Goal: Task Accomplishment & Management: Manage account settings

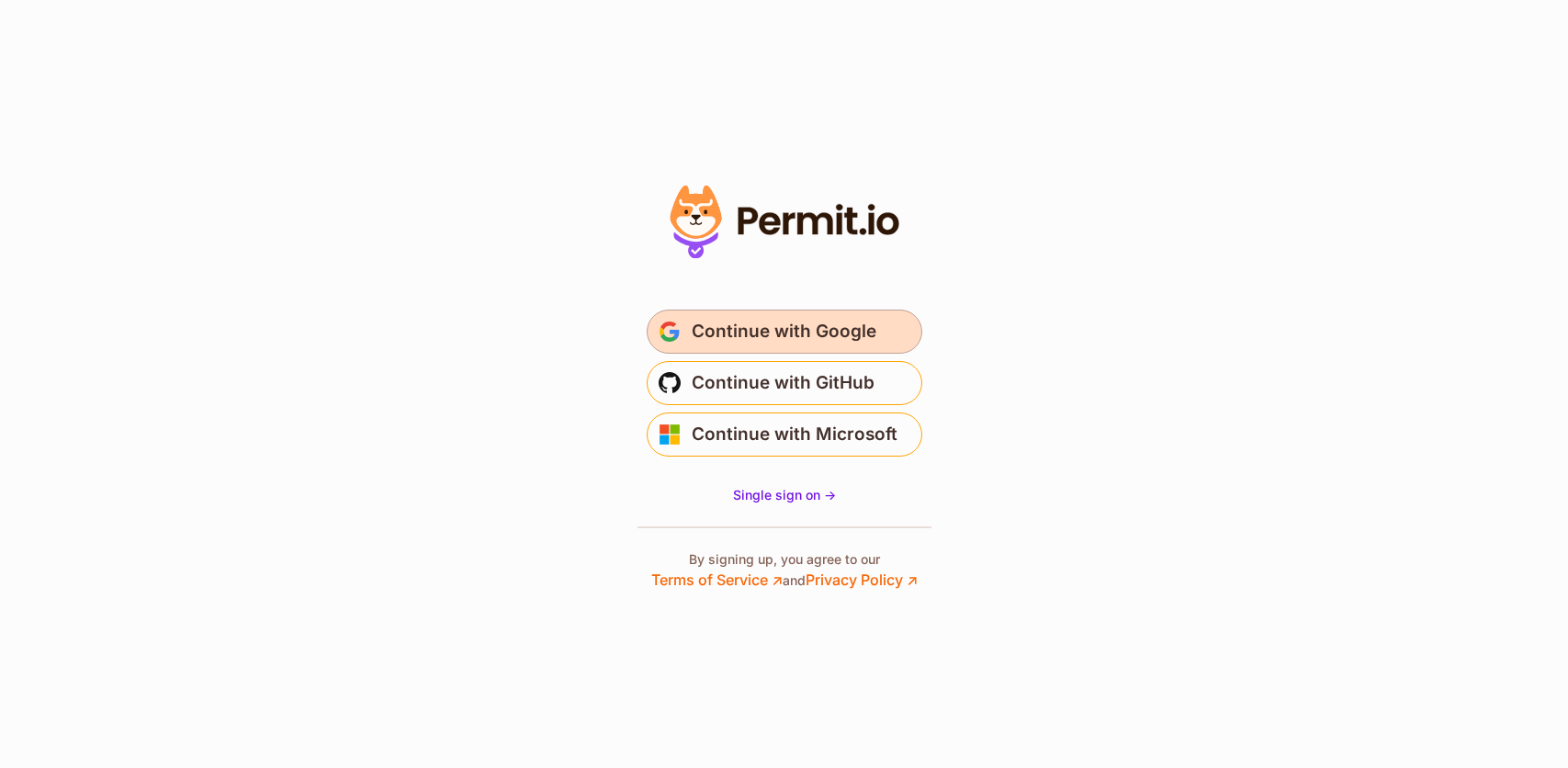
click at [835, 338] on span "Continue with Google" at bounding box center [784, 331] width 185 height 29
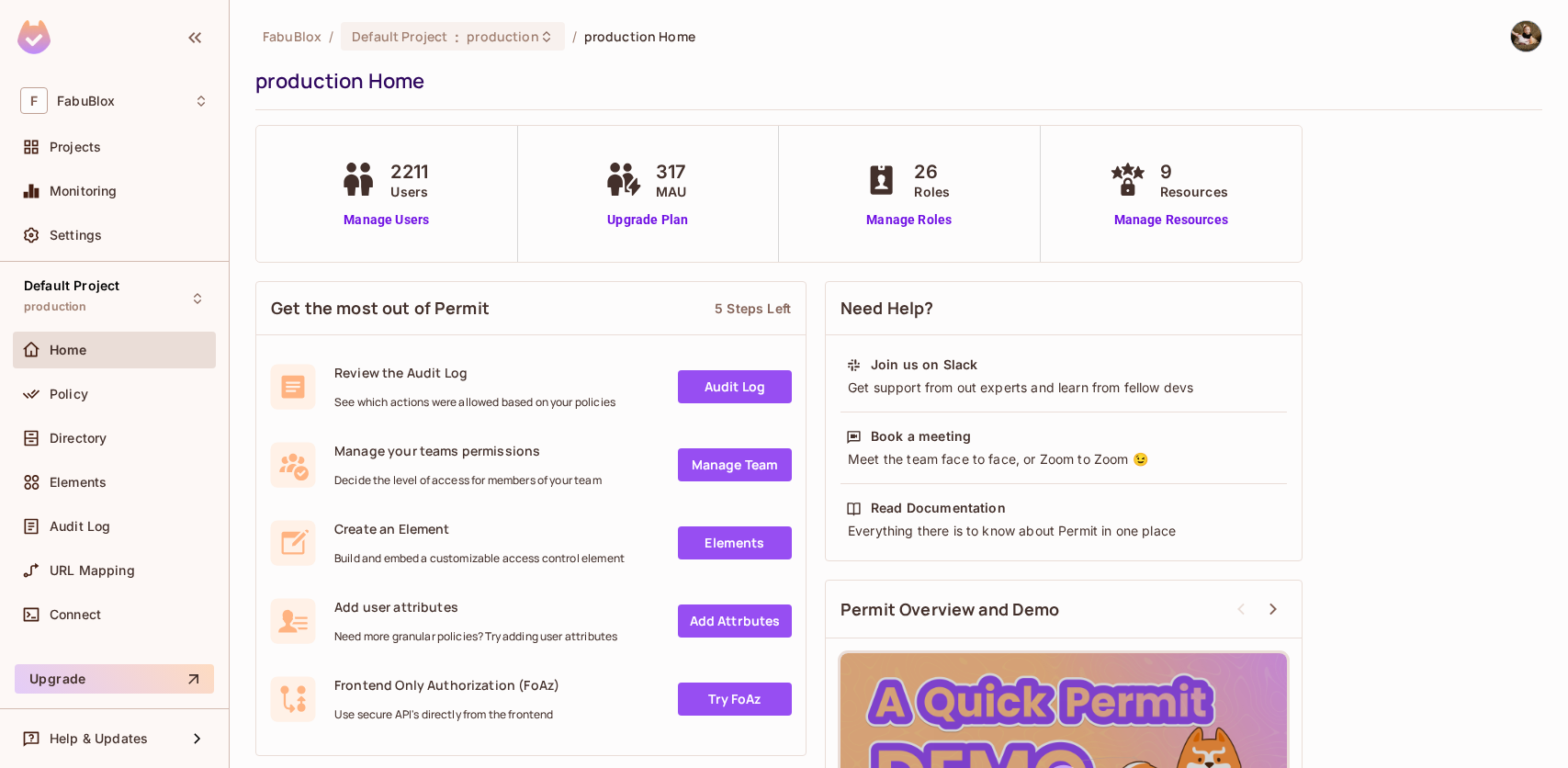
click at [144, 351] on div "Home" at bounding box center [129, 349] width 159 height 14
click at [86, 152] on span "Projects" at bounding box center [75, 146] width 51 height 14
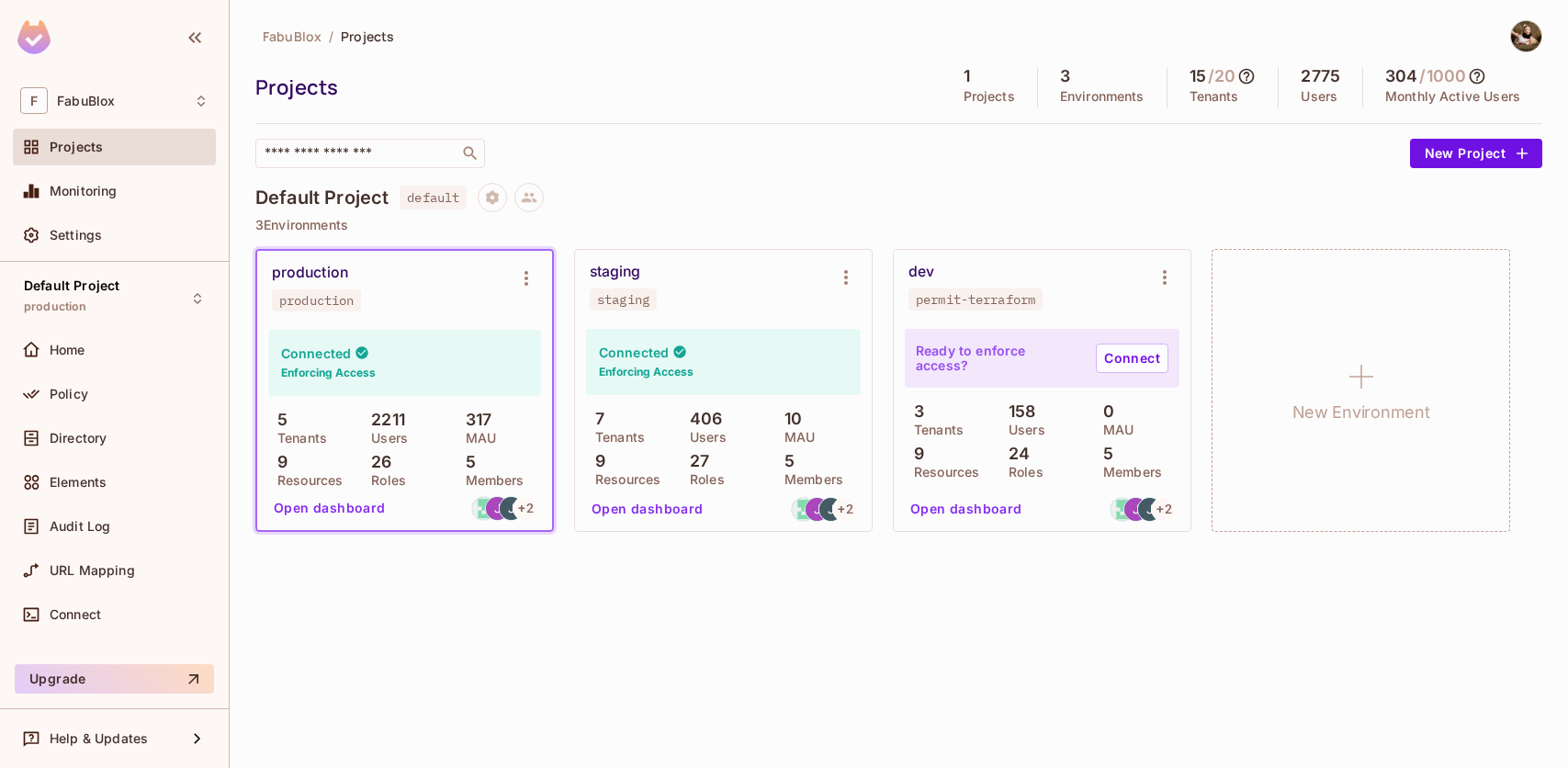
click at [670, 286] on div "staging staging" at bounding box center [709, 286] width 238 height 47
click at [637, 268] on div "staging" at bounding box center [616, 271] width 51 height 18
click at [749, 297] on div "staging staging" at bounding box center [709, 286] width 238 height 47
click at [667, 365] on h6 "Enforcing Access" at bounding box center [647, 372] width 95 height 16
click at [117, 538] on div "Audit Log" at bounding box center [115, 526] width 203 height 37
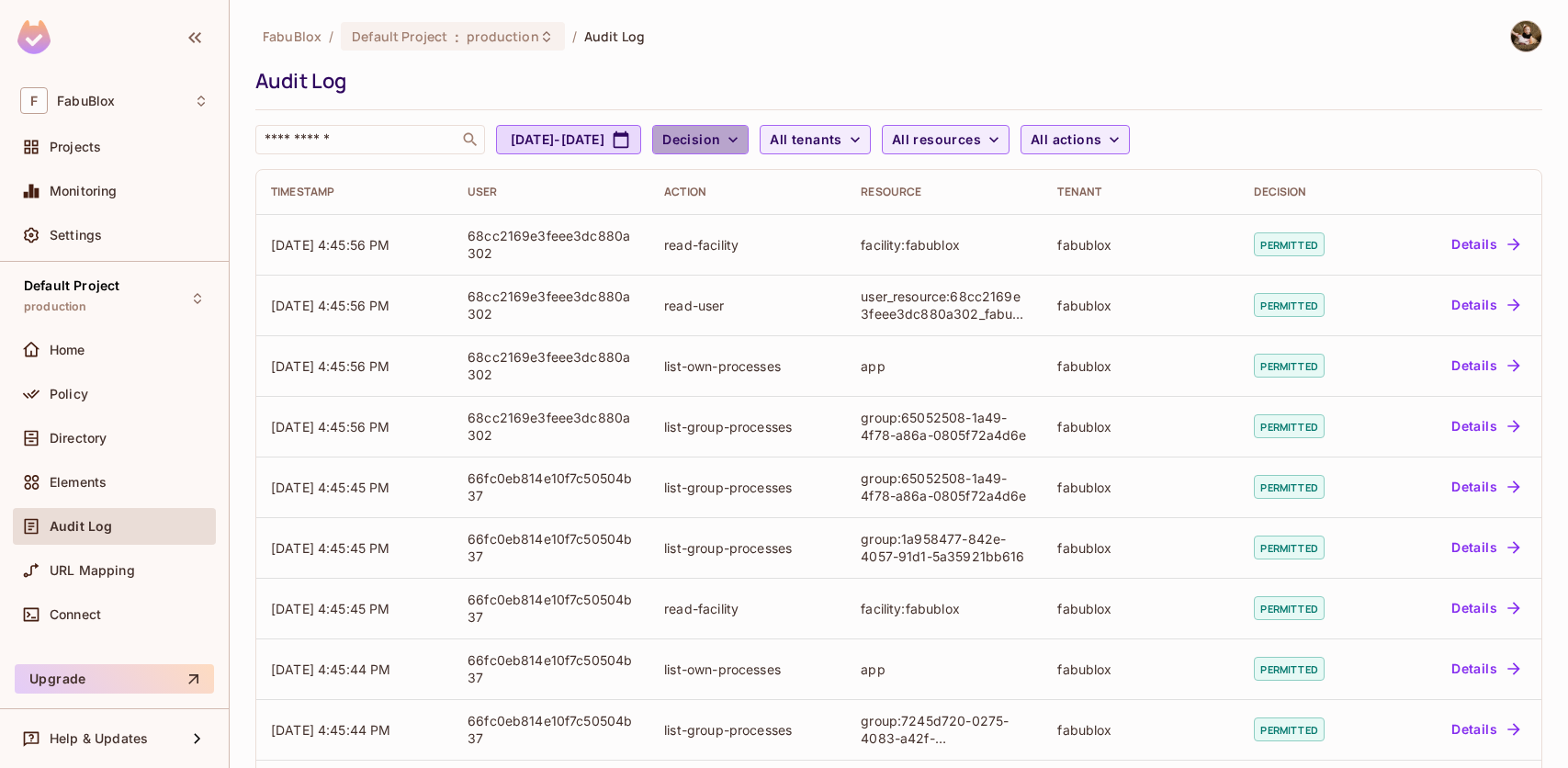
click at [743, 132] on icon "button" at bounding box center [732, 139] width 18 height 18
click at [885, 133] on div at bounding box center [784, 384] width 1568 height 768
click at [870, 134] on button "All tenants" at bounding box center [815, 139] width 110 height 29
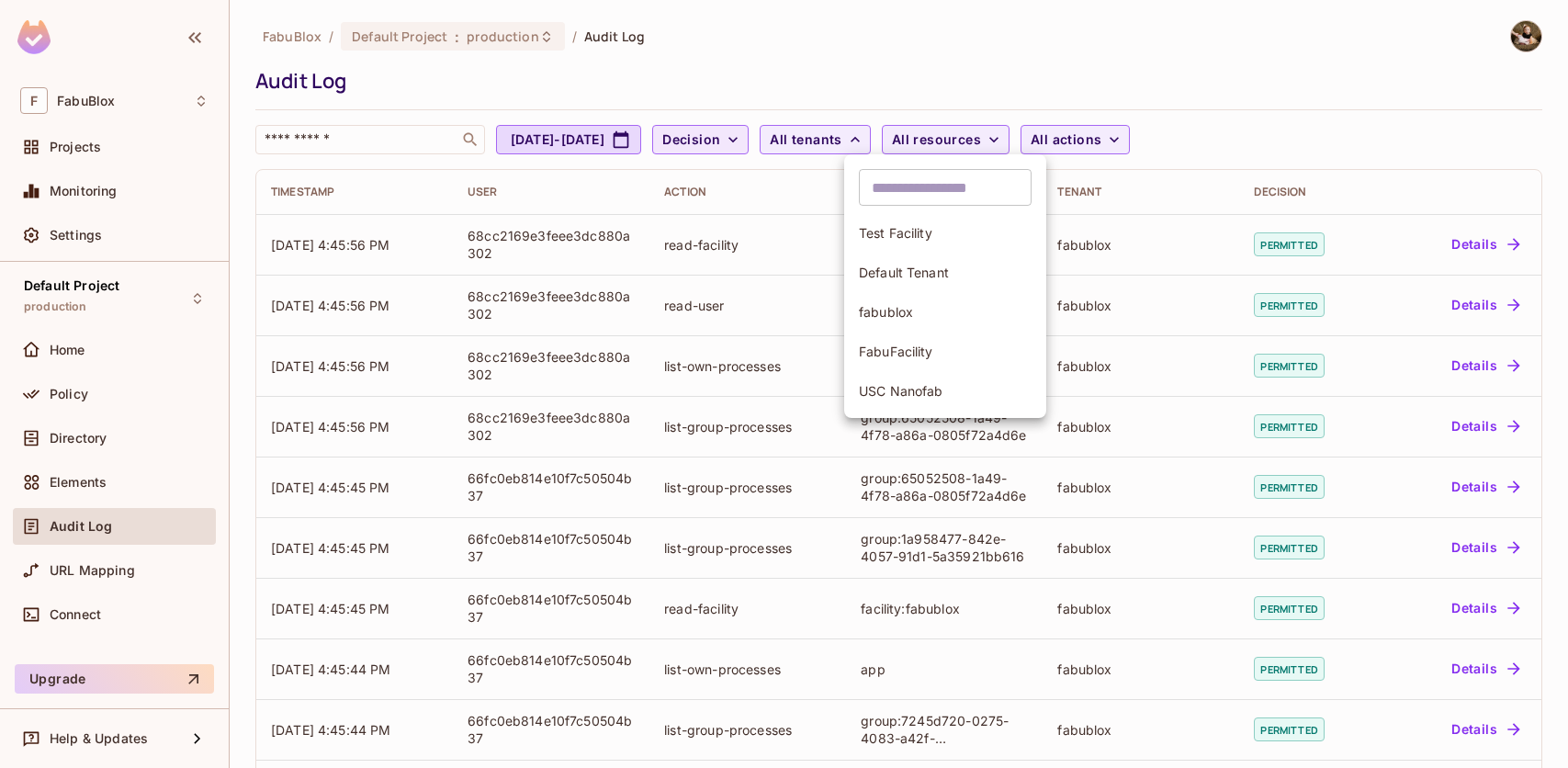
click at [822, 156] on div at bounding box center [784, 384] width 1568 height 768
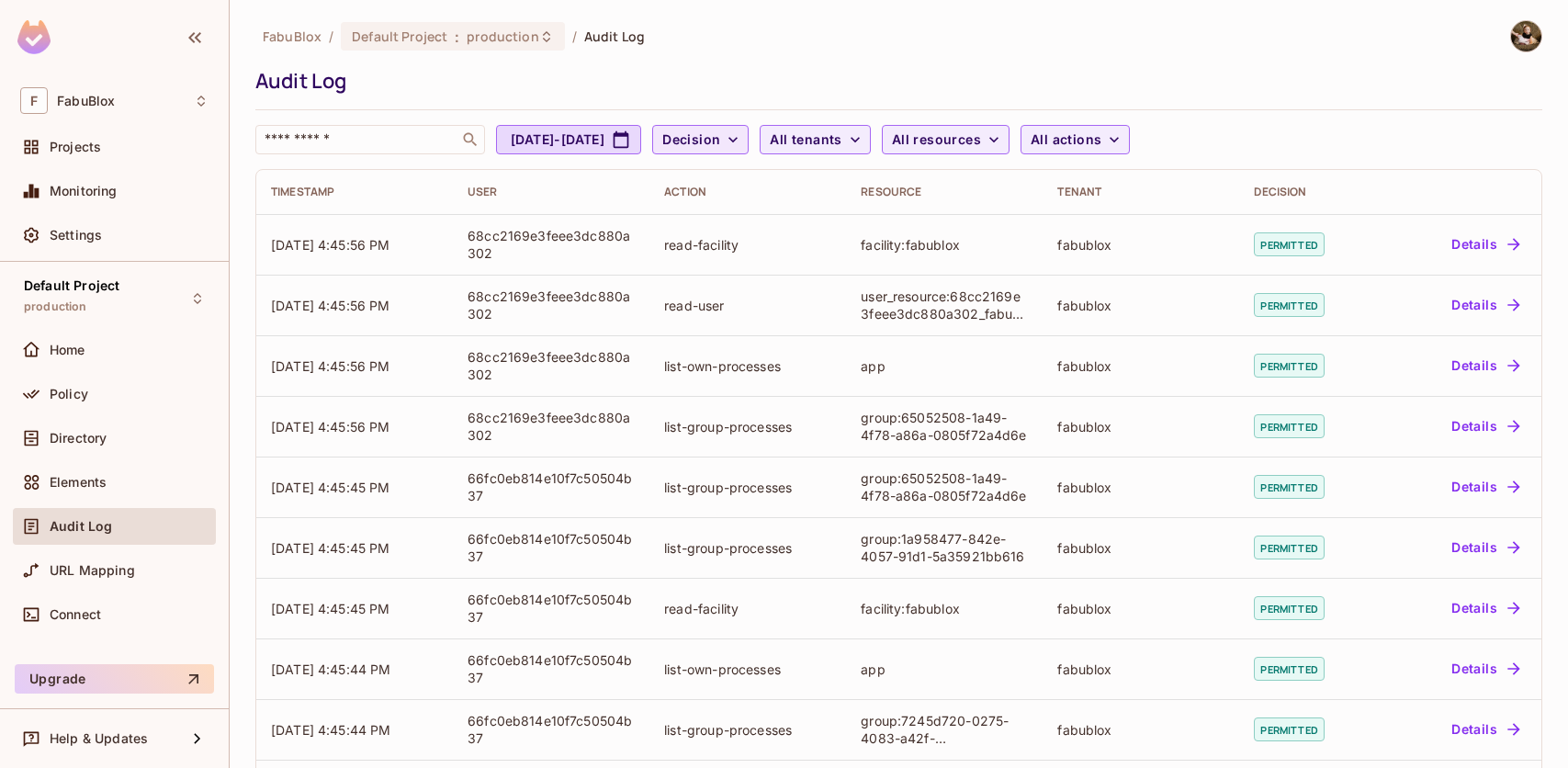
click at [813, 141] on div "​ Test Facility Default Tenant fabublox FabuFacility USC Nanofab" at bounding box center [784, 183] width 1568 height 367
click at [540, 41] on icon at bounding box center [546, 36] width 14 height 14
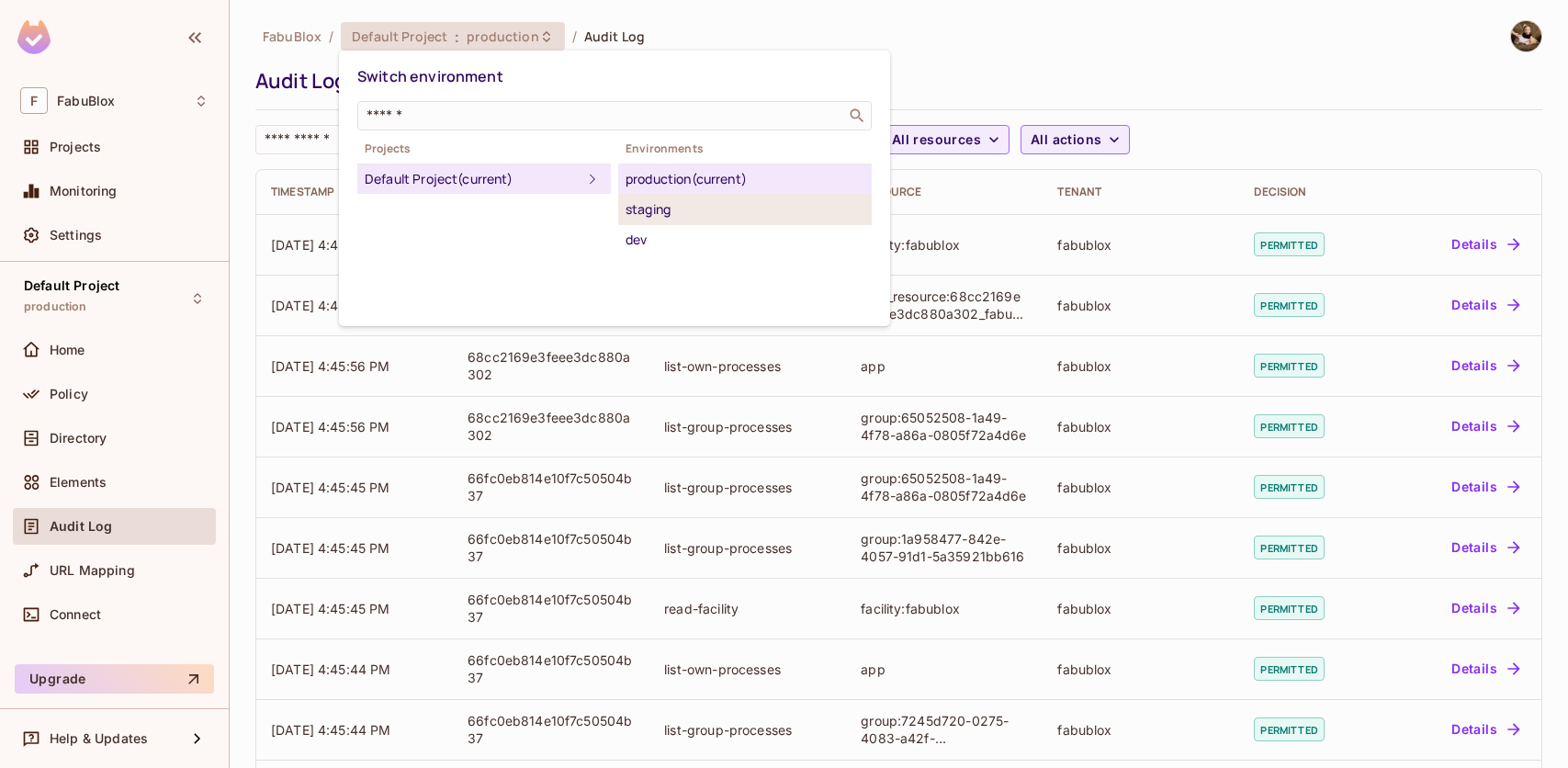
click at [706, 200] on div "staging" at bounding box center [746, 209] width 239 height 22
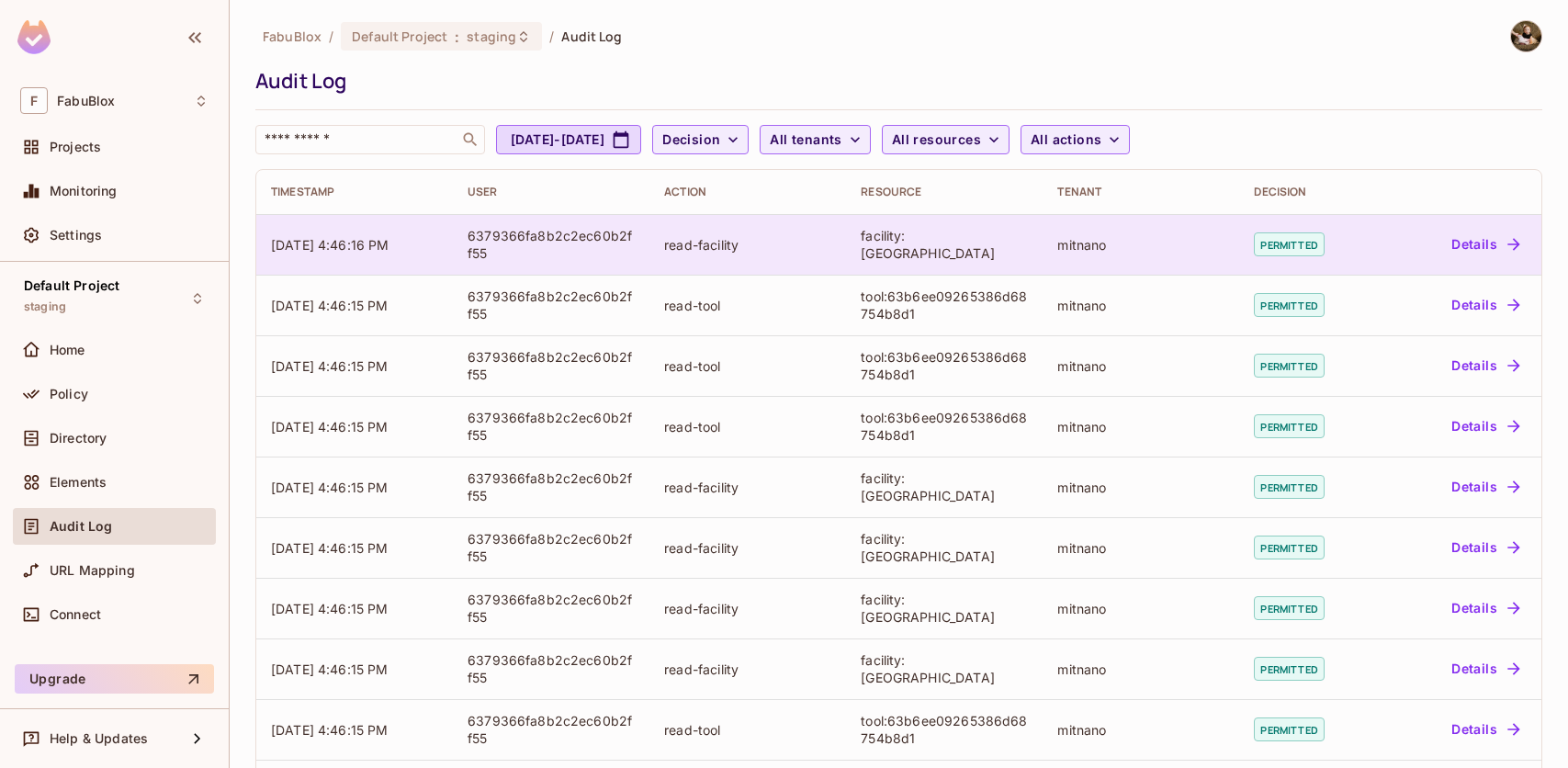
click at [1396, 243] on div "Details" at bounding box center [1462, 244] width 131 height 29
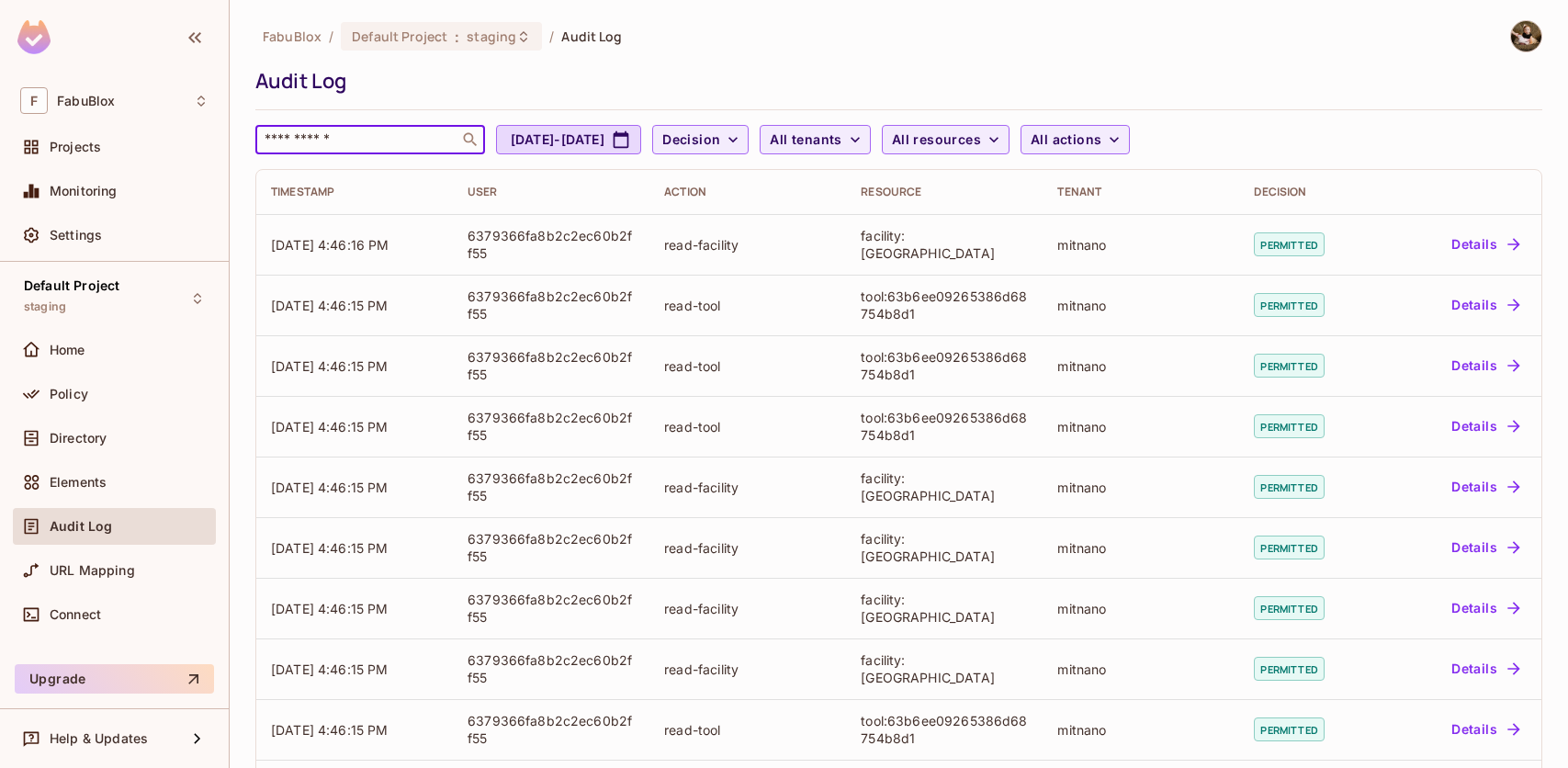
click at [427, 140] on input "text" at bounding box center [357, 139] width 193 height 18
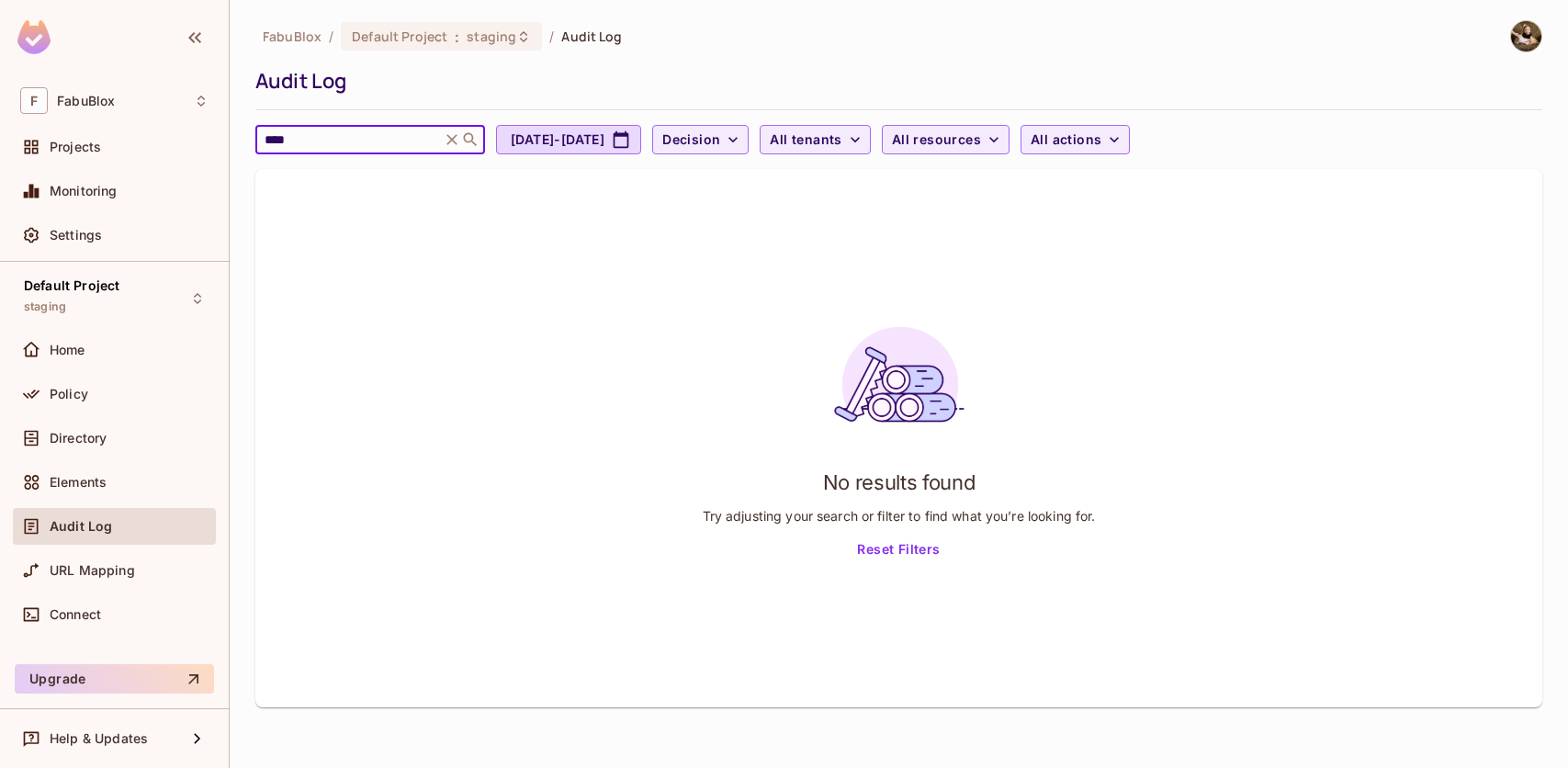
click at [383, 136] on input "****" at bounding box center [348, 139] width 175 height 18
paste input "**********"
type input "**********"
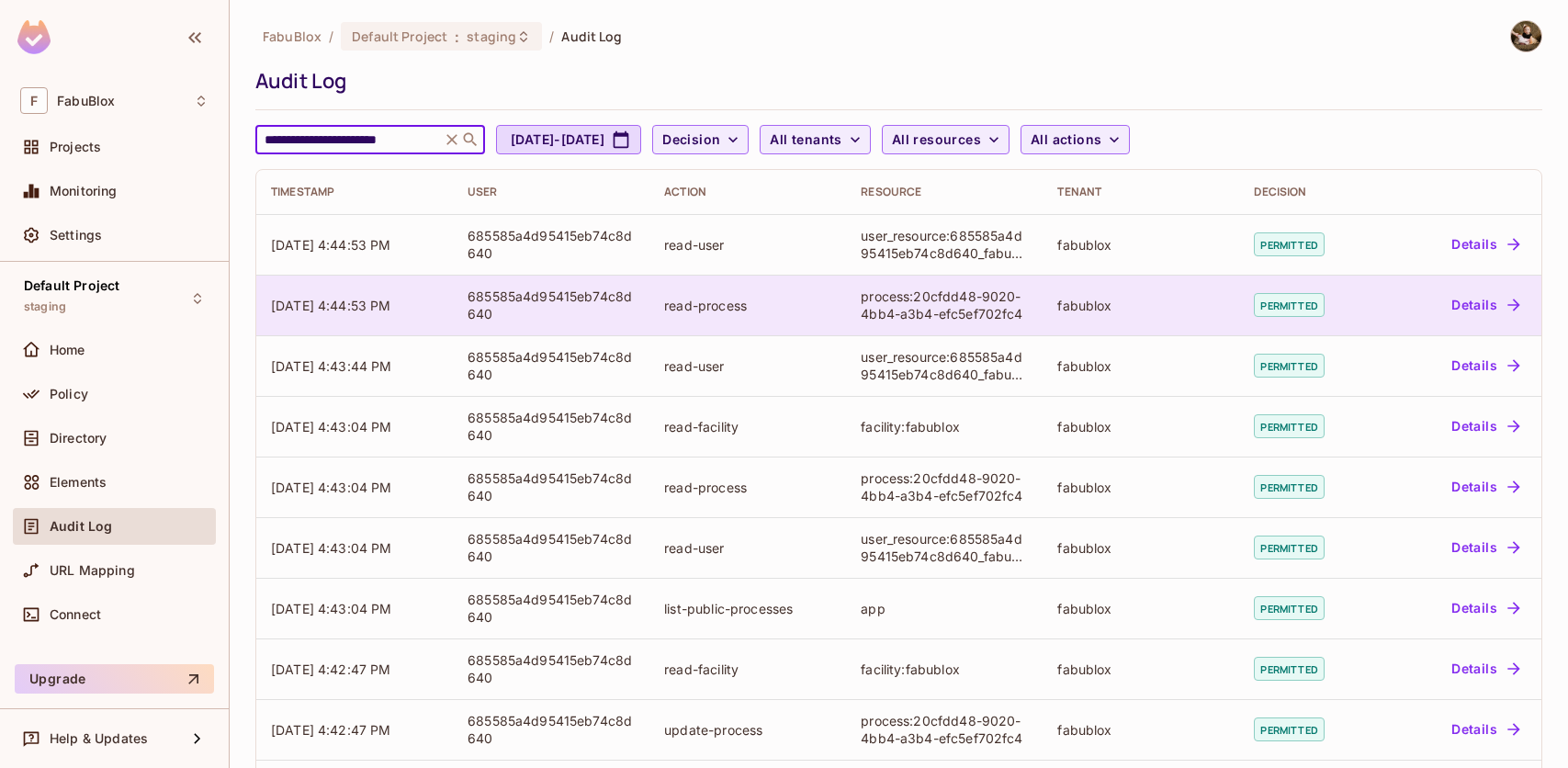
scroll to position [0, 0]
click at [1457, 309] on button "Details" at bounding box center [1485, 304] width 83 height 29
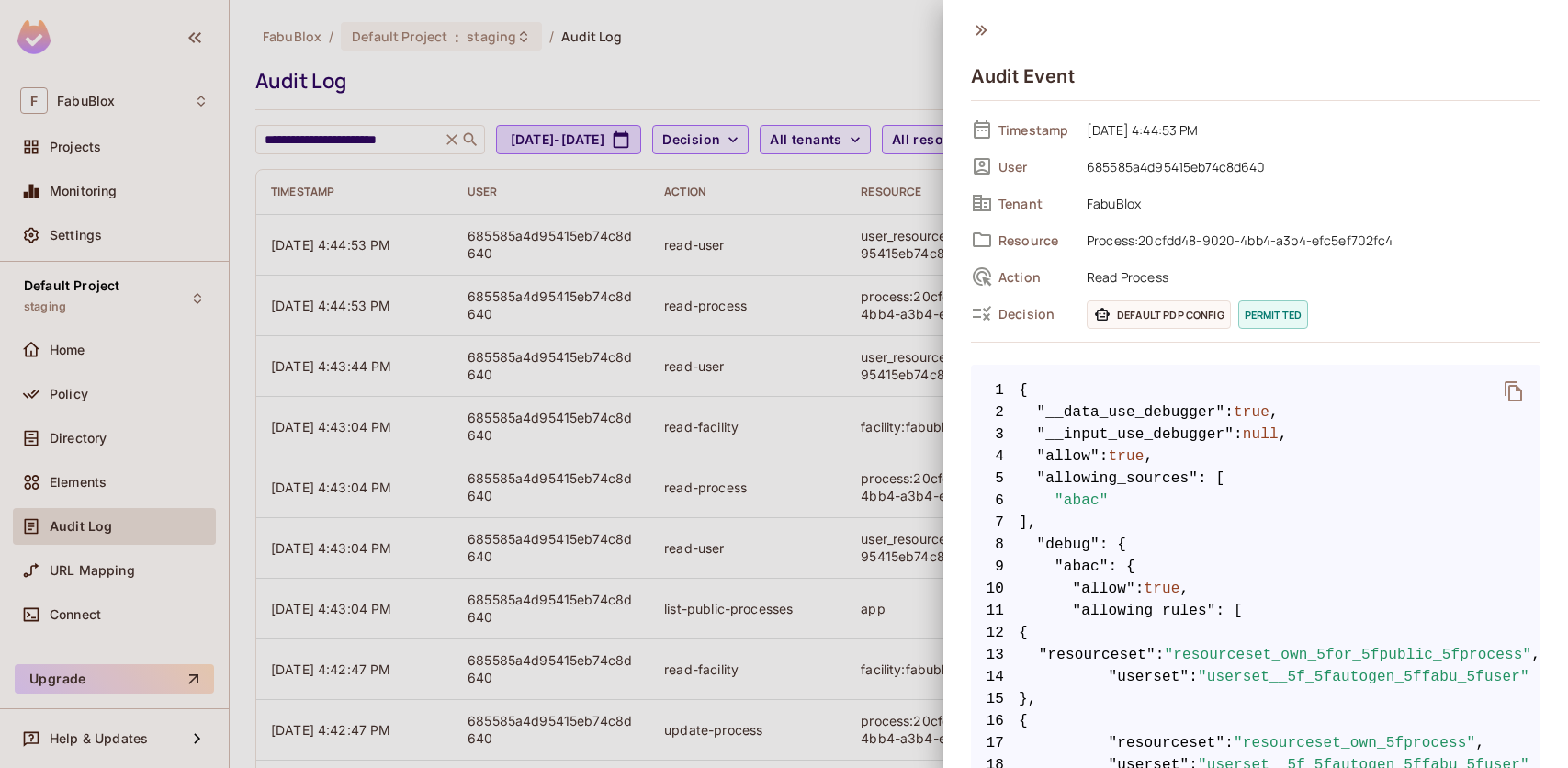
click at [1089, 498] on span ""abac"" at bounding box center [1081, 500] width 54 height 22
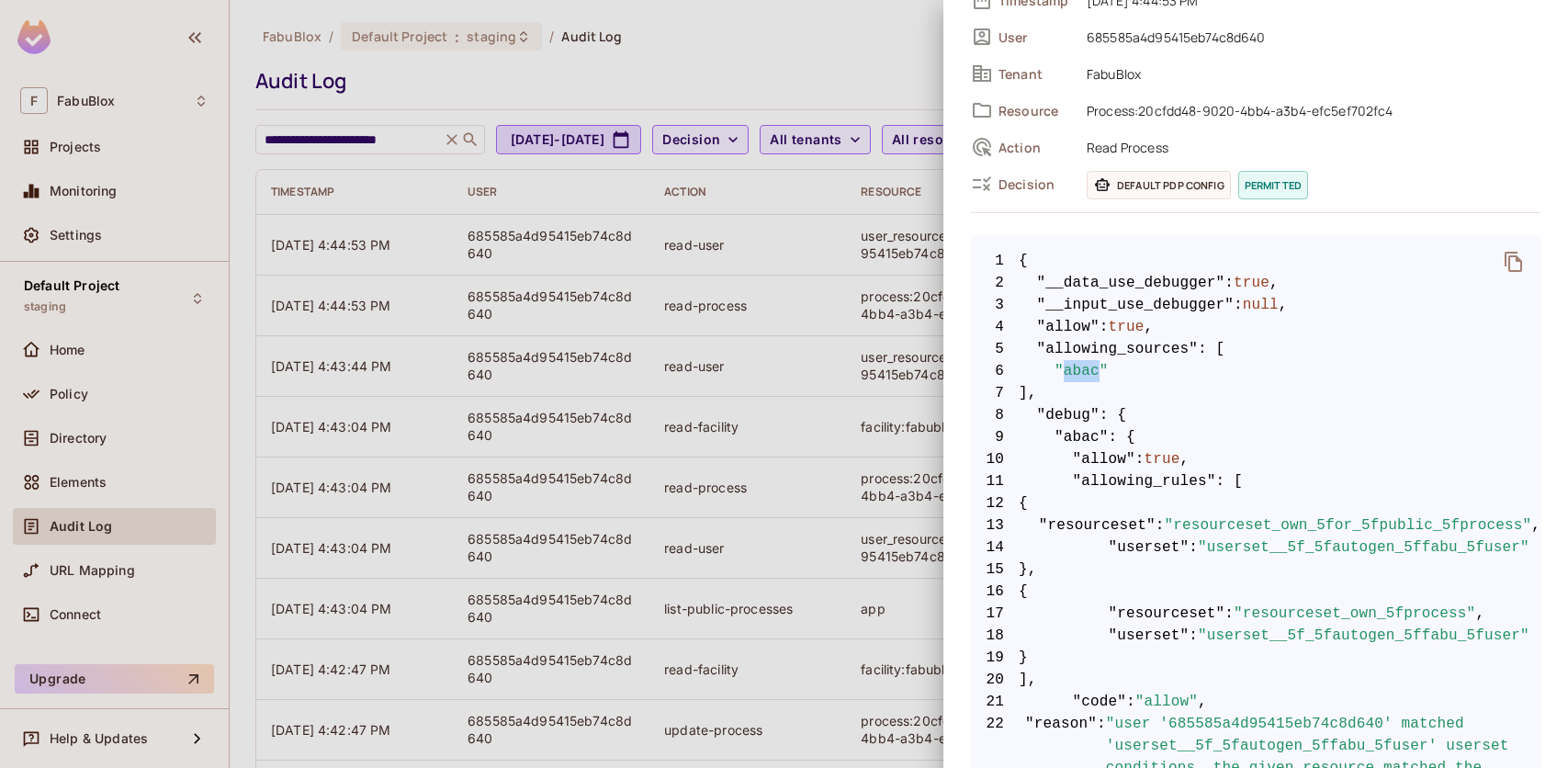
scroll to position [133, 0]
click at [177, 216] on div at bounding box center [784, 384] width 1568 height 768
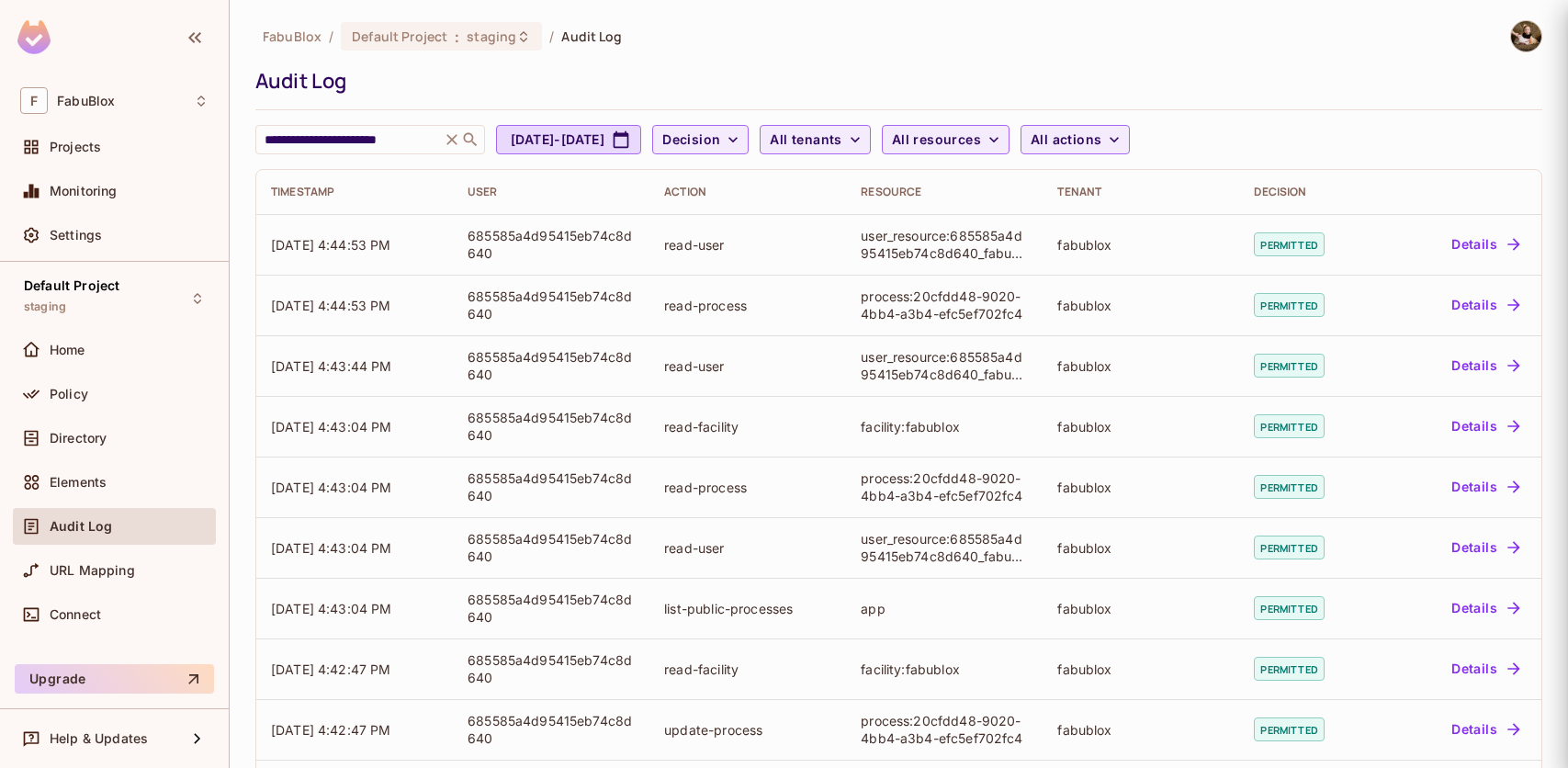
scroll to position [0, 0]
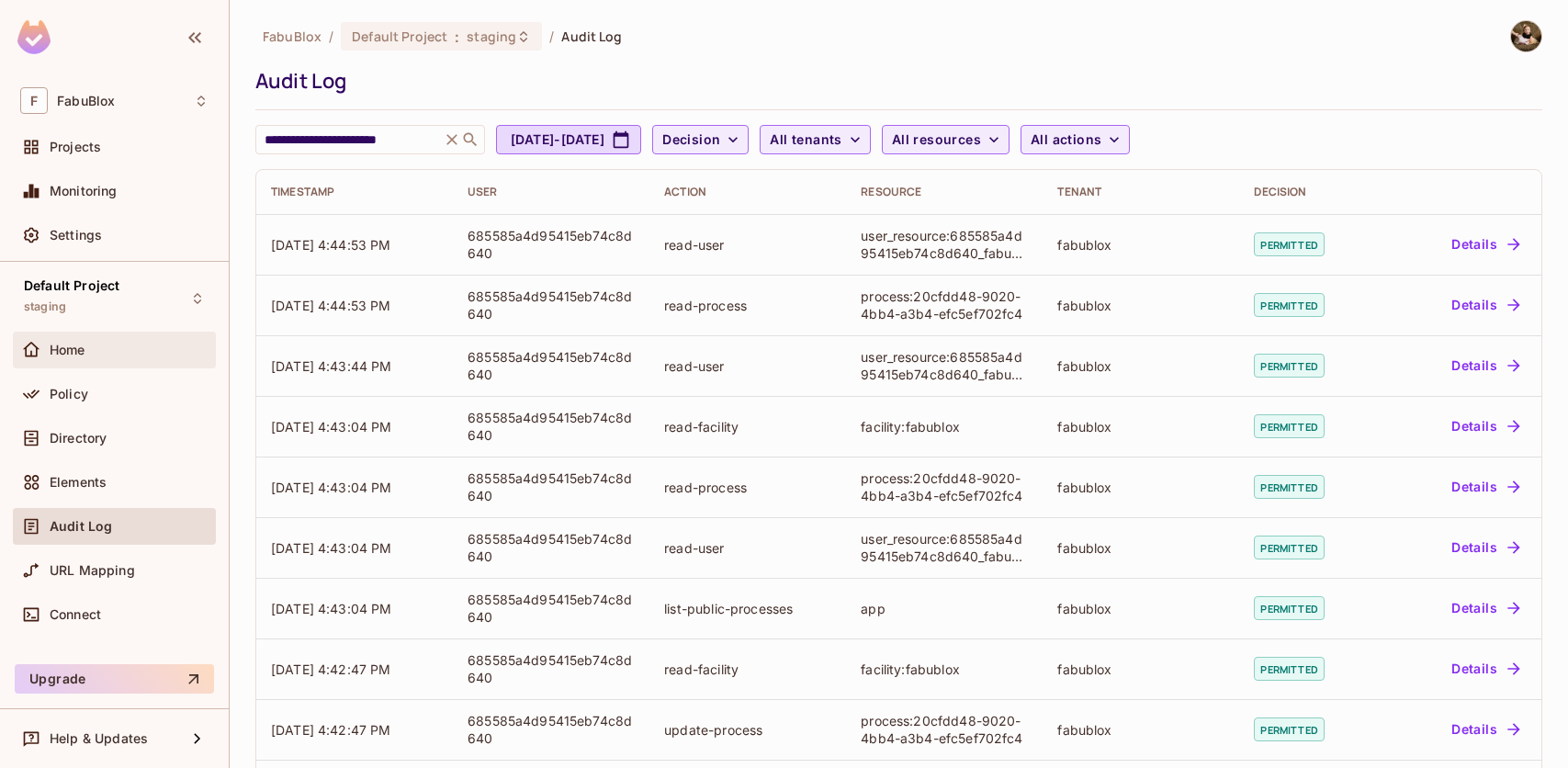
click at [83, 332] on div "Home" at bounding box center [115, 350] width 203 height 37
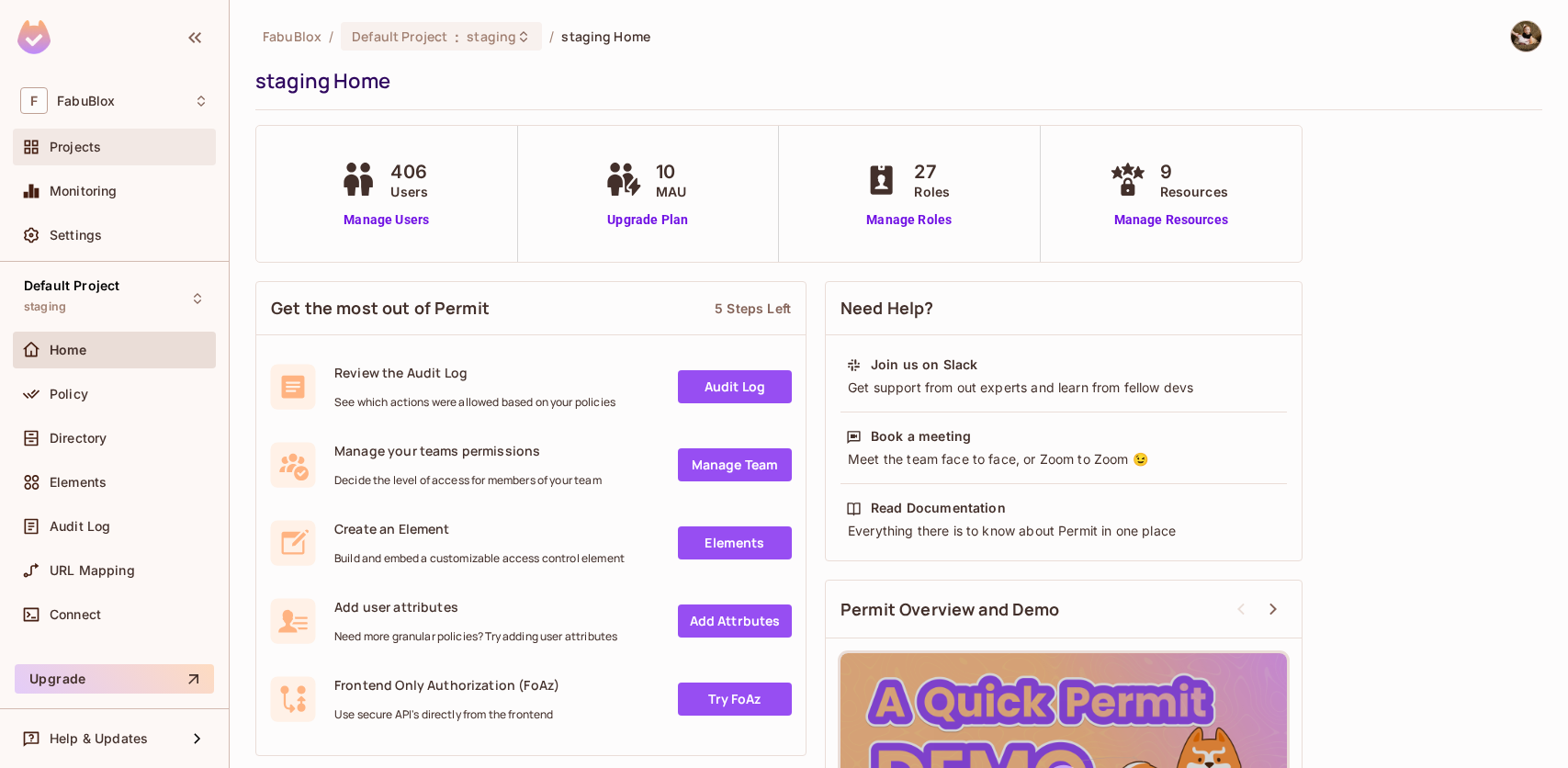
click at [102, 141] on div "Projects" at bounding box center [129, 146] width 159 height 14
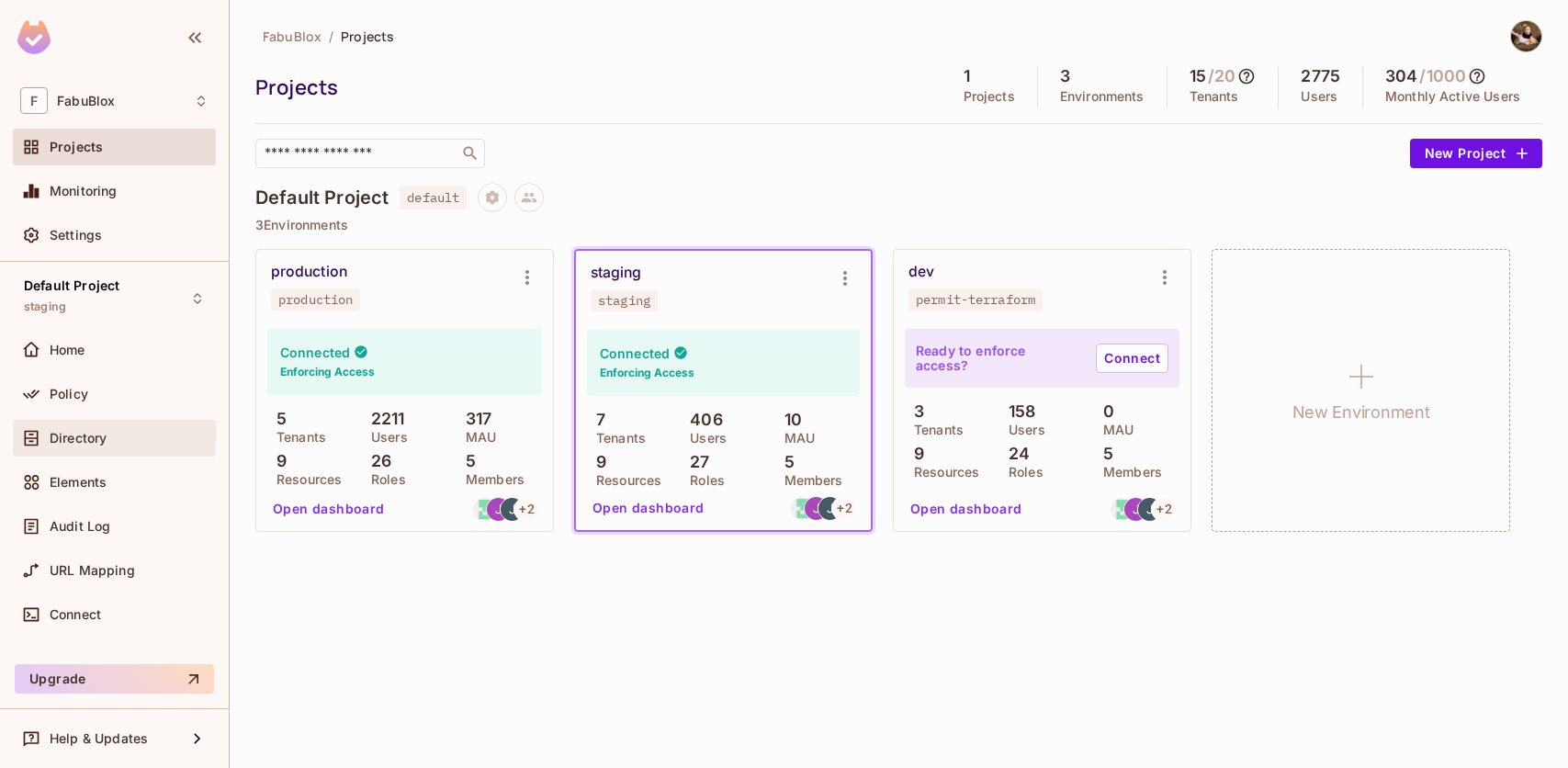
click at [73, 430] on span "Directory" at bounding box center [78, 437] width 57 height 14
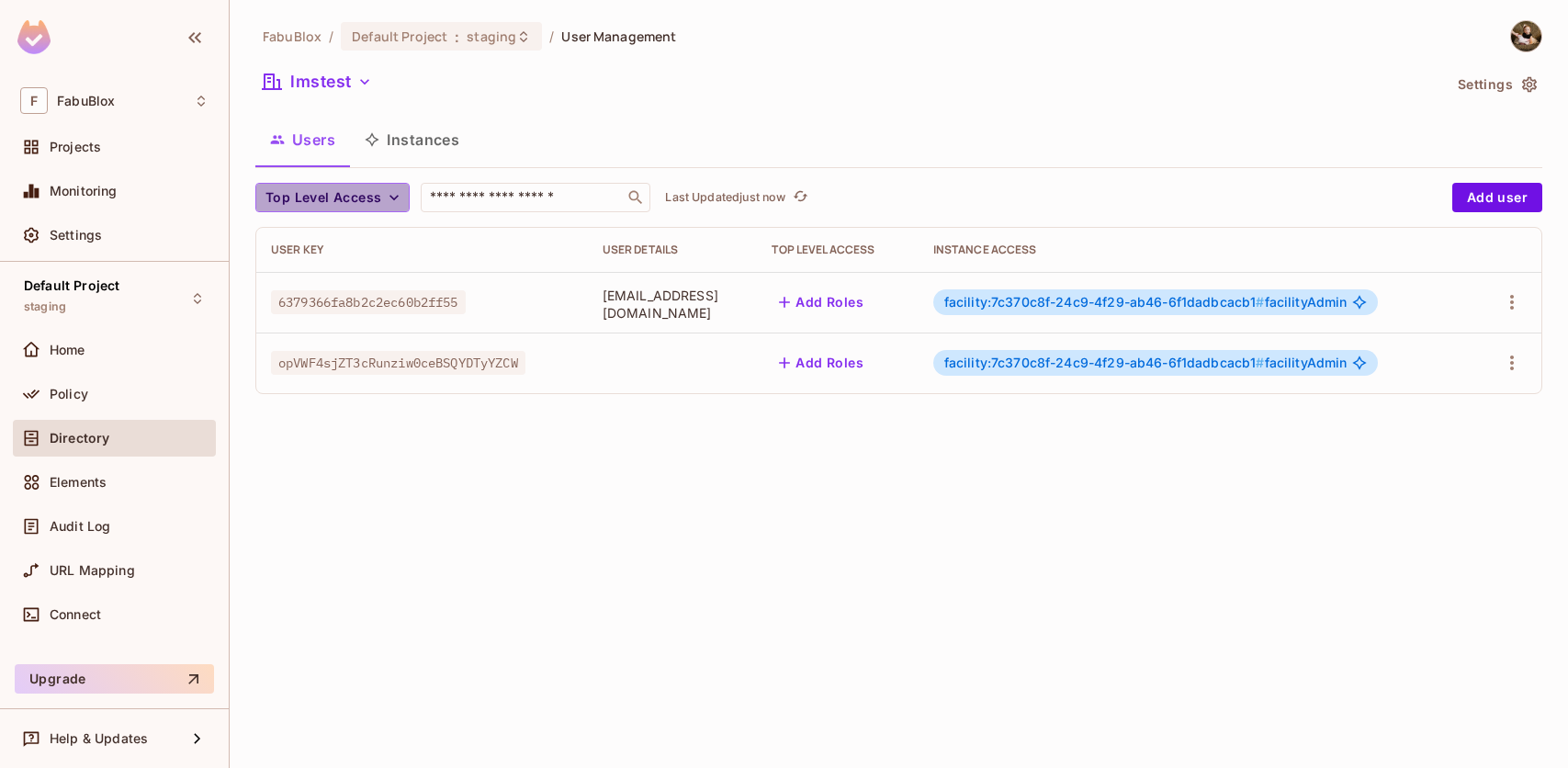
click at [366, 200] on span "Top Level Access" at bounding box center [323, 198] width 116 height 23
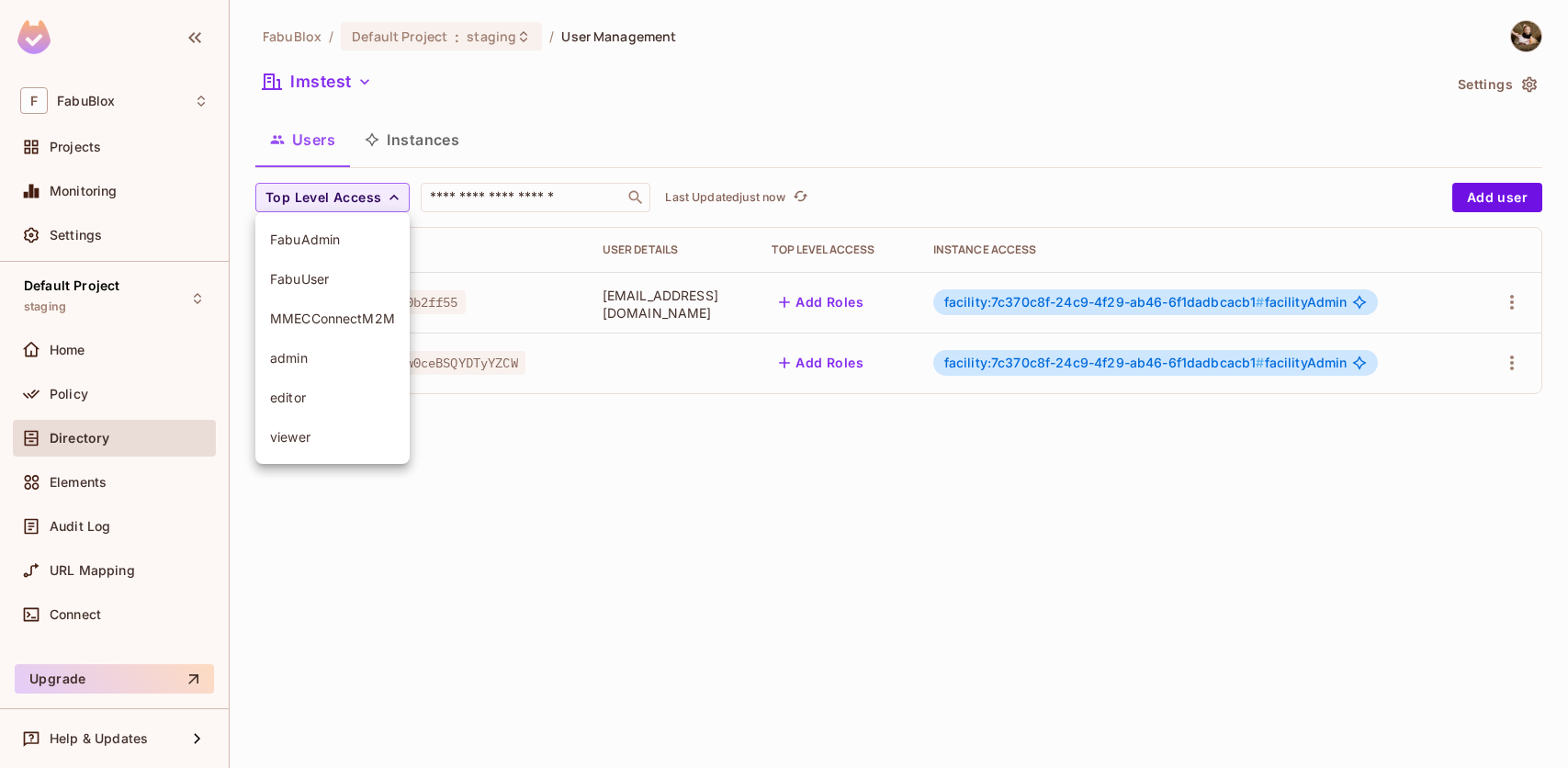
click at [335, 101] on div at bounding box center [784, 384] width 1568 height 768
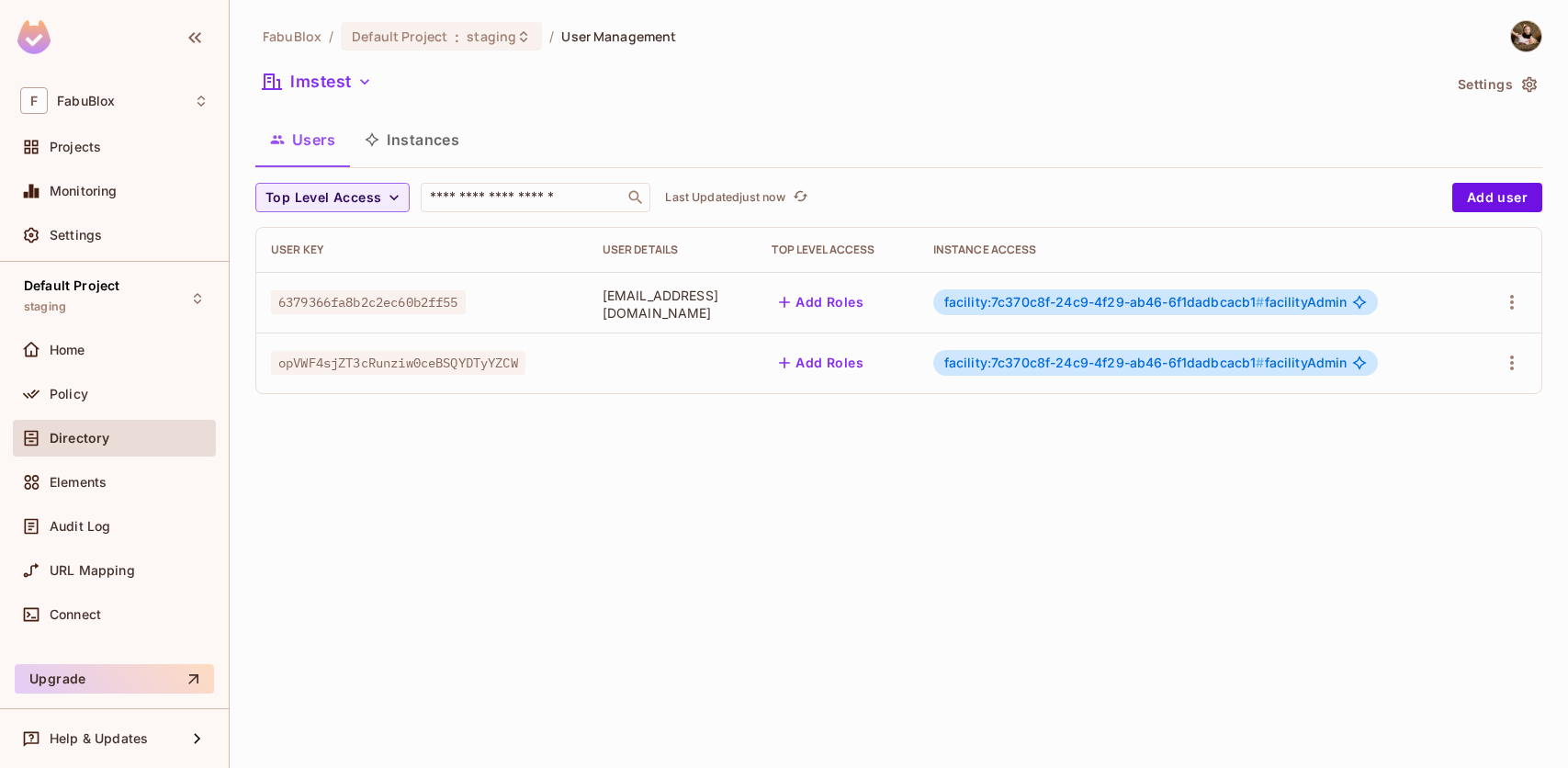
click at [338, 86] on div "FabuAdmin FabuUser MMECConnectM2M admin editor viewer" at bounding box center [784, 183] width 1568 height 367
click at [338, 84] on button "lmstest" at bounding box center [317, 82] width 124 height 29
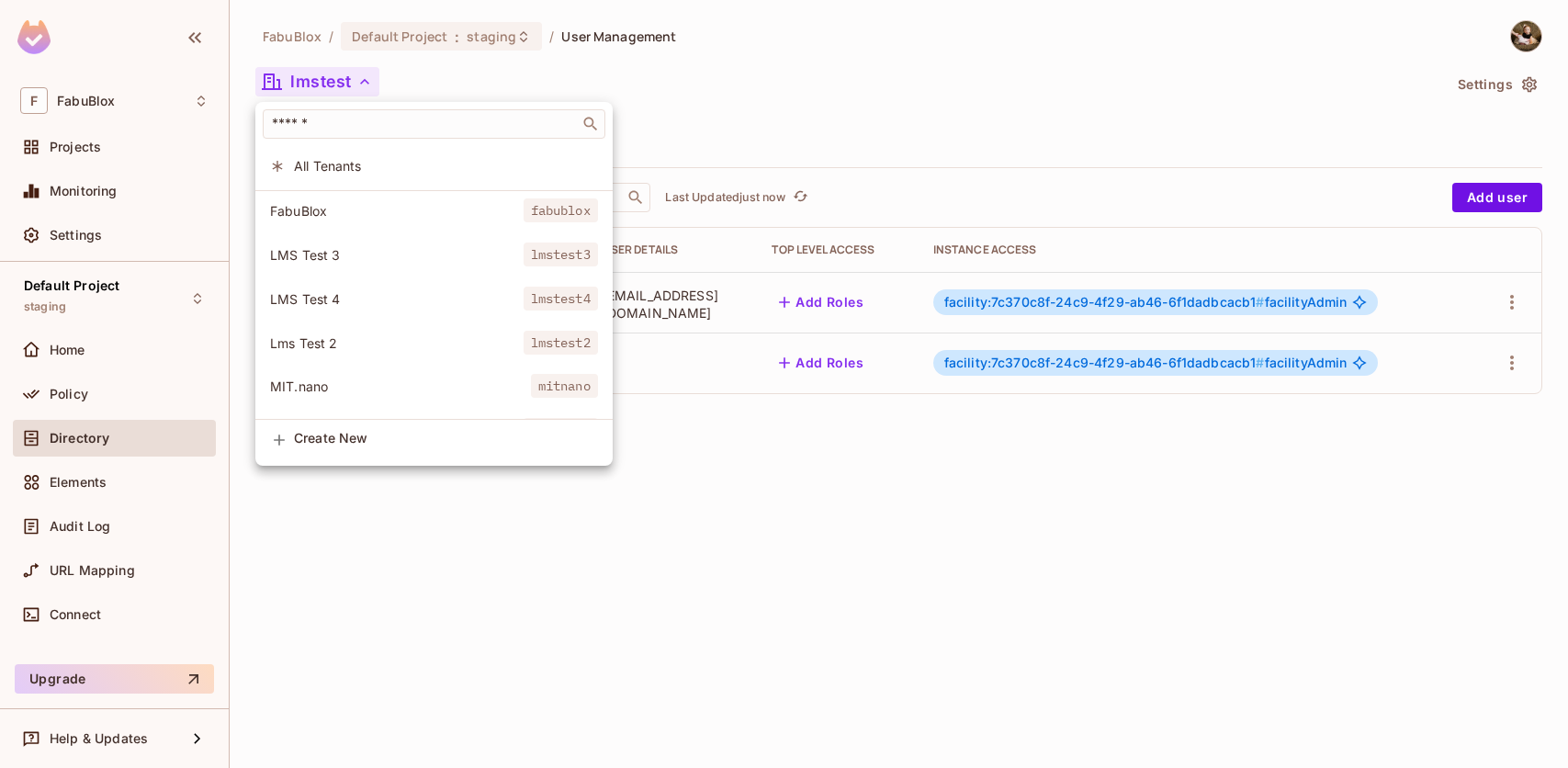
click at [342, 213] on span "FabuBlox" at bounding box center [397, 210] width 253 height 17
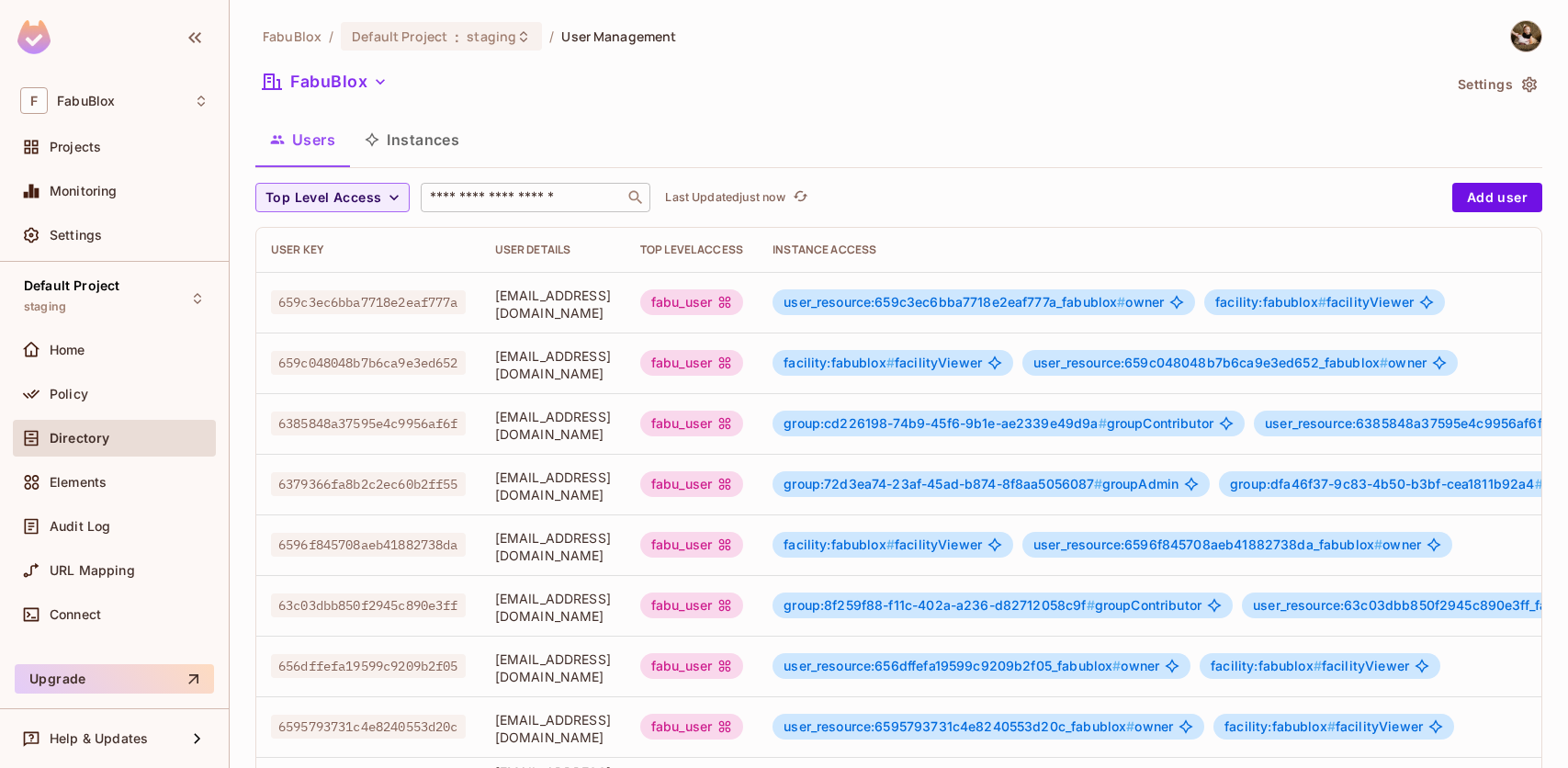
click at [535, 205] on input "text" at bounding box center [522, 197] width 193 height 18
paste input "**********"
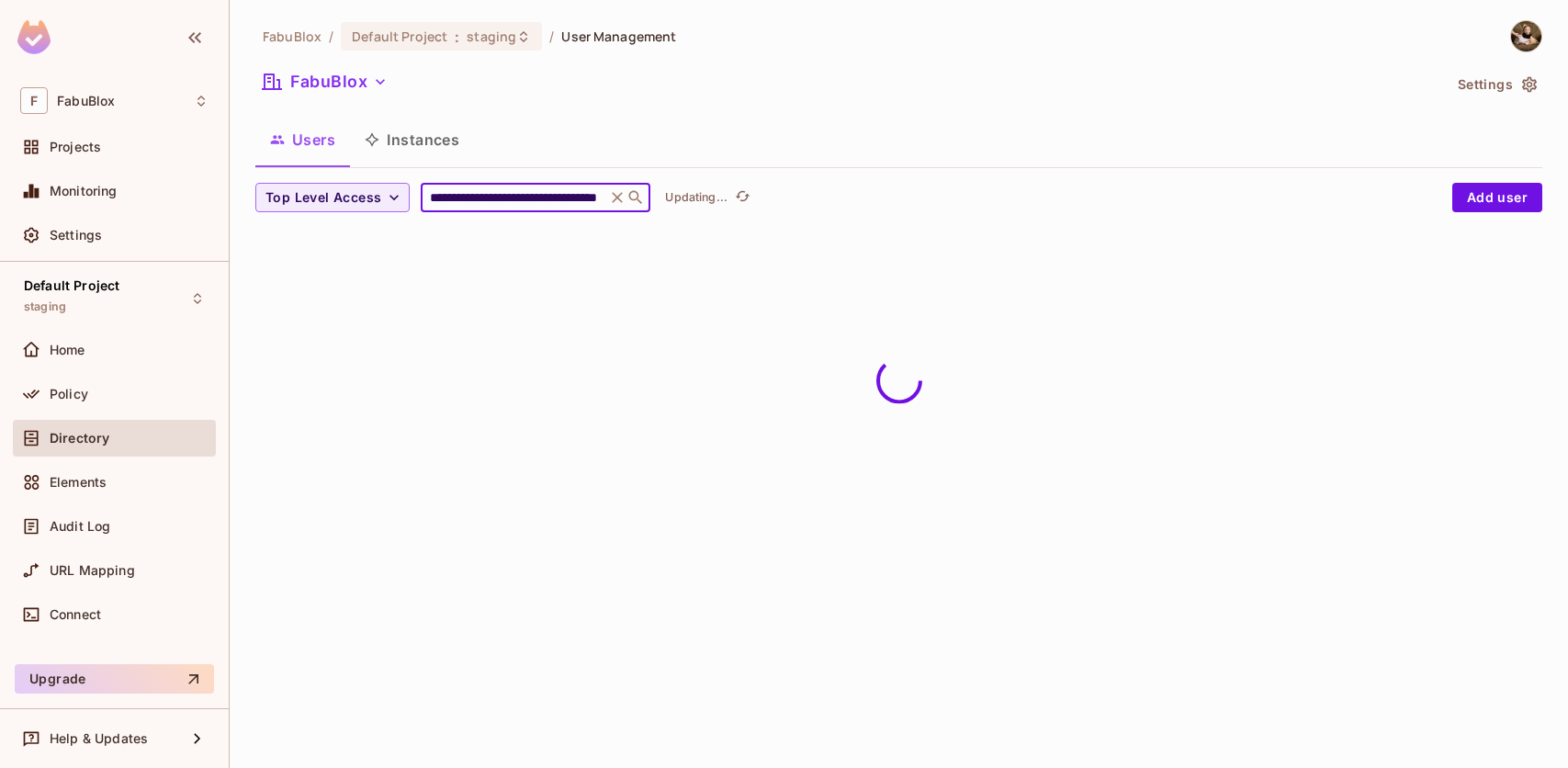
type input "**********"
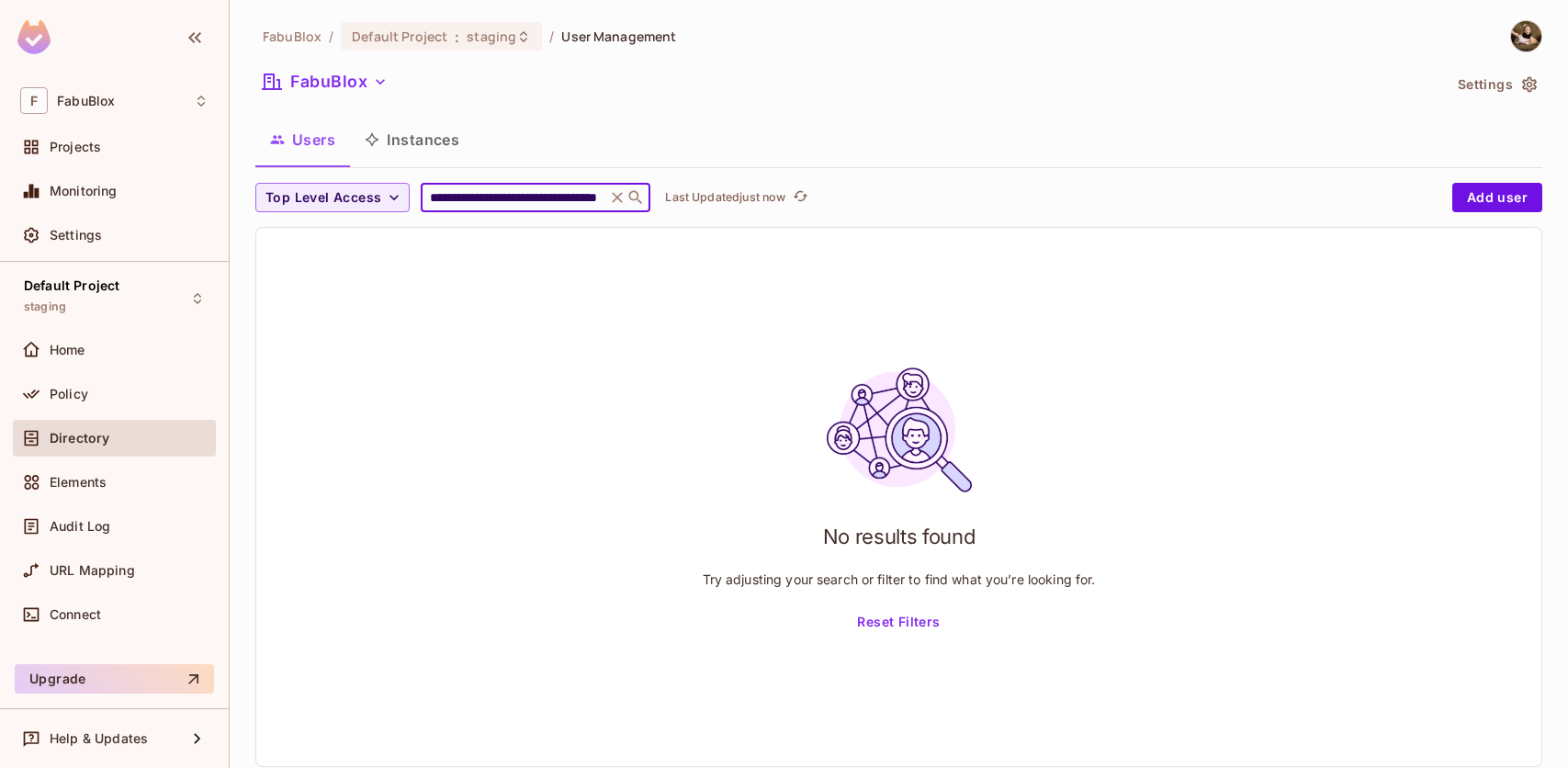
scroll to position [0, 0]
click at [585, 153] on div "Users Instances" at bounding box center [898, 139] width 1287 height 46
click at [412, 140] on button "Instances" at bounding box center [412, 139] width 124 height 46
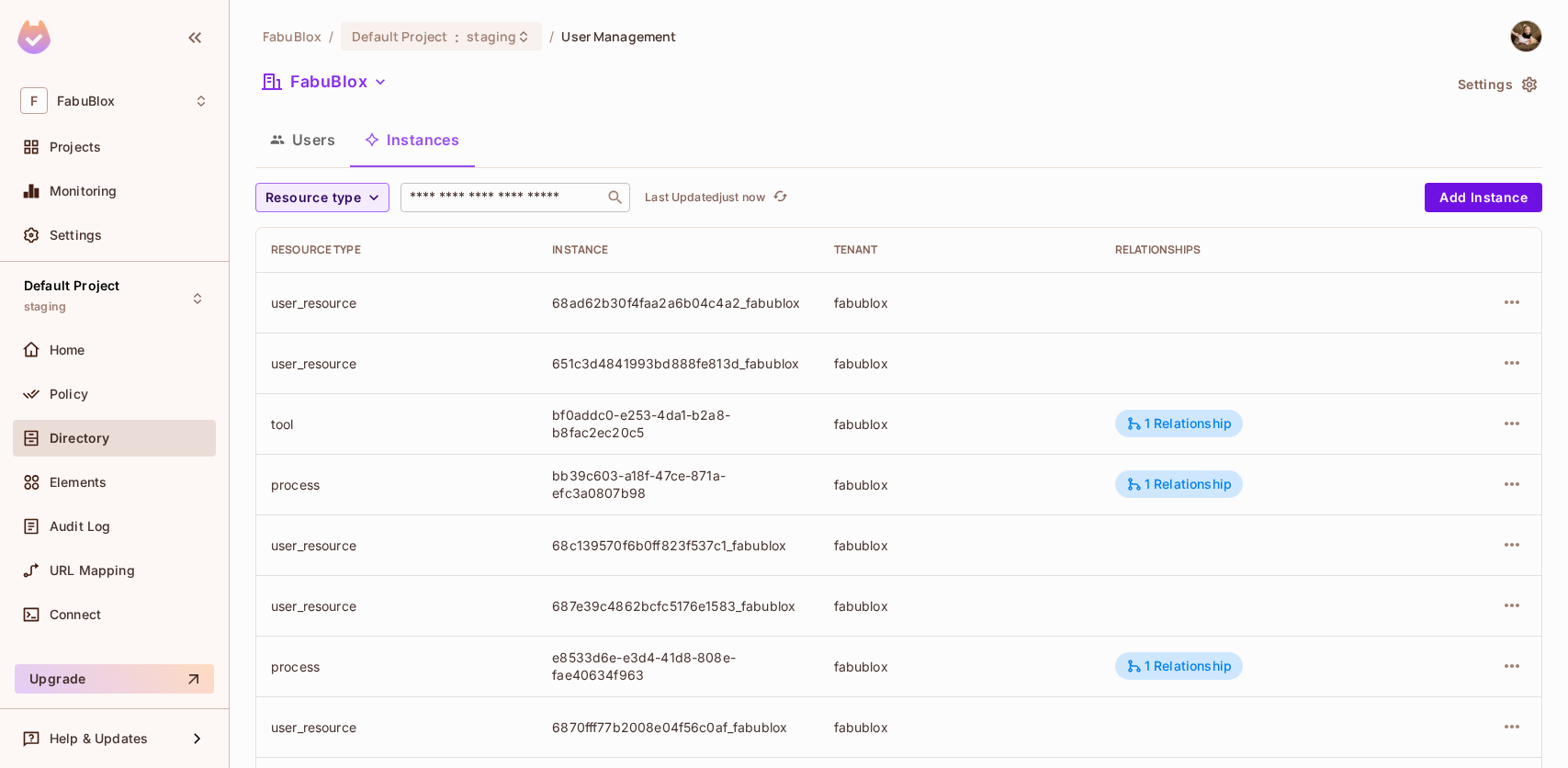
click at [501, 196] on input "text" at bounding box center [502, 197] width 193 height 18
paste input "**********"
type input "**********"
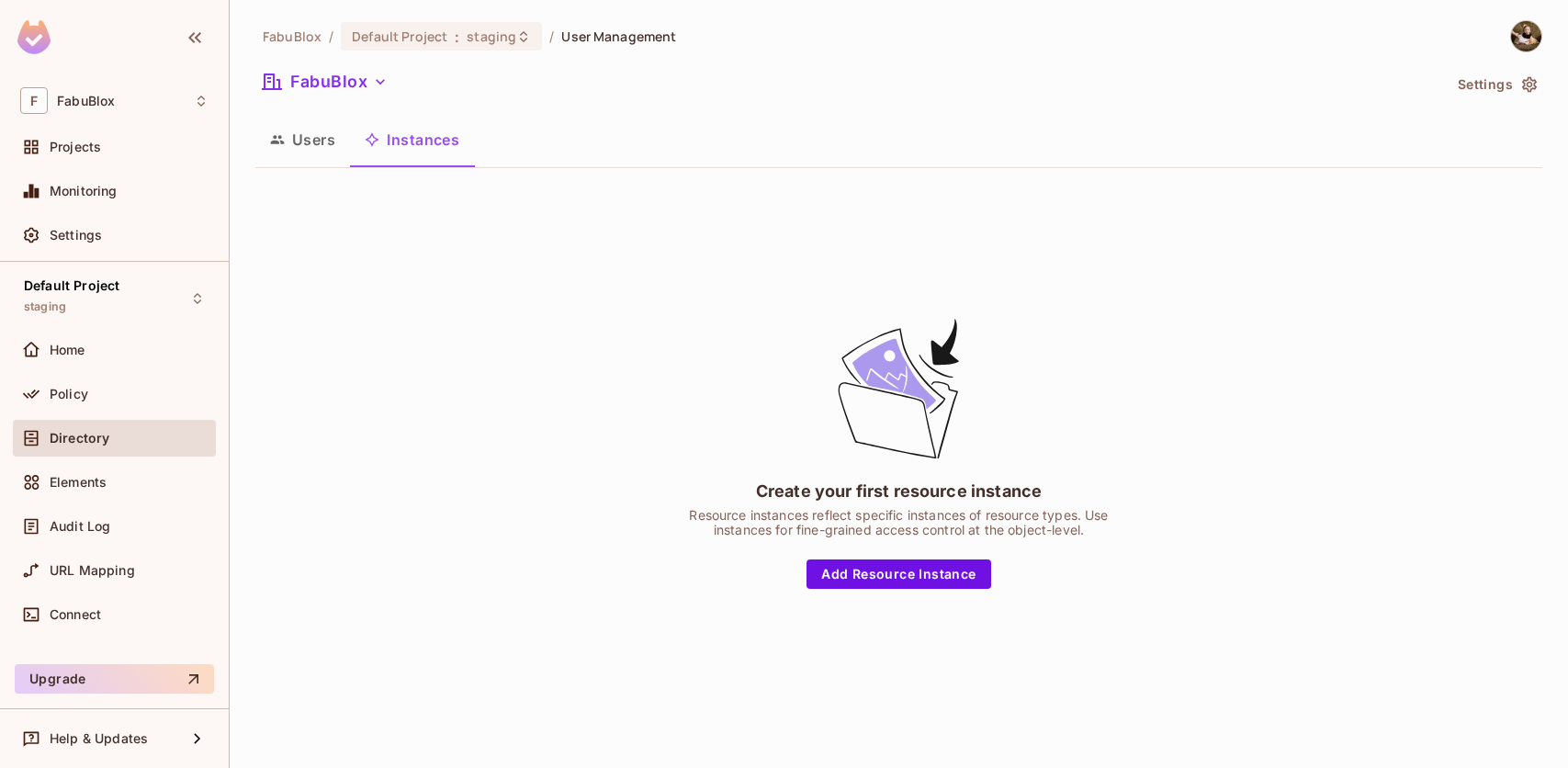
click at [318, 133] on button "Users" at bounding box center [303, 139] width 95 height 46
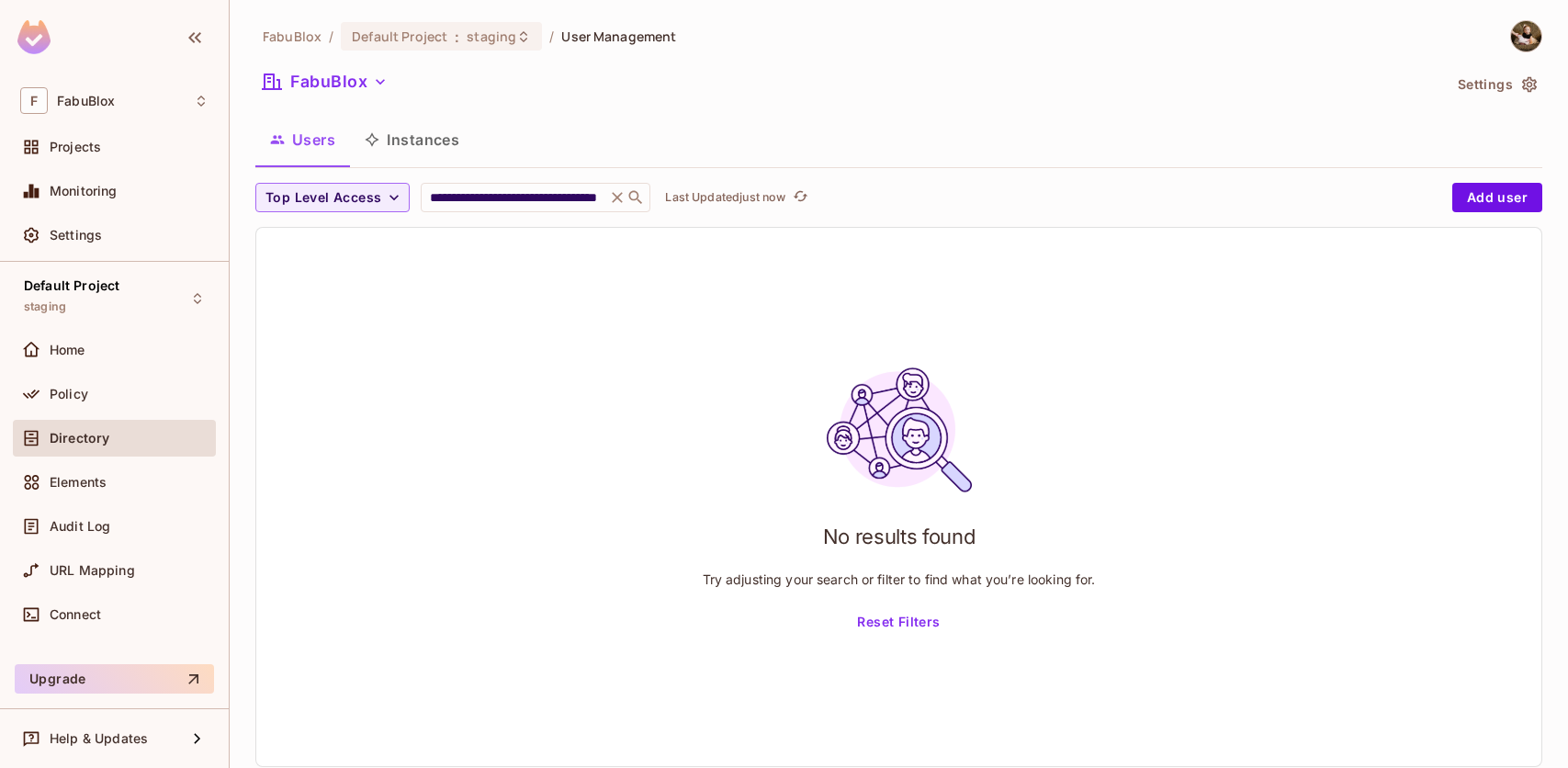
click at [429, 143] on button "Instances" at bounding box center [412, 139] width 124 height 46
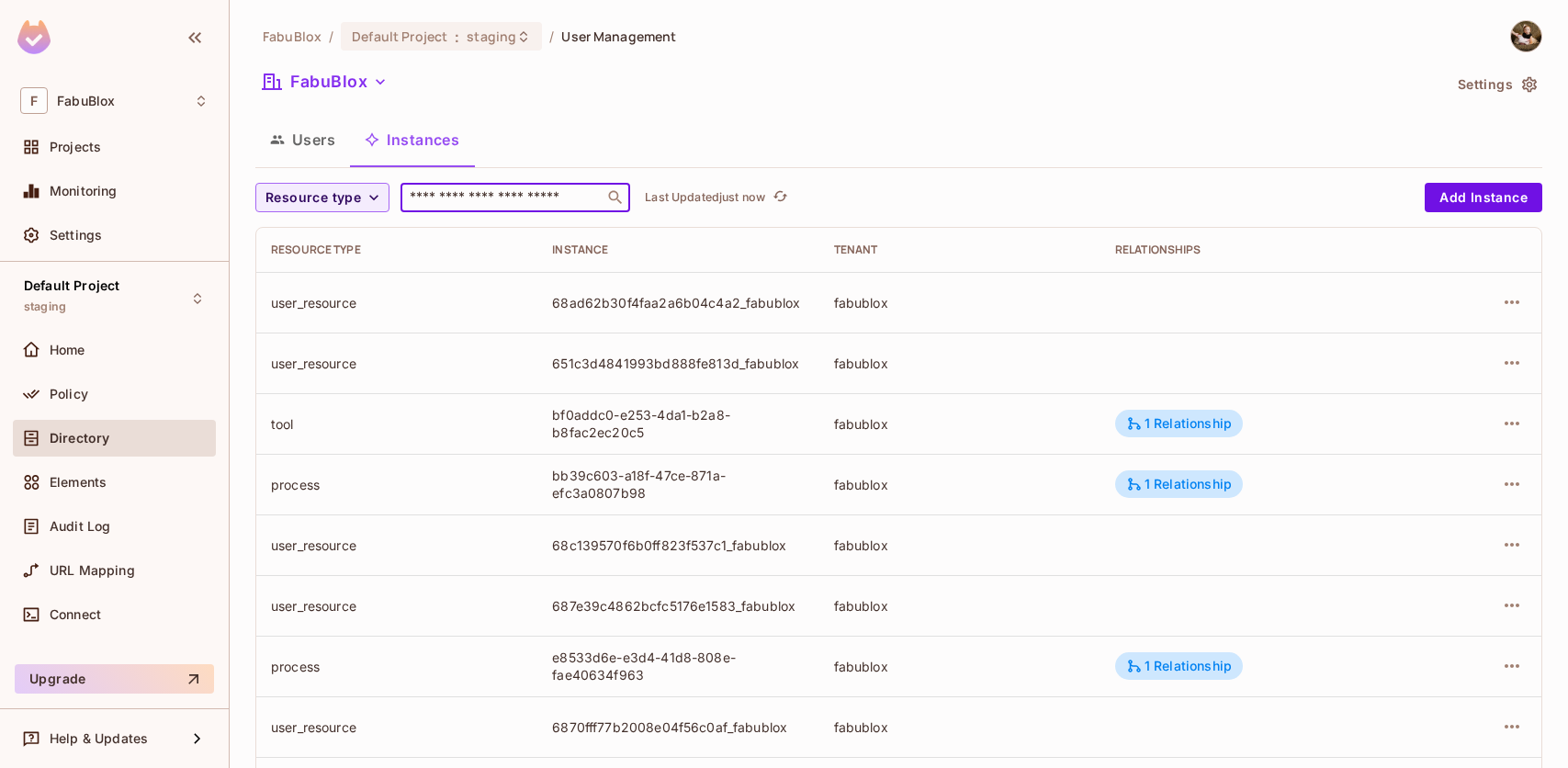
click at [460, 197] on input "text" at bounding box center [502, 197] width 193 height 18
click at [337, 192] on span "Resource type" at bounding box center [313, 198] width 96 height 23
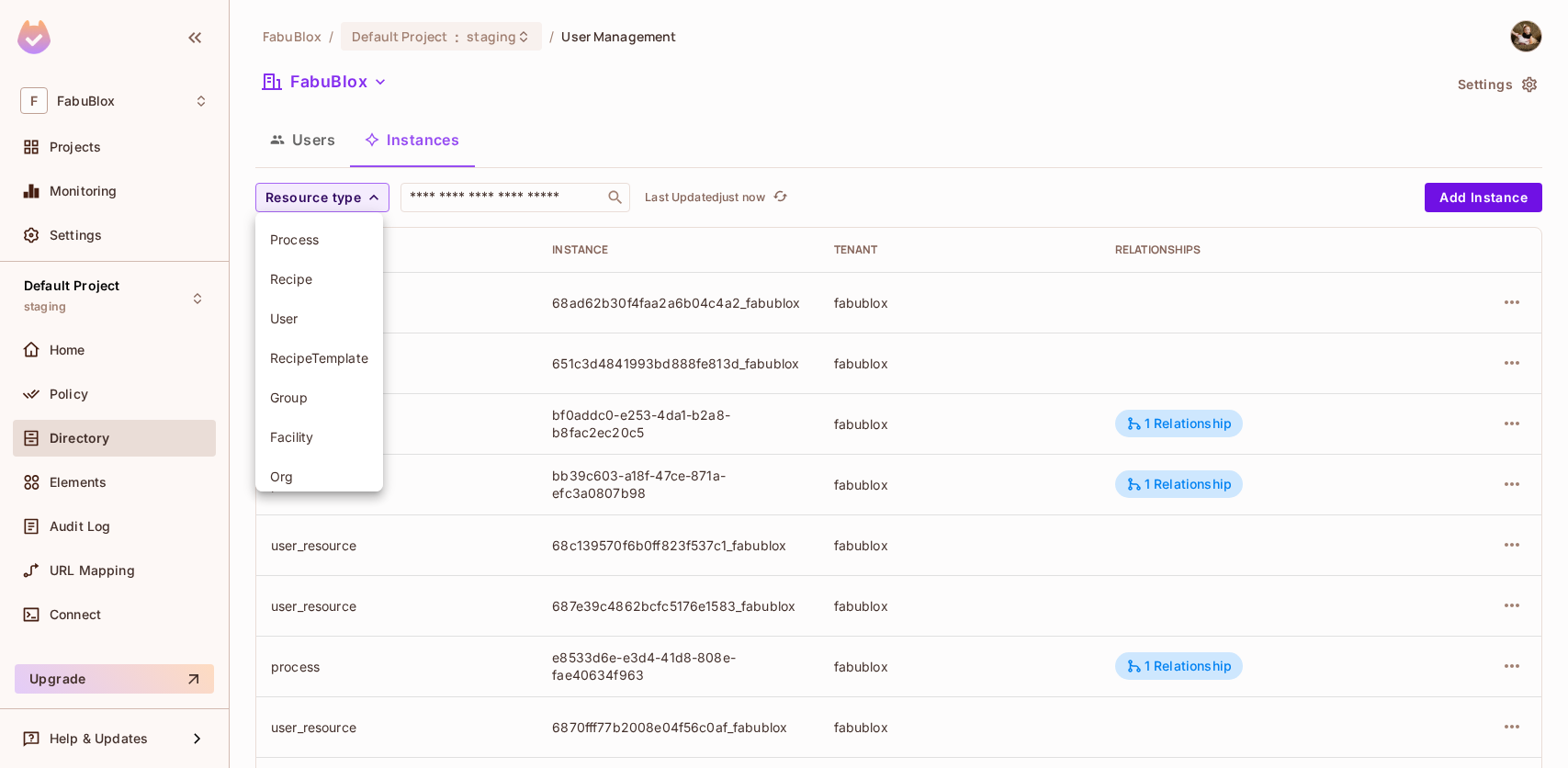
click at [362, 233] on span "Process" at bounding box center [320, 239] width 99 height 17
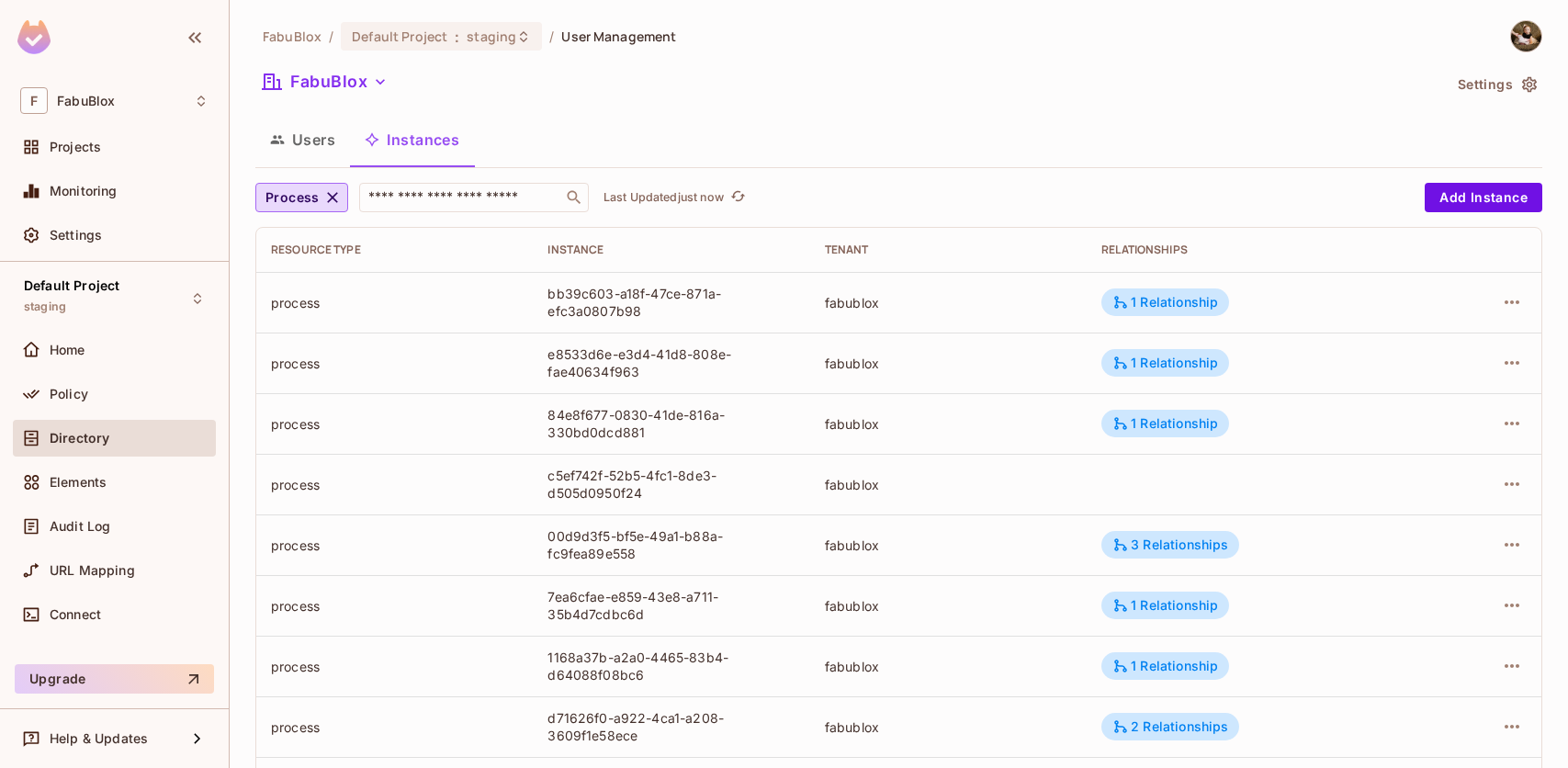
scroll to position [4, 0]
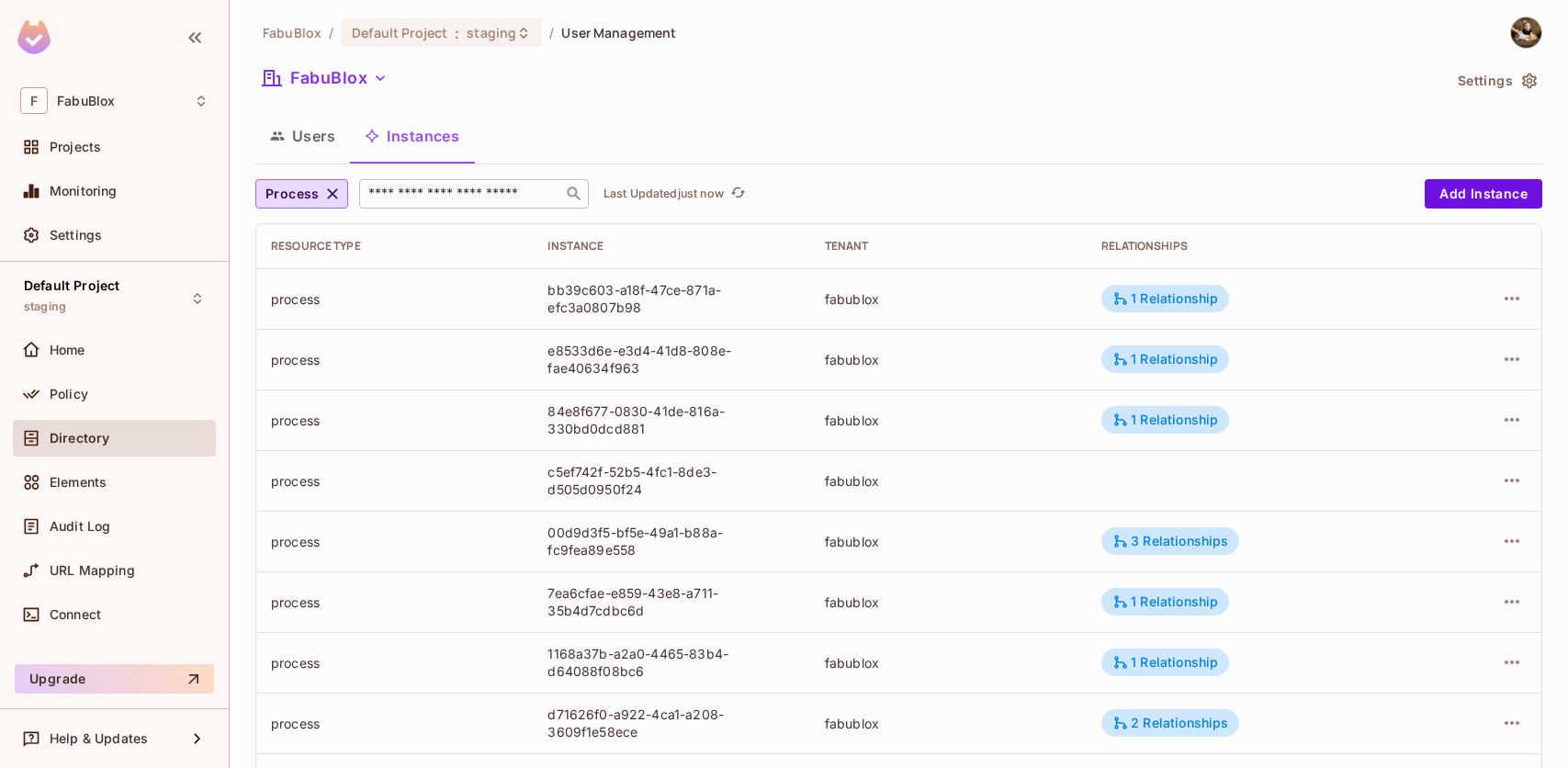
click at [484, 182] on div "​" at bounding box center [474, 193] width 230 height 29
paste input "**********"
type input "**********"
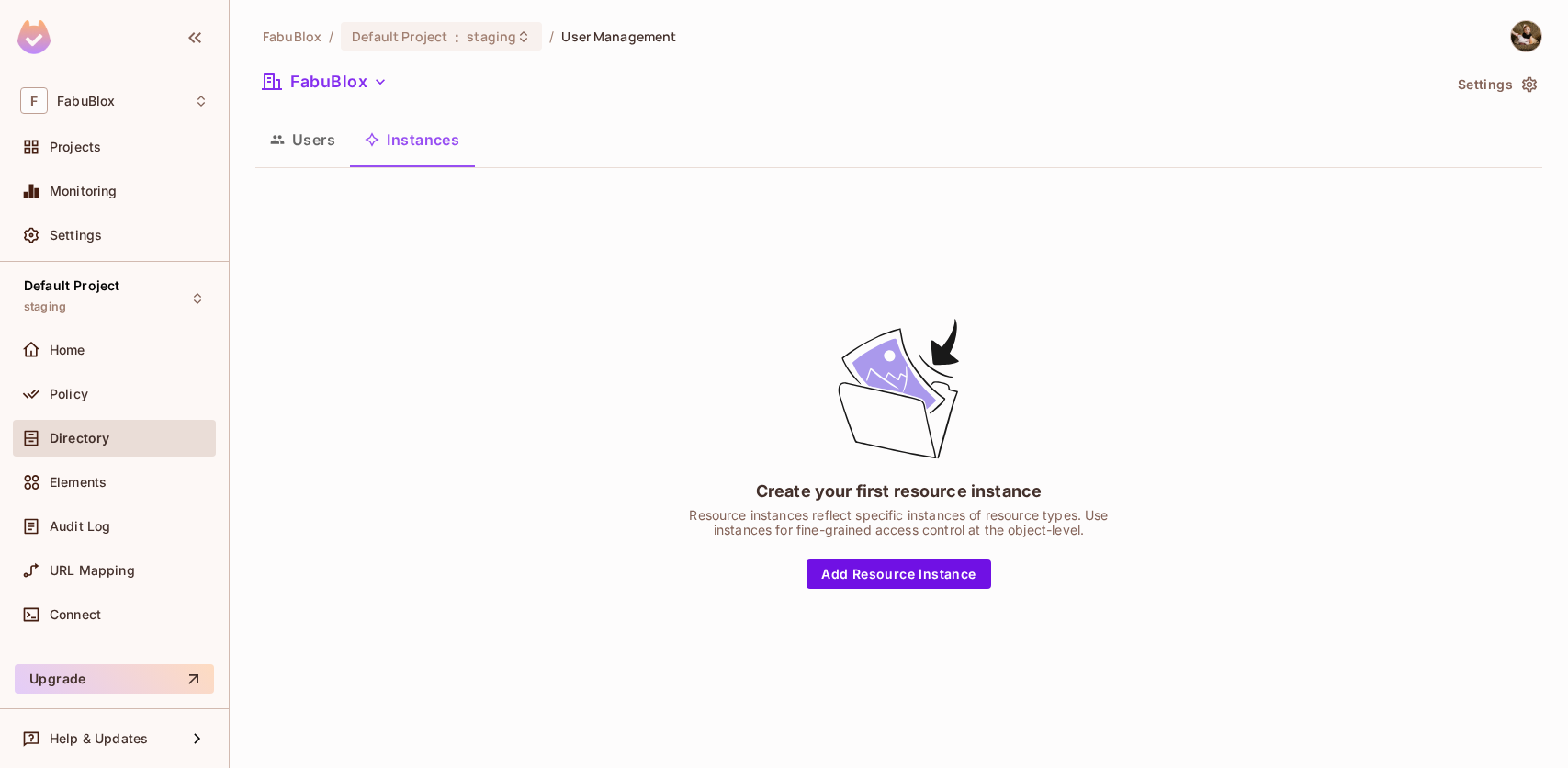
click at [324, 146] on button "Users" at bounding box center [303, 139] width 95 height 46
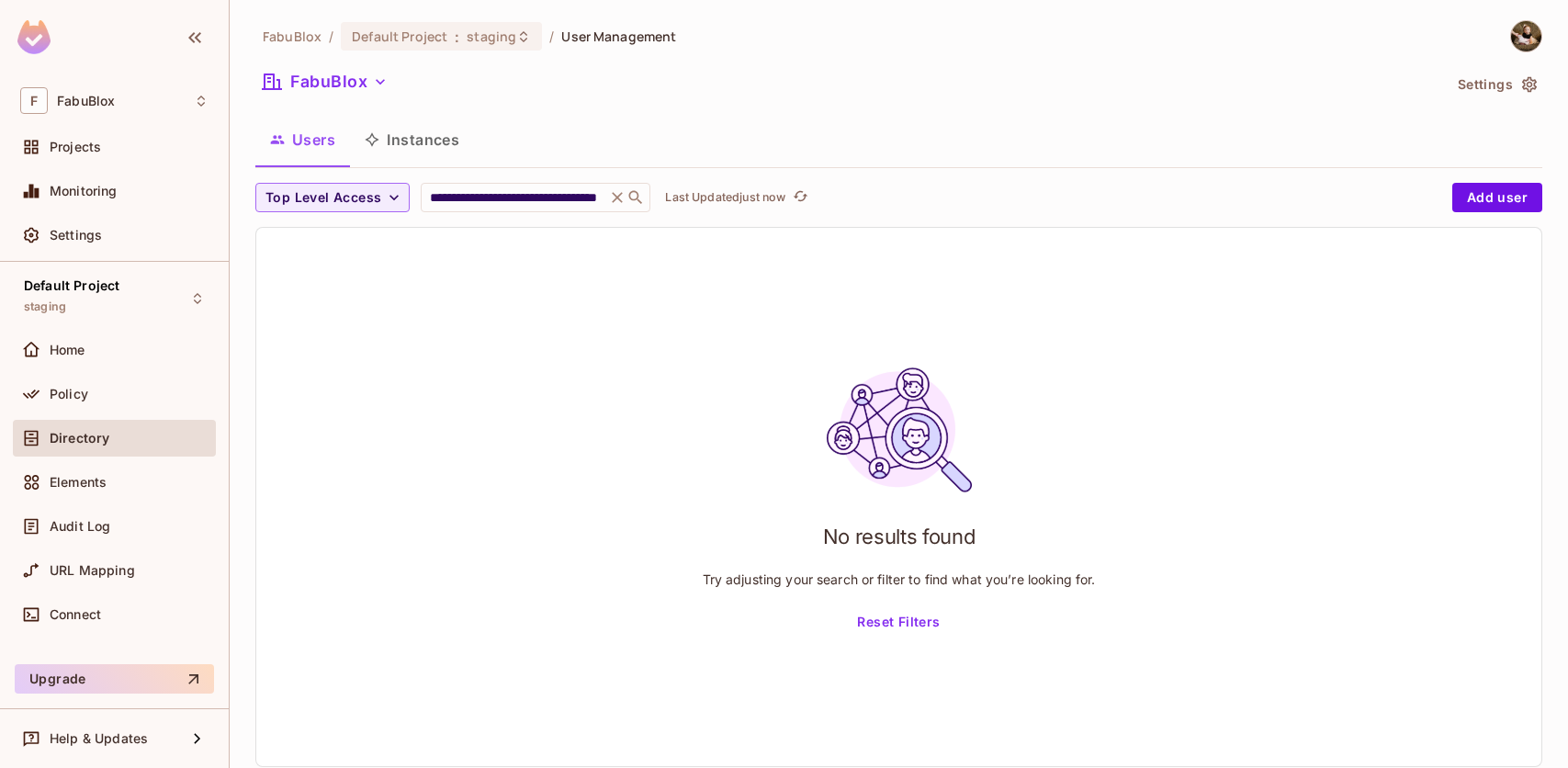
click at [419, 141] on button "Instances" at bounding box center [412, 139] width 124 height 46
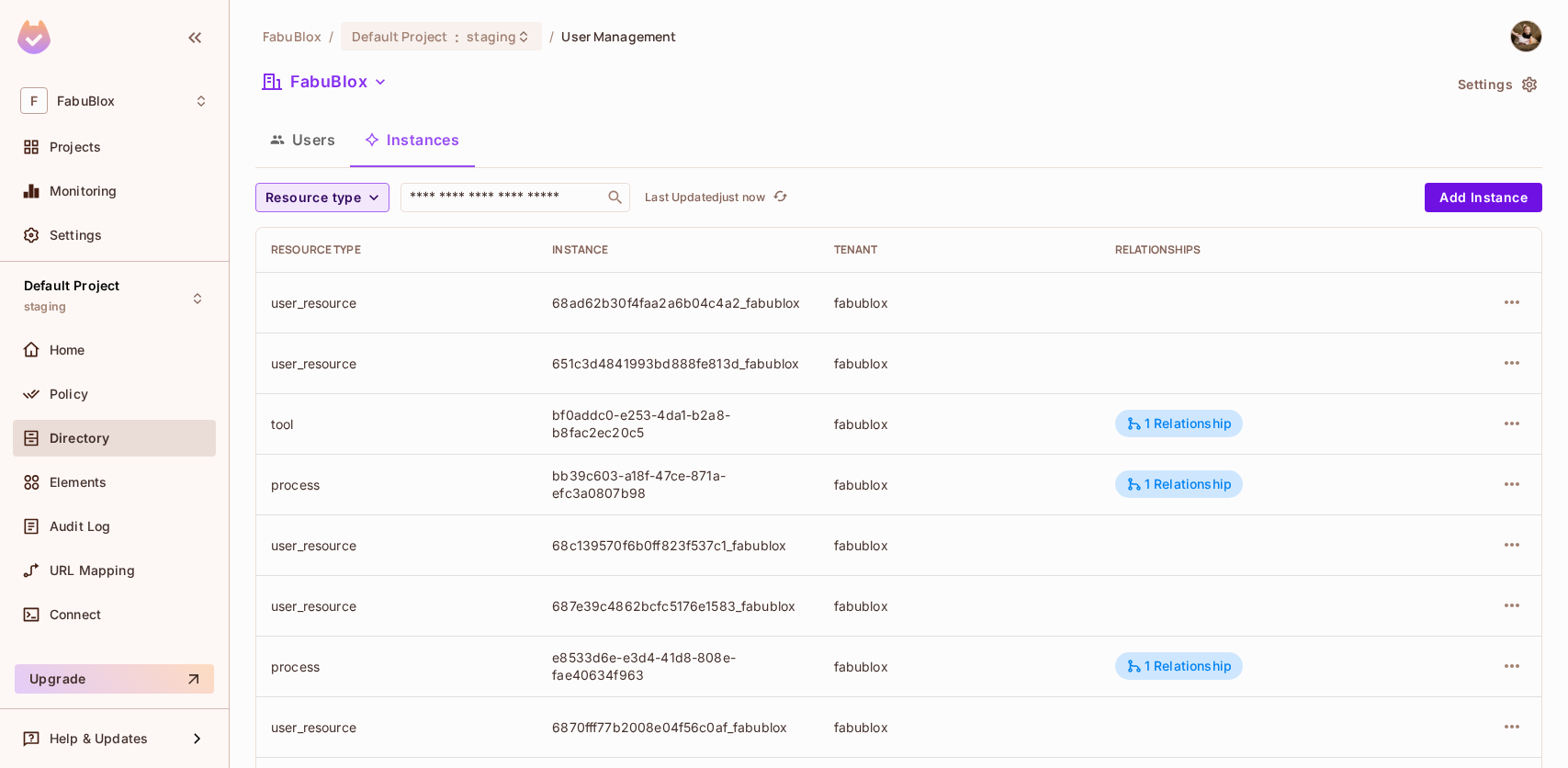
click at [354, 196] on span "Resource type" at bounding box center [313, 198] width 96 height 23
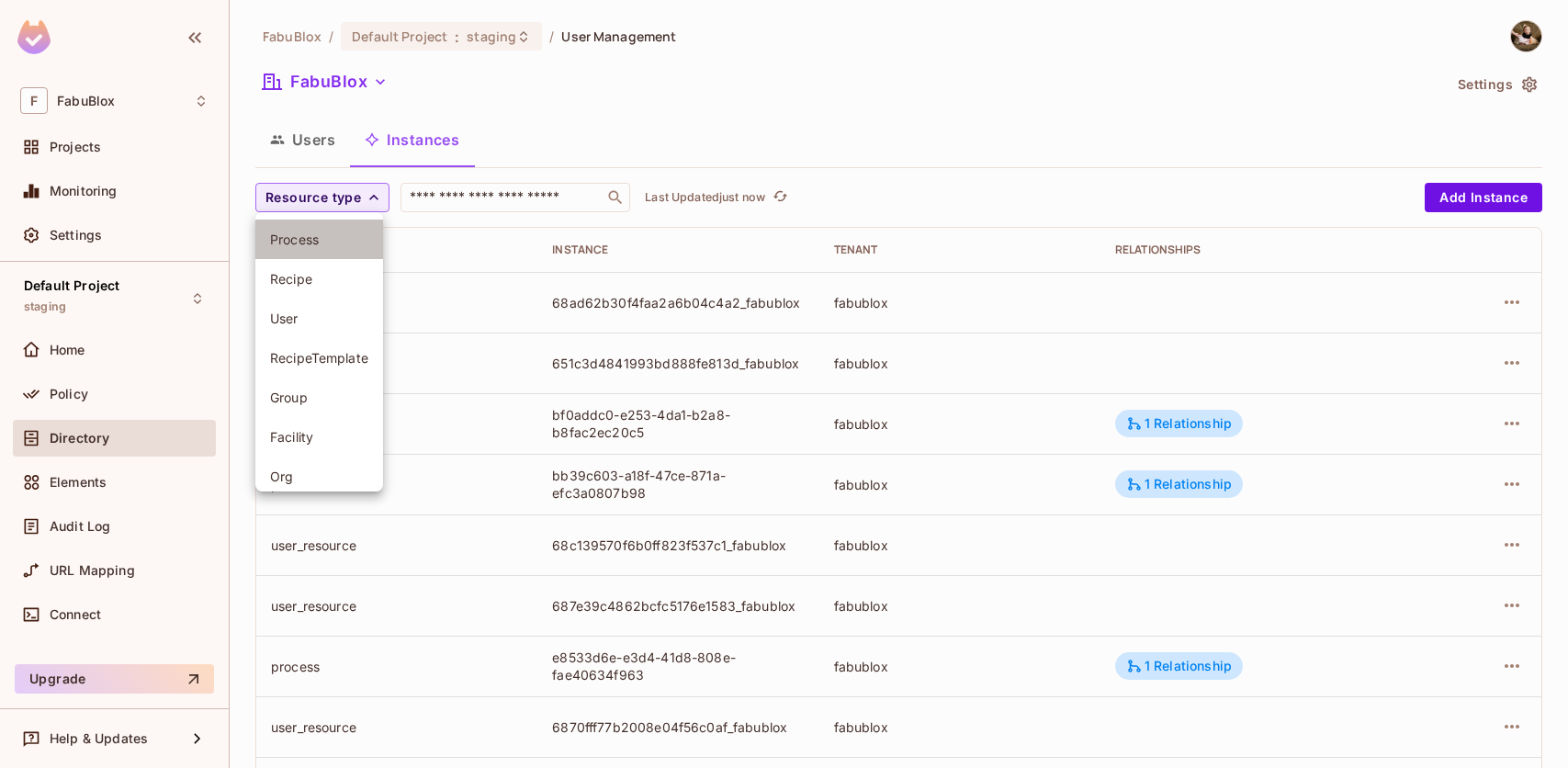
click at [323, 244] on span "Process" at bounding box center [320, 239] width 99 height 17
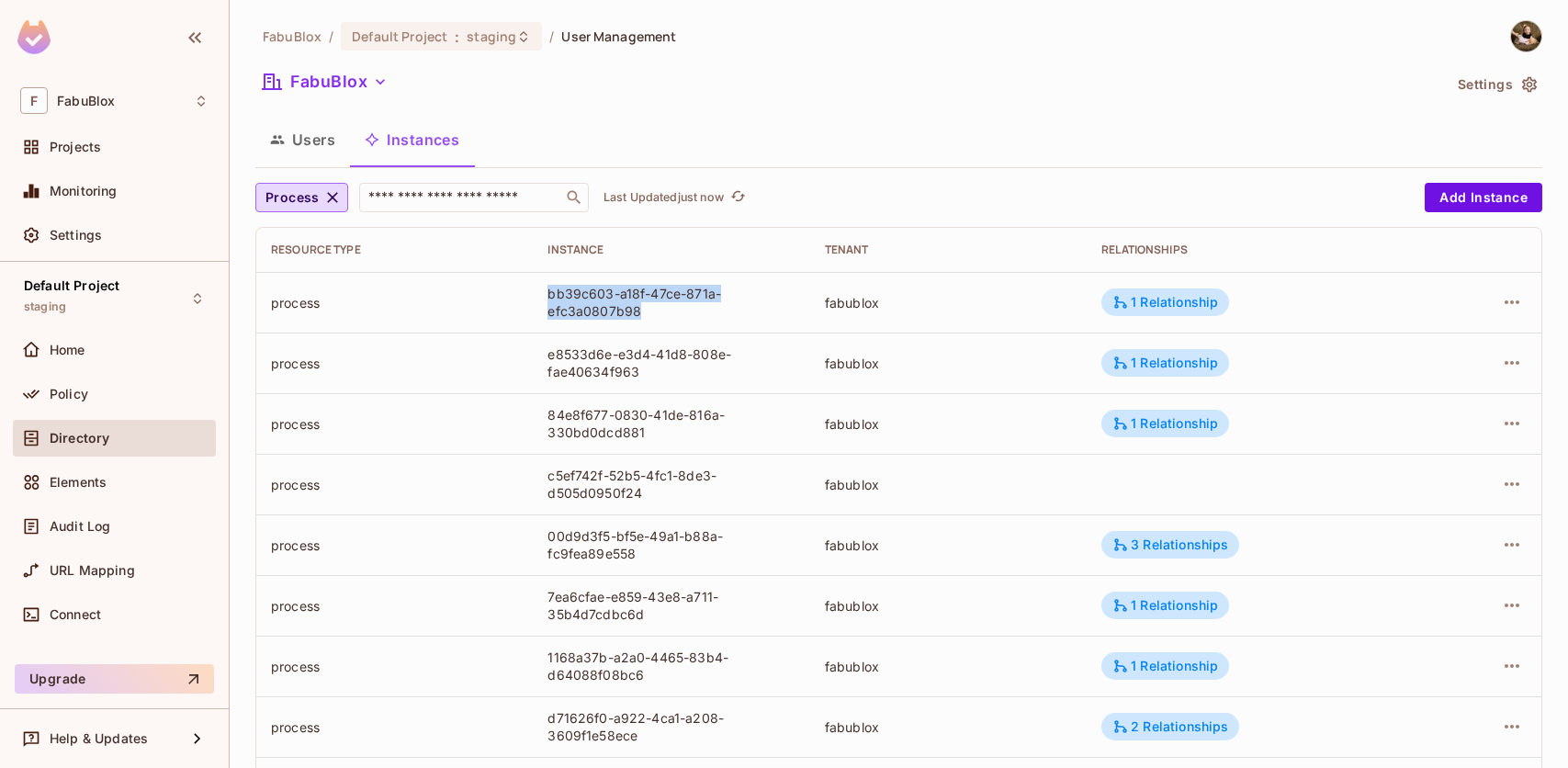
drag, startPoint x: 636, startPoint y: 315, endPoint x: 527, endPoint y: 297, distance: 110.5
click at [527, 297] on tr "process bb39c603-a18f-47ce-871a-efc3a0807b98 fabublox 1 Relationship" at bounding box center [898, 302] width 1285 height 61
click at [527, 297] on td "process" at bounding box center [395, 302] width 277 height 61
click at [485, 200] on input "text" at bounding box center [461, 197] width 193 height 18
paste input "**********"
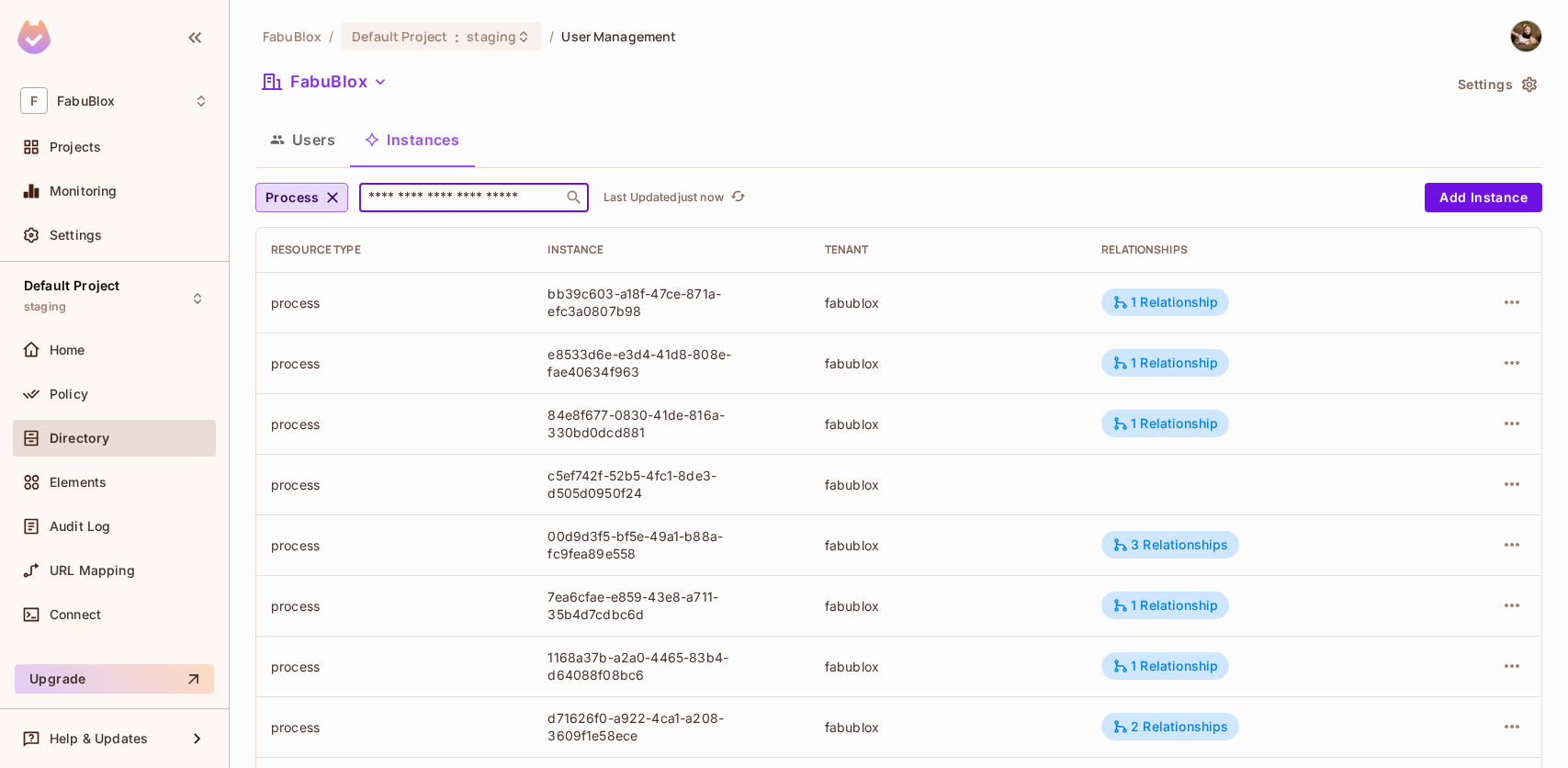
type input "**********"
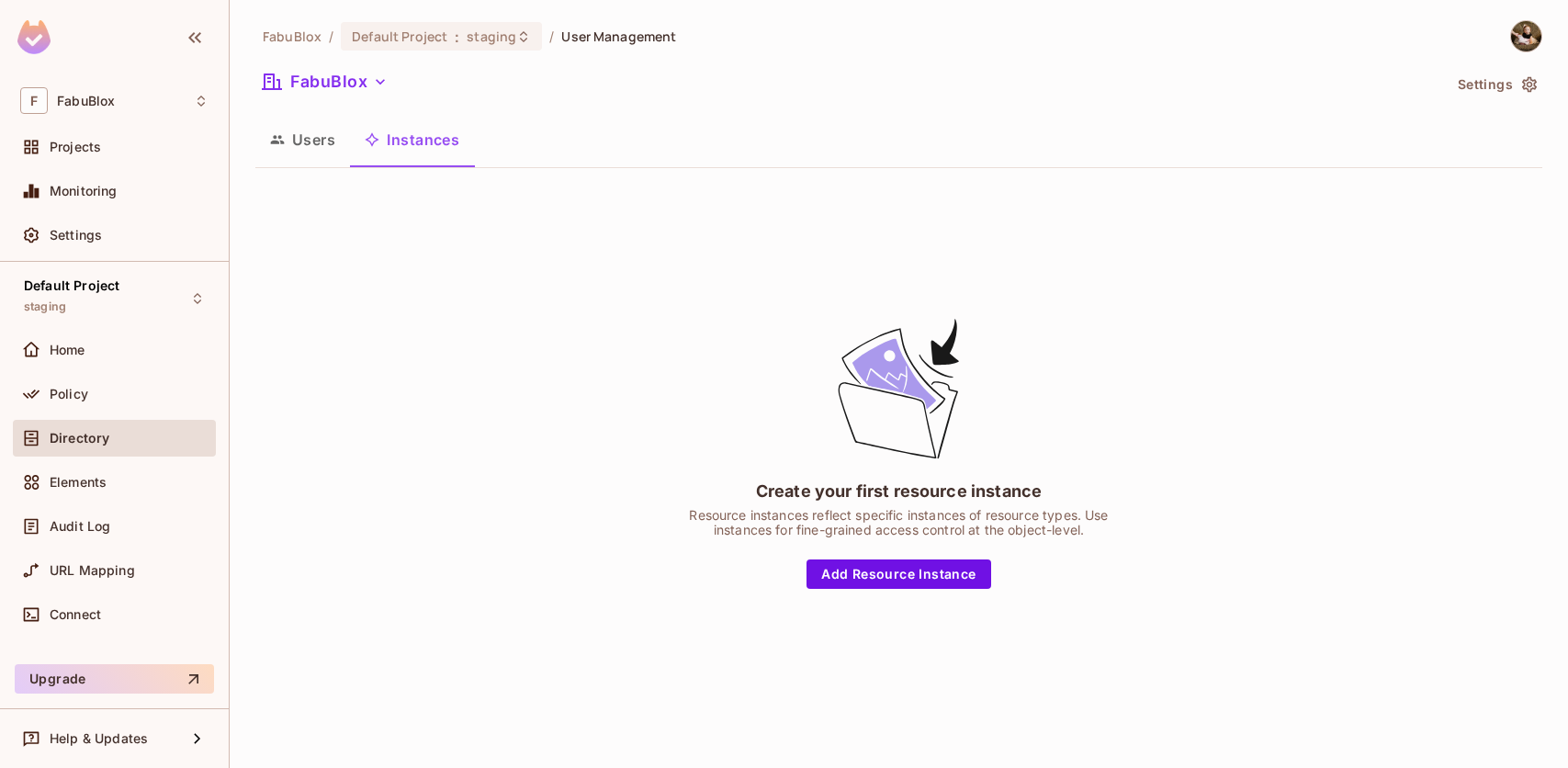
click at [319, 137] on button "Users" at bounding box center [303, 139] width 95 height 46
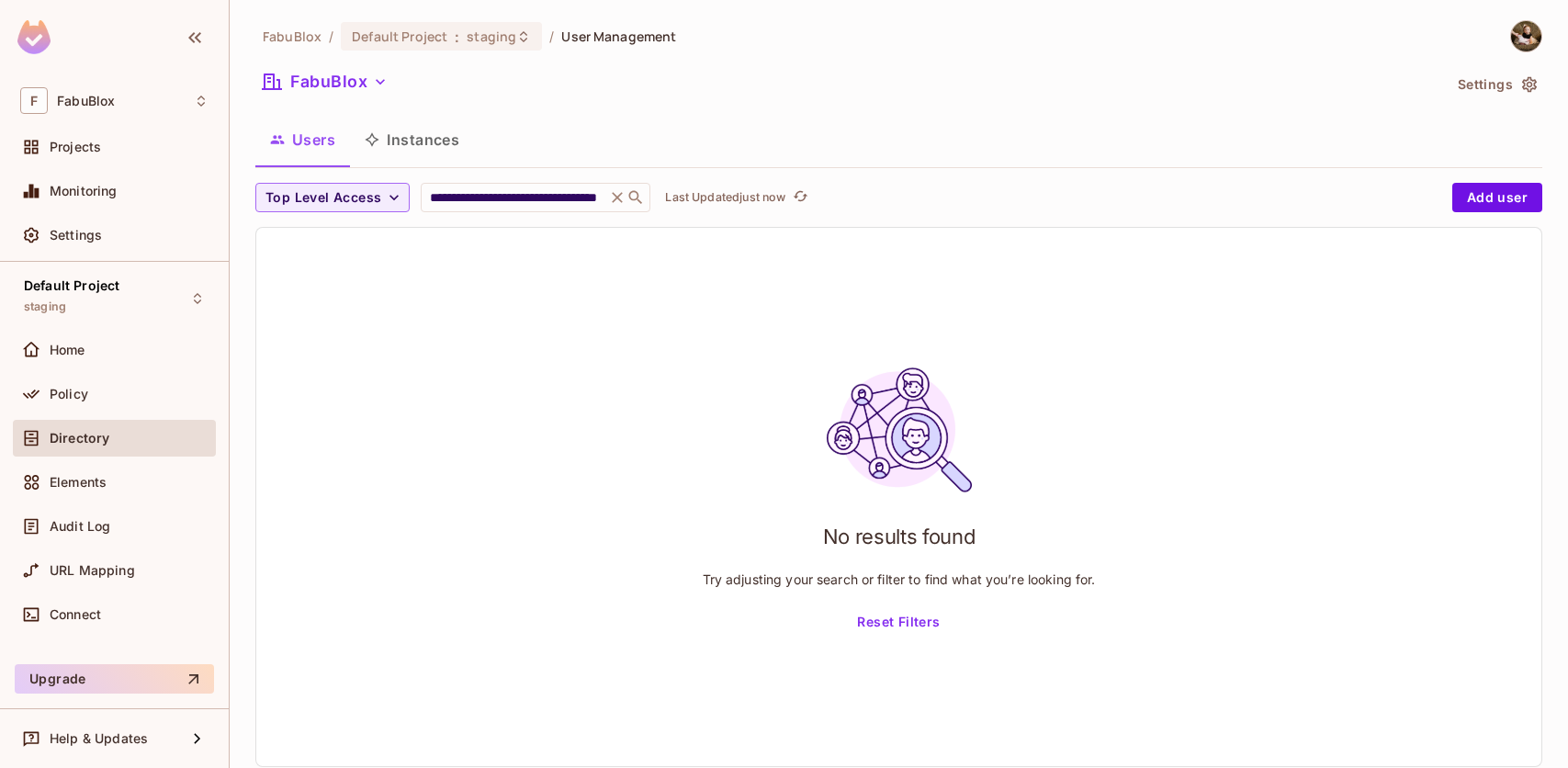
click at [433, 147] on button "Instances" at bounding box center [412, 139] width 124 height 46
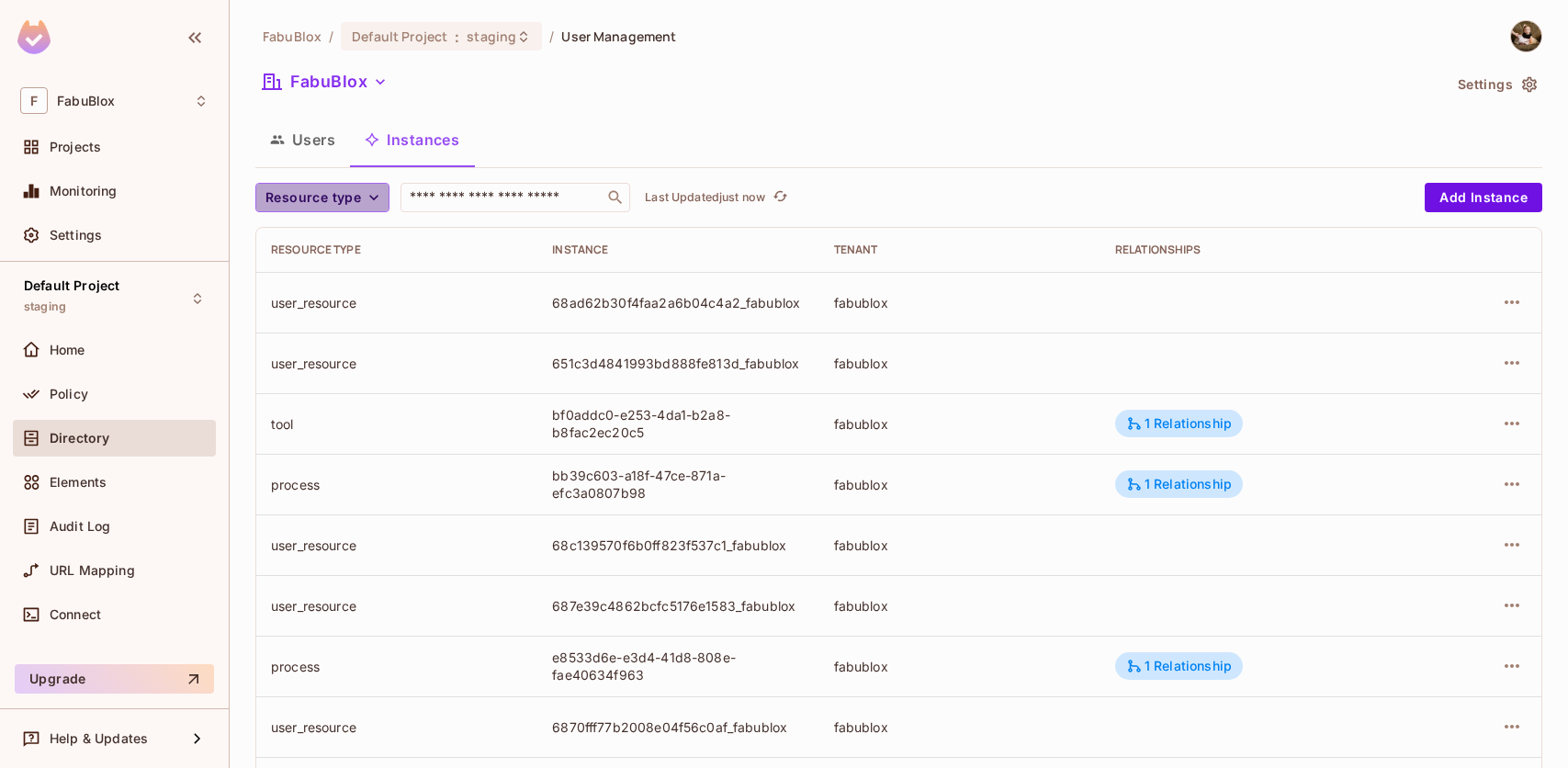
click at [356, 191] on span "Resource type" at bounding box center [313, 198] width 96 height 23
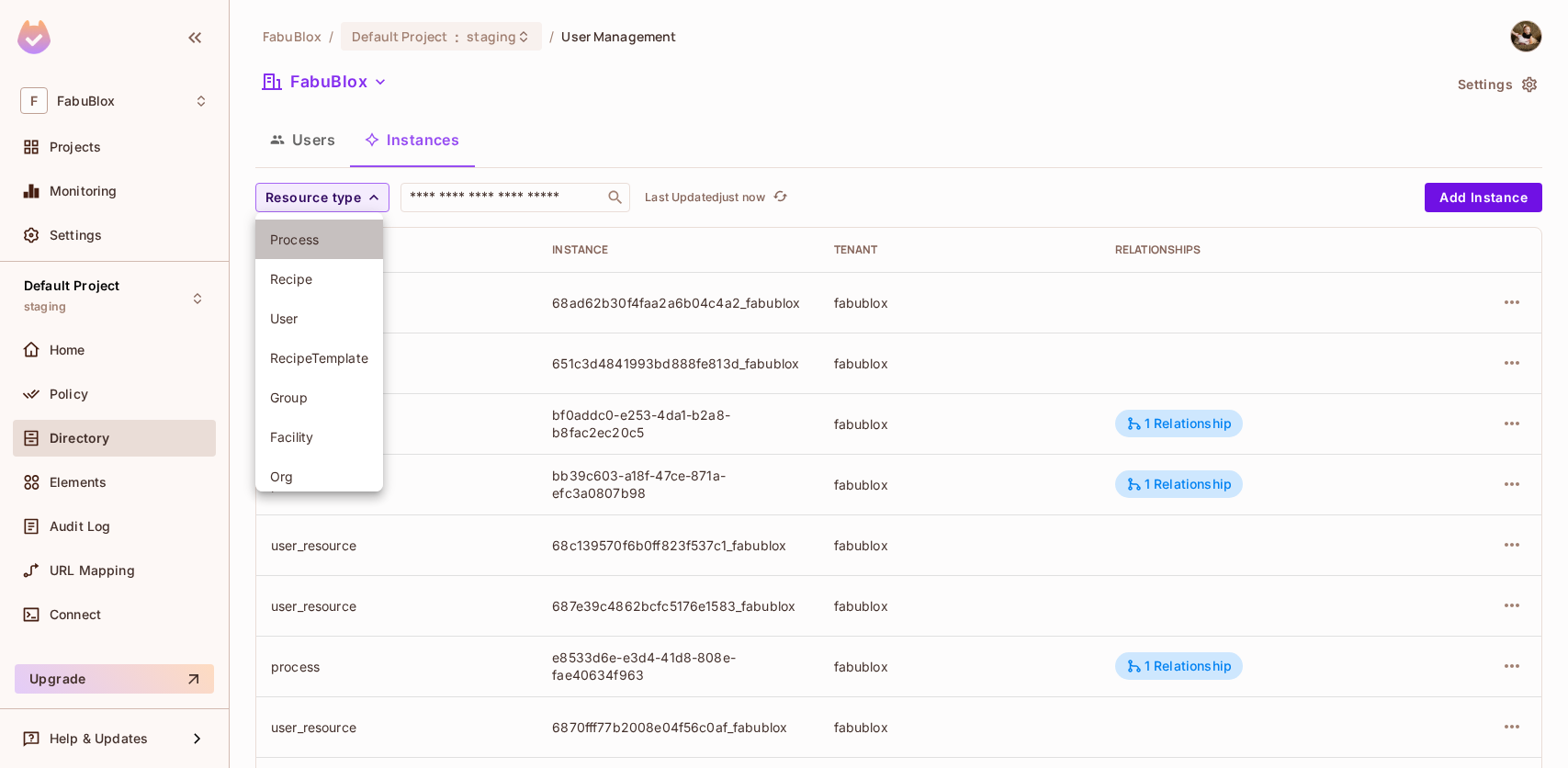
click at [338, 241] on span "Process" at bounding box center [320, 239] width 99 height 17
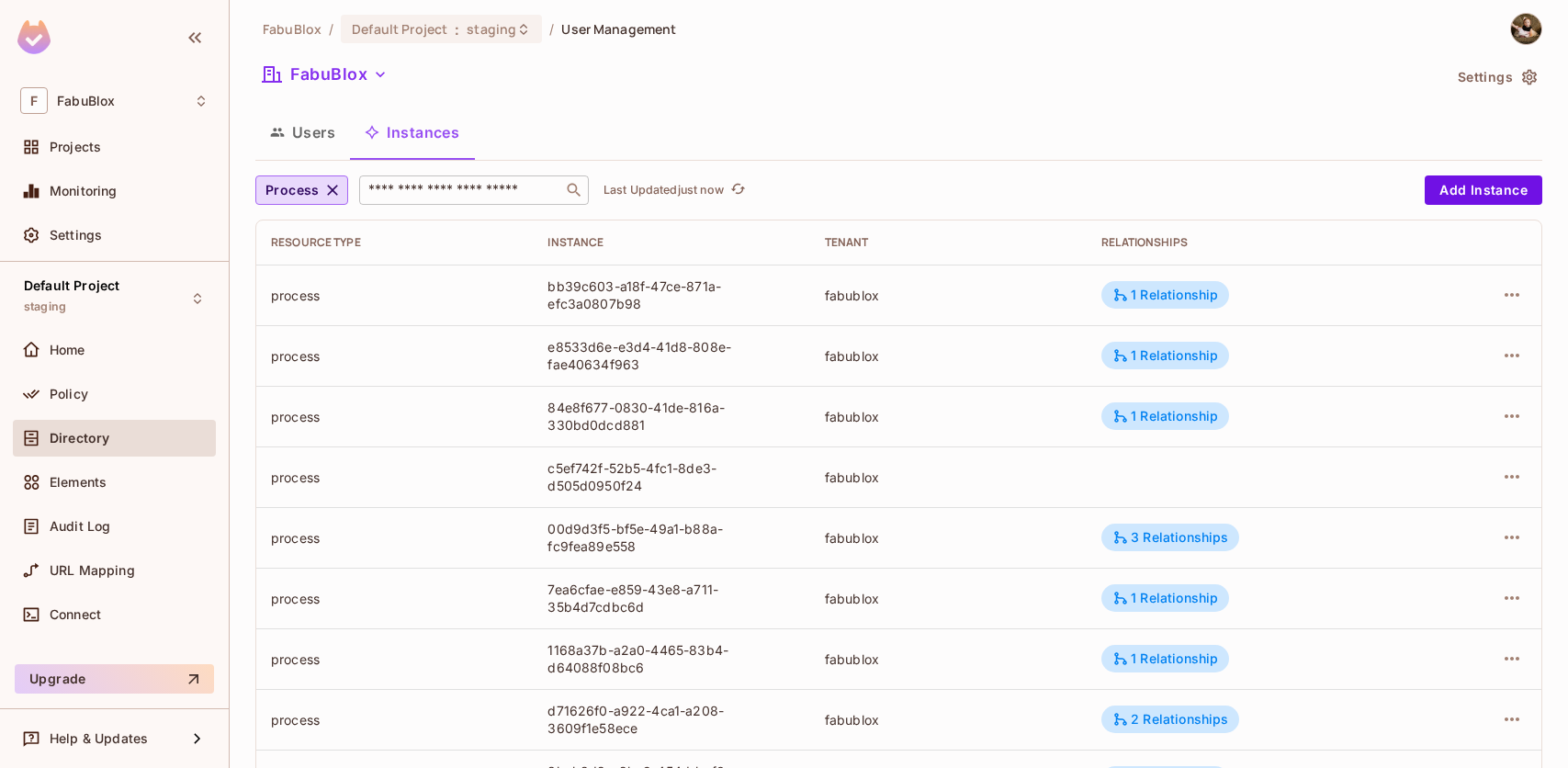
scroll to position [4, 0]
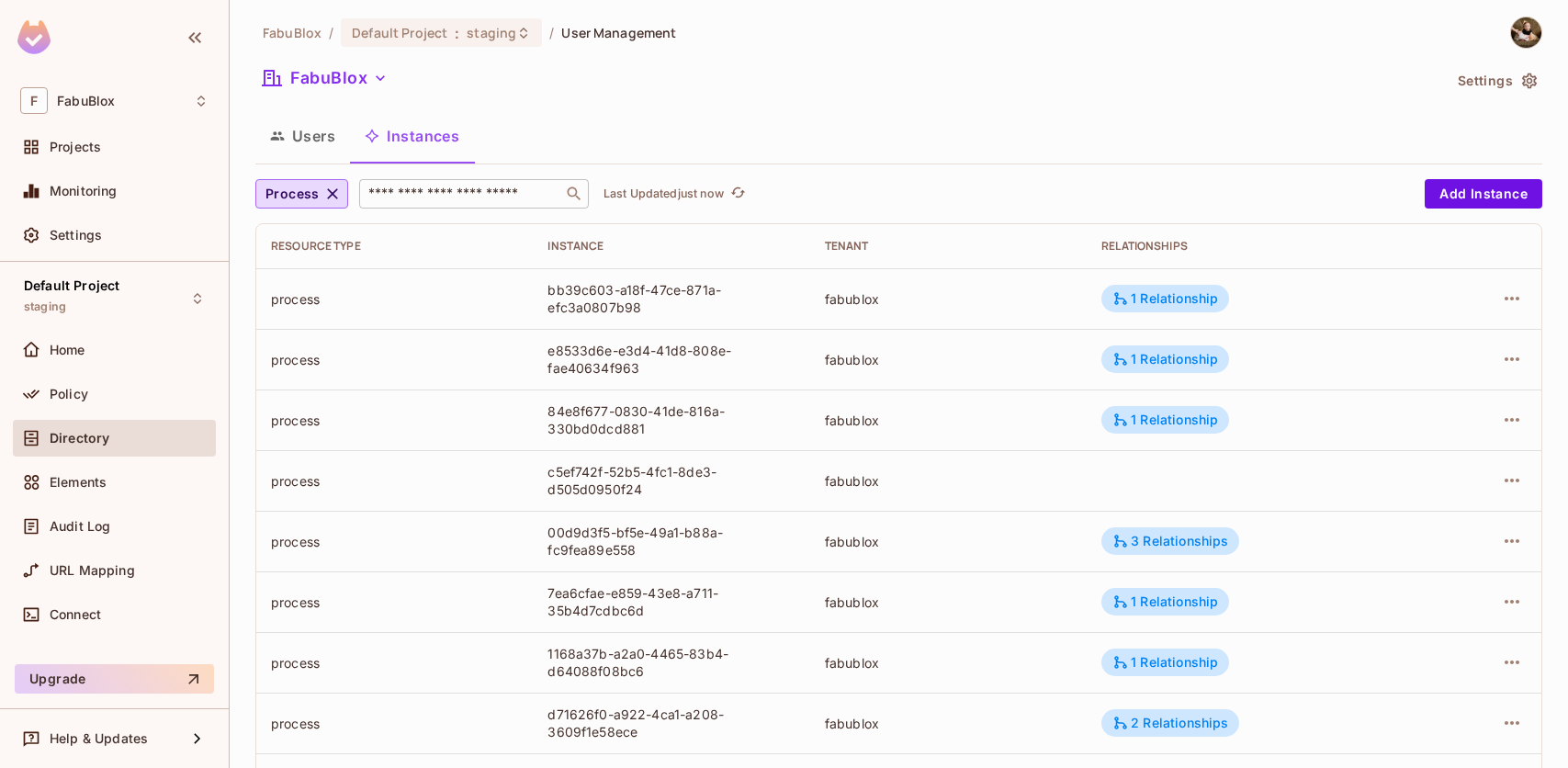
click at [475, 197] on input "text" at bounding box center [461, 193] width 193 height 18
paste input "**********"
type input "**********"
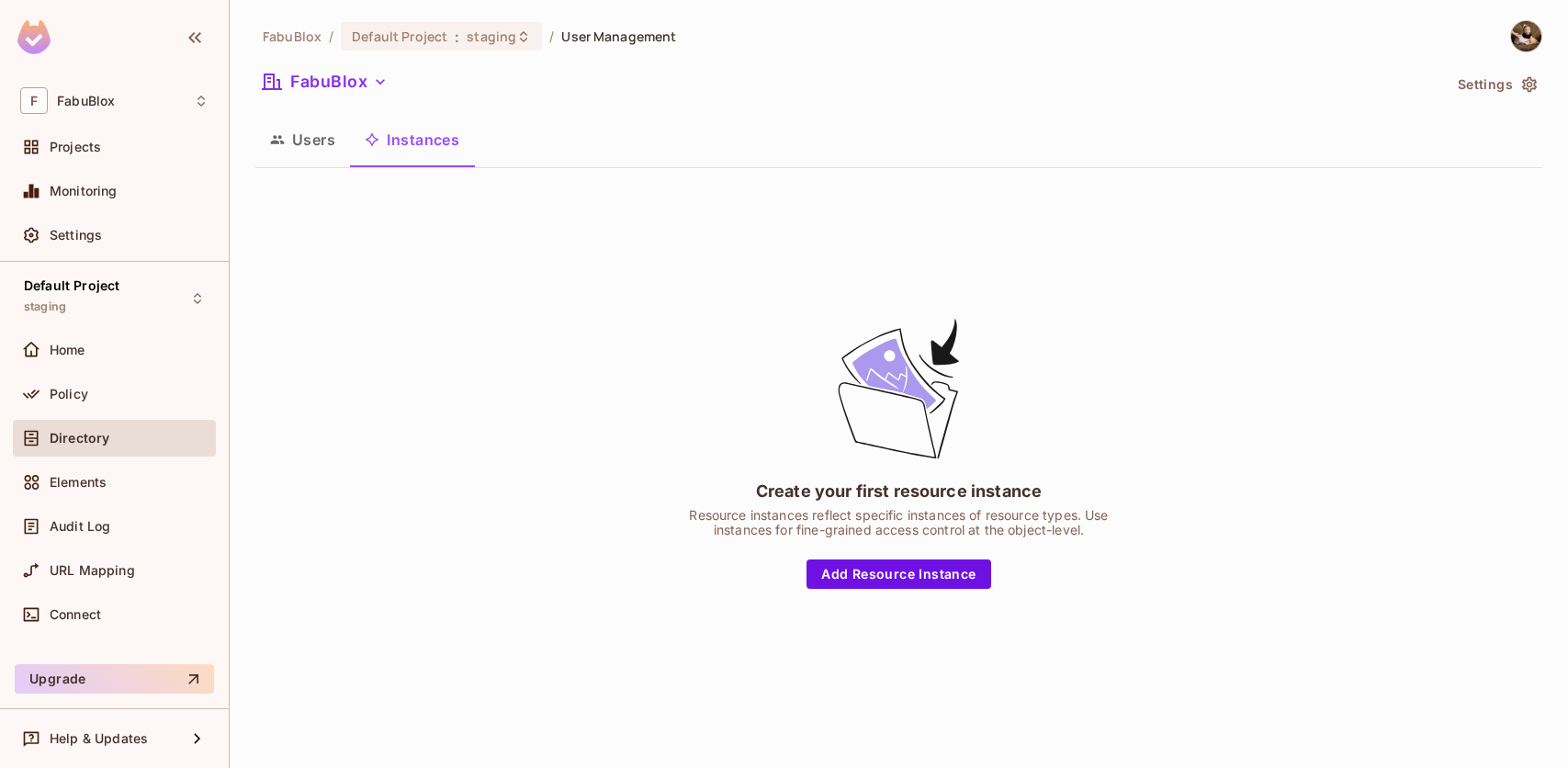
click at [313, 145] on button "Users" at bounding box center [303, 139] width 95 height 46
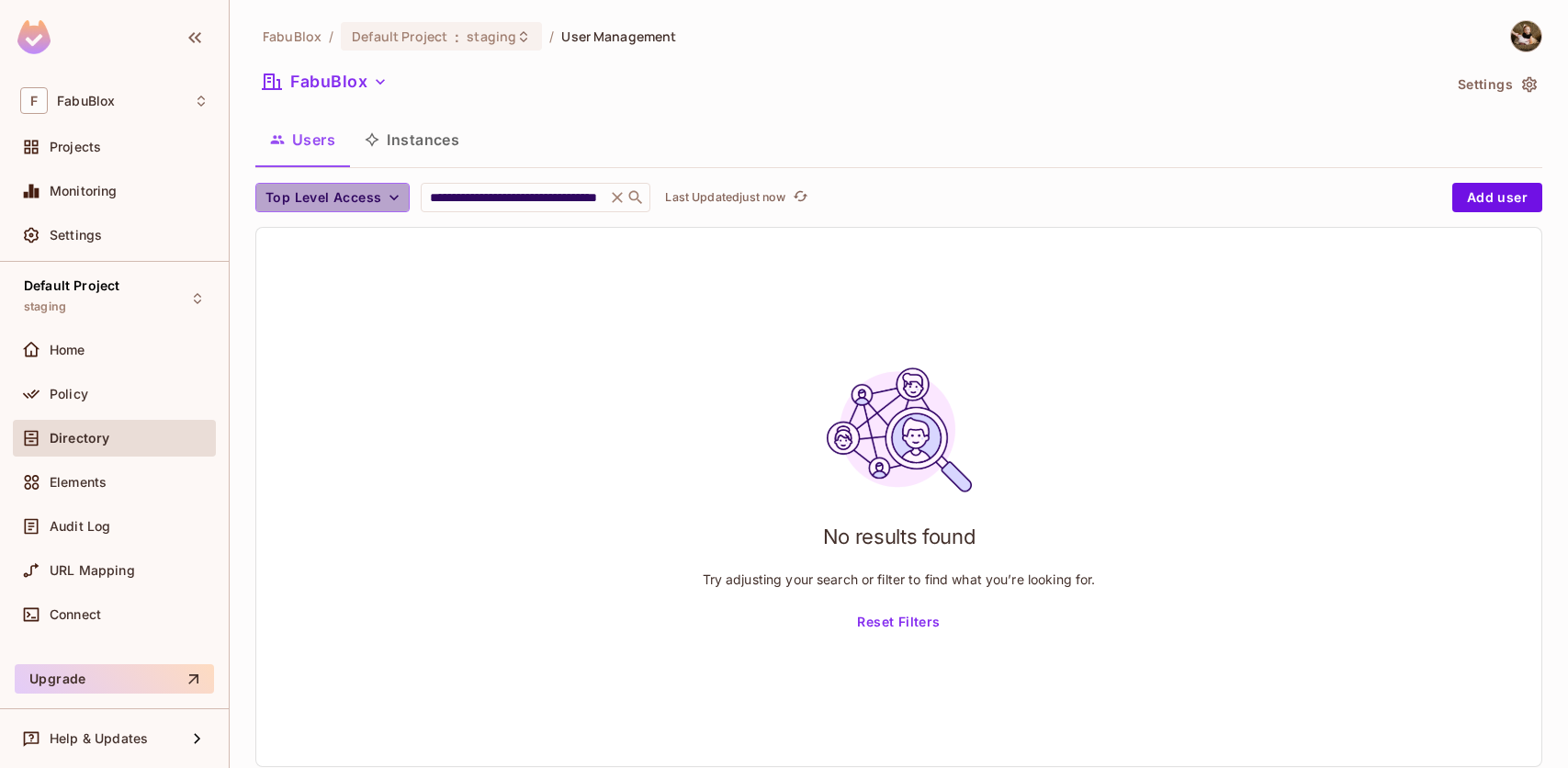
click at [359, 183] on button "Top Level Access" at bounding box center [332, 197] width 155 height 29
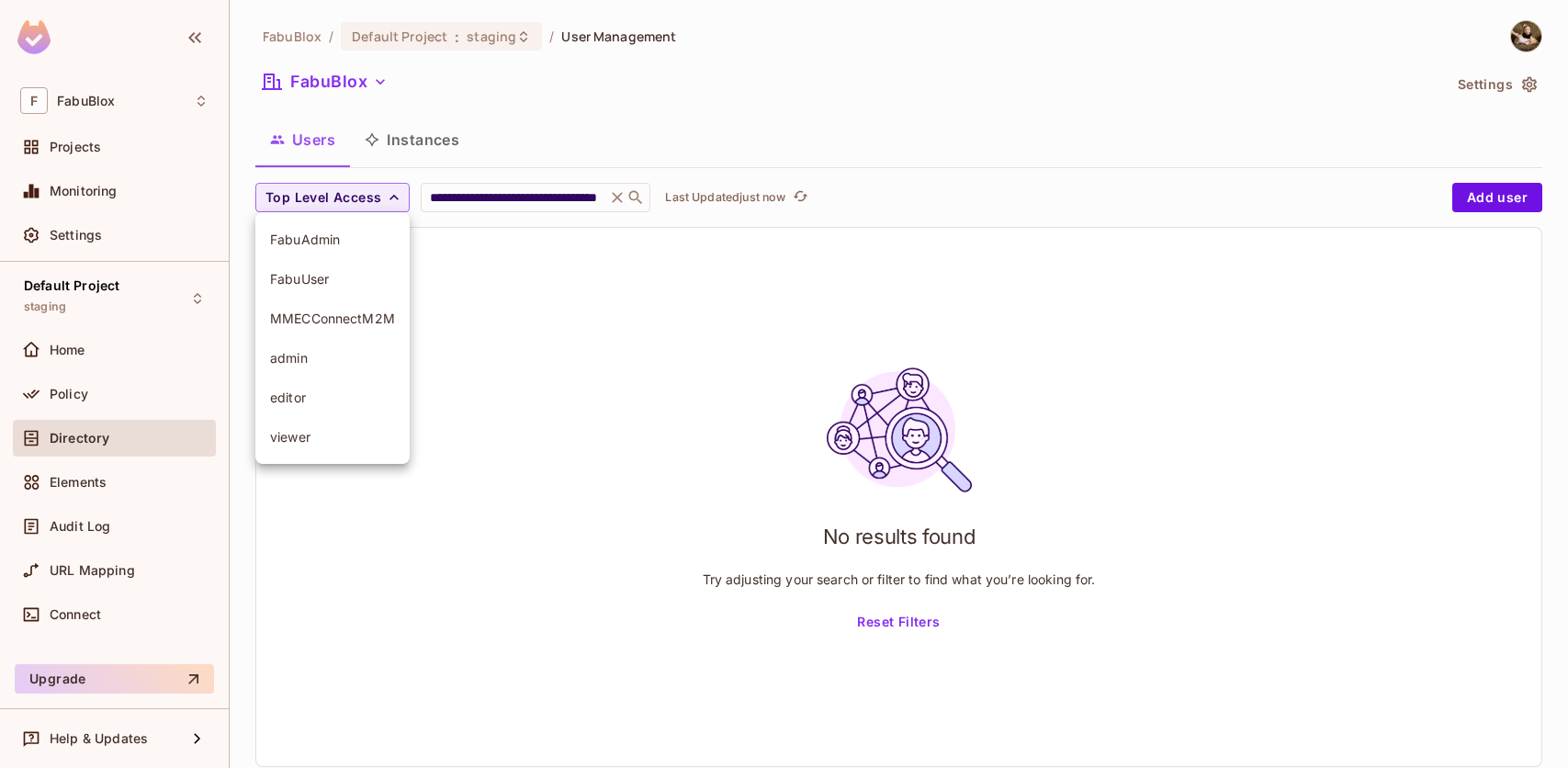
click at [367, 193] on div at bounding box center [784, 384] width 1568 height 768
click at [397, 155] on div "FabuAdmin FabuUser MMECConnectM2M admin editor viewer" at bounding box center [784, 183] width 1568 height 367
click at [412, 141] on button "Instances" at bounding box center [412, 139] width 124 height 46
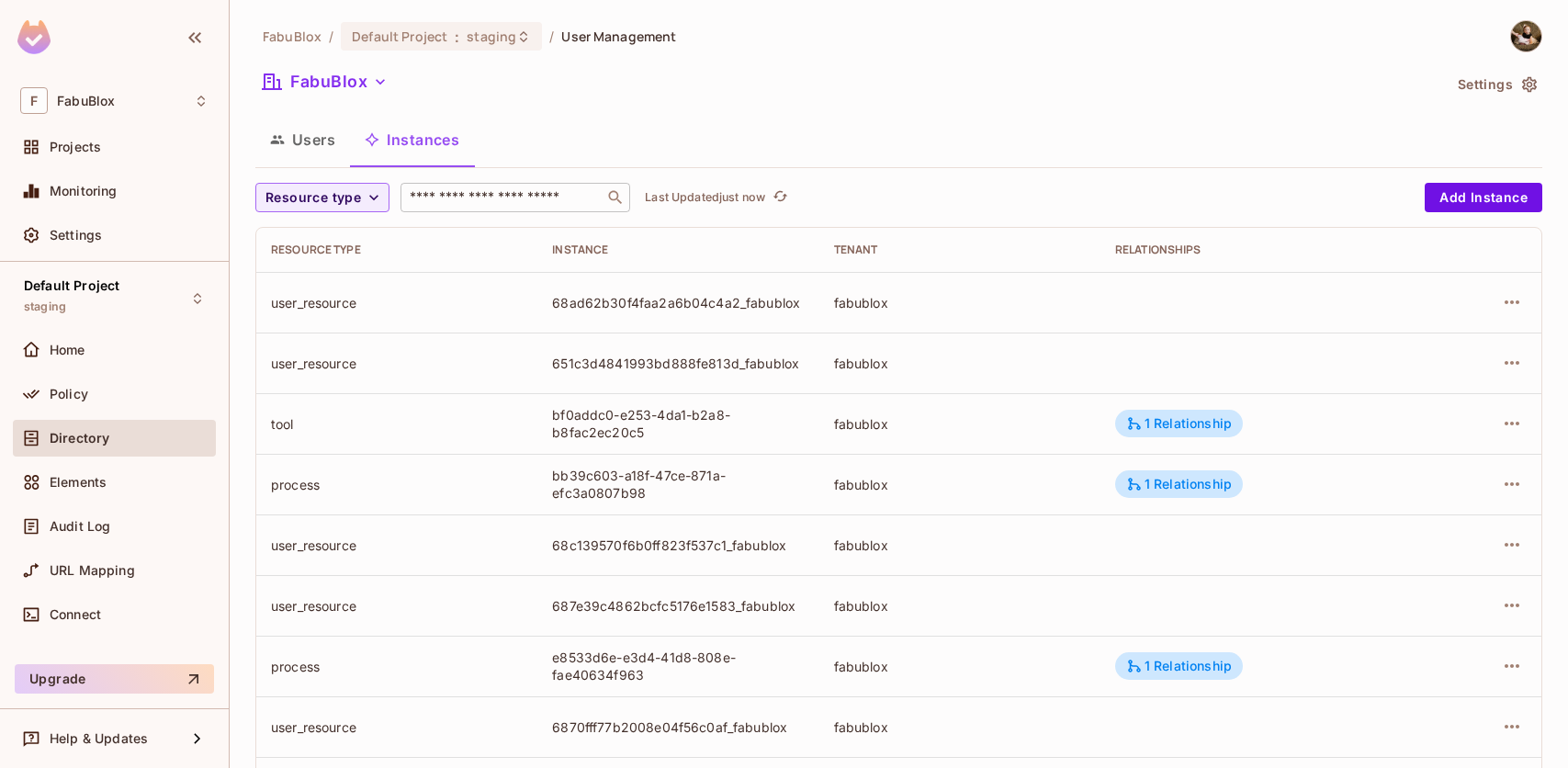
click at [486, 193] on input "text" at bounding box center [502, 197] width 193 height 18
type input "*******"
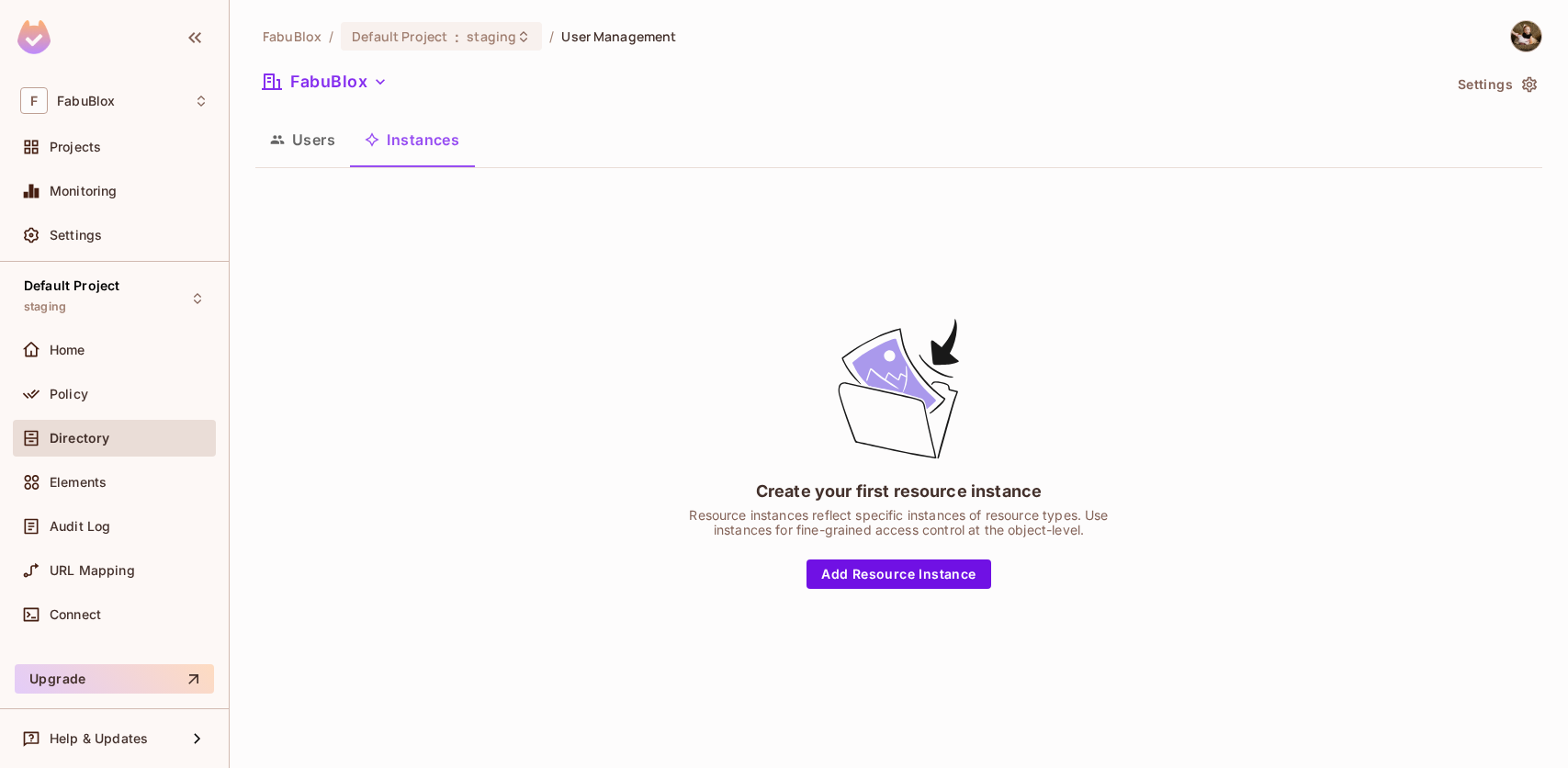
click at [815, 467] on div "Create your first resource instance Resource instances reflect specific instanc…" at bounding box center [899, 451] width 459 height 274
click at [300, 131] on button "Users" at bounding box center [303, 139] width 95 height 46
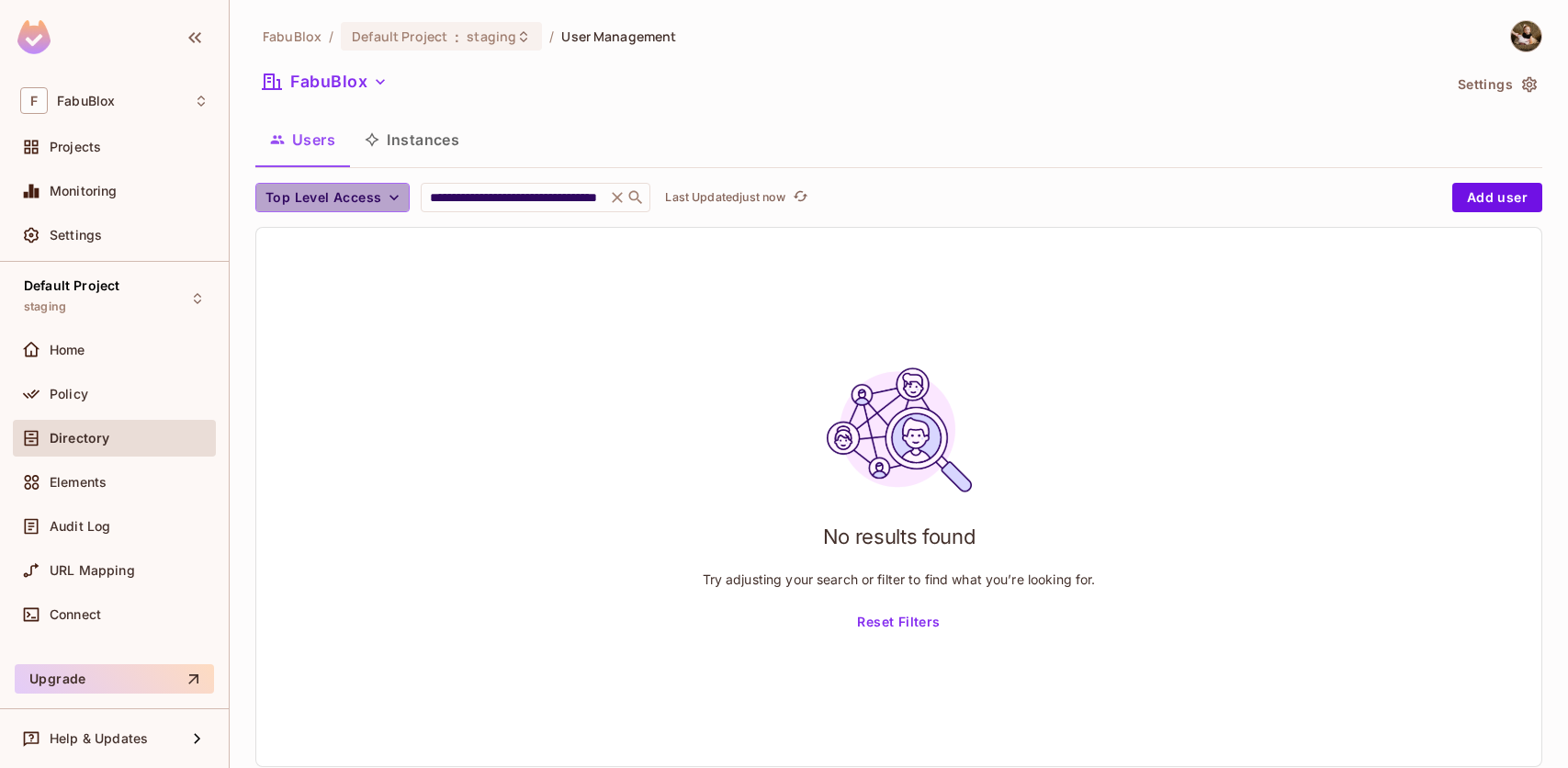
click at [359, 188] on span "Top Level Access" at bounding box center [323, 198] width 116 height 23
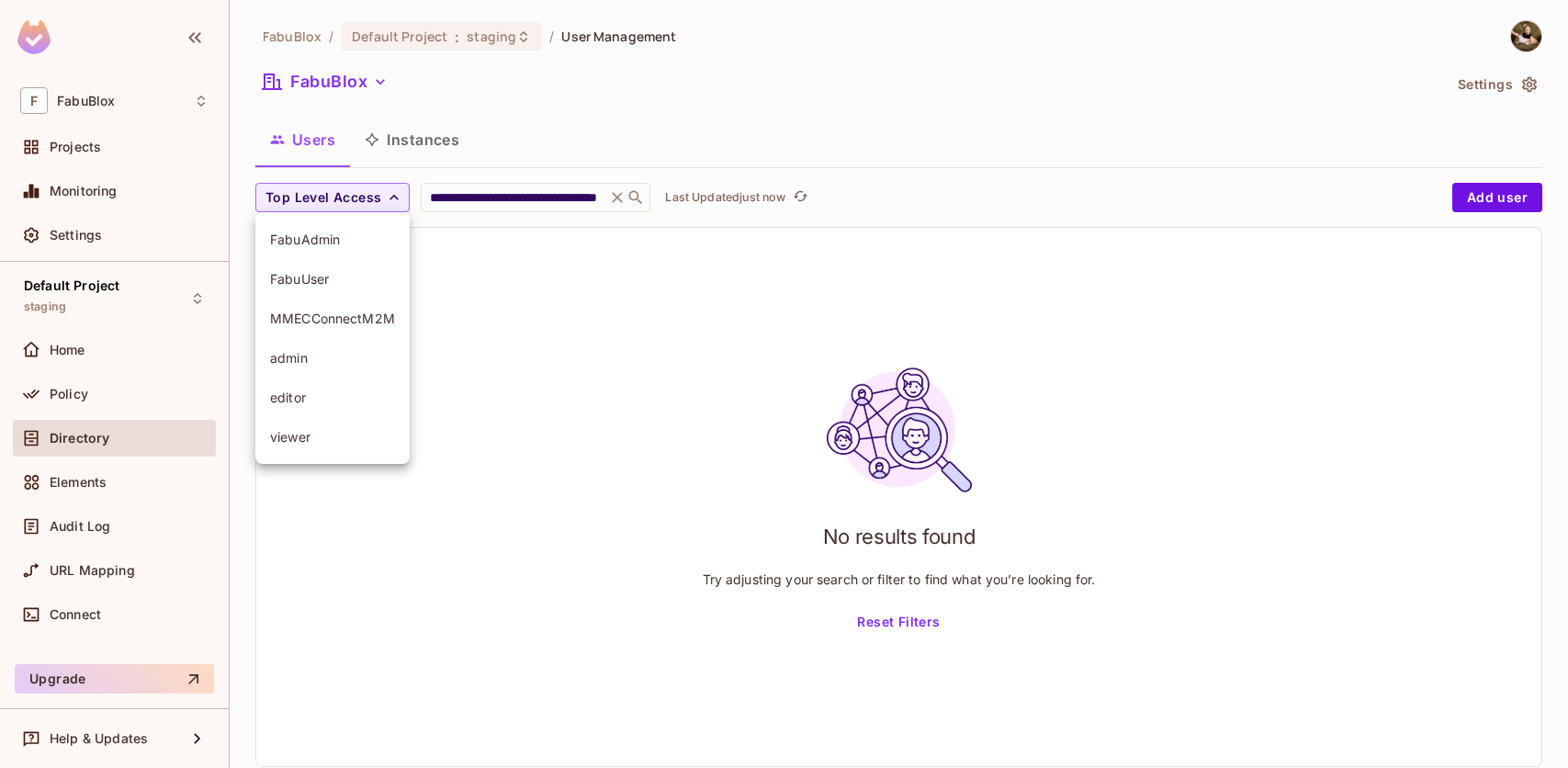
click at [414, 141] on div at bounding box center [784, 384] width 1568 height 768
click at [409, 138] on button "Instances" at bounding box center [412, 139] width 124 height 46
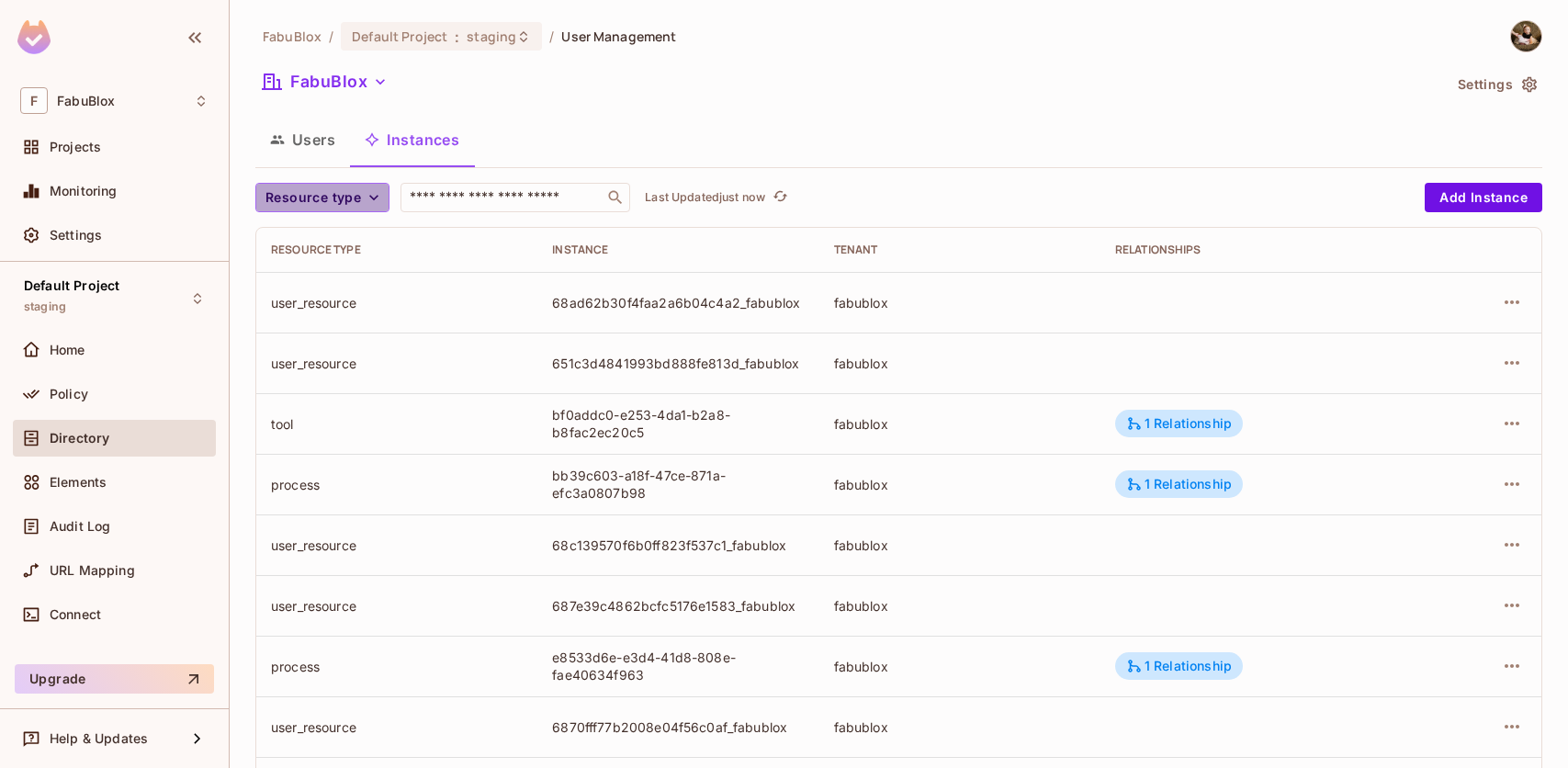
click at [350, 202] on span "Resource type" at bounding box center [313, 198] width 96 height 23
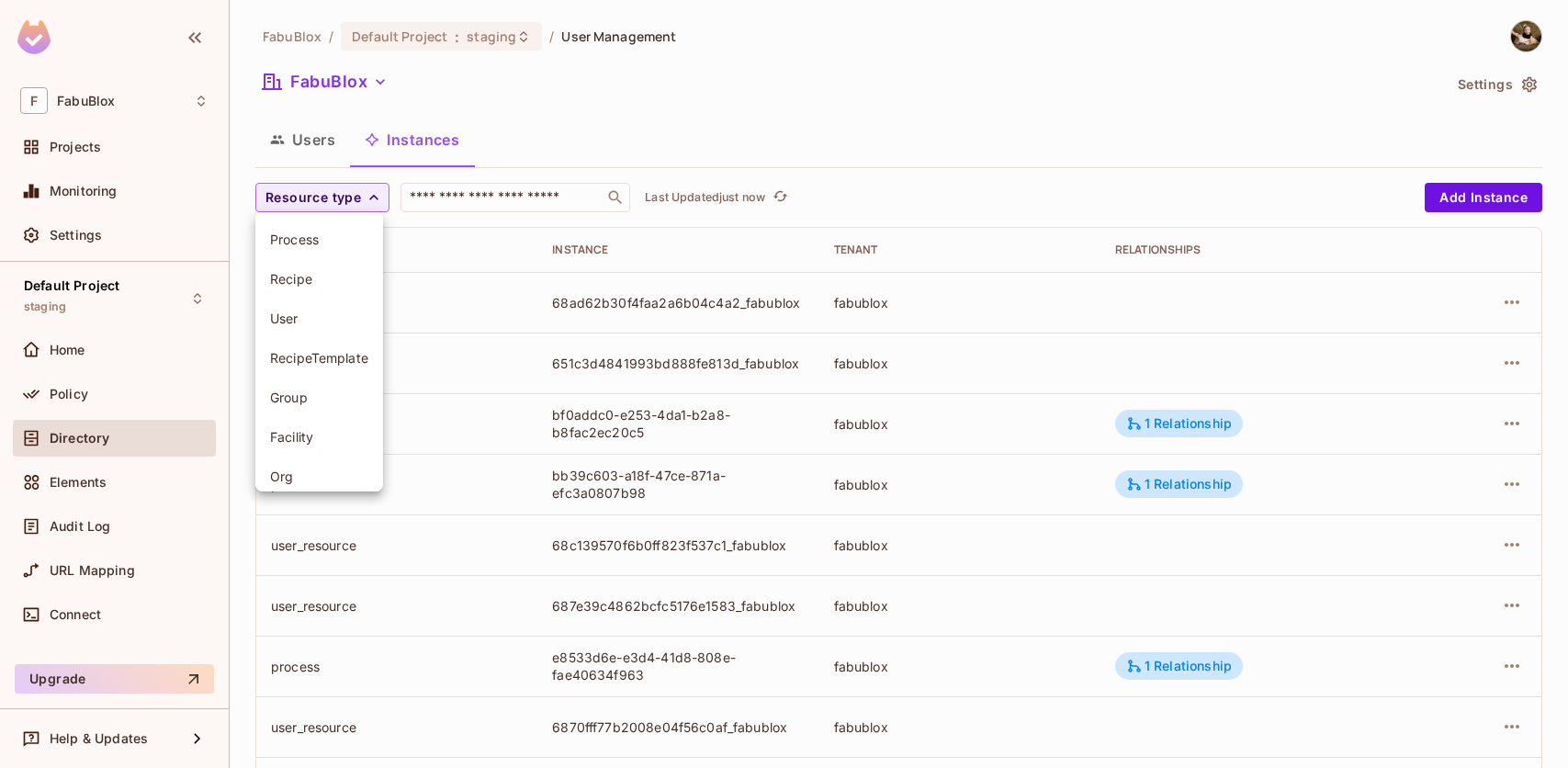
click at [329, 247] on span "Process" at bounding box center [320, 239] width 99 height 17
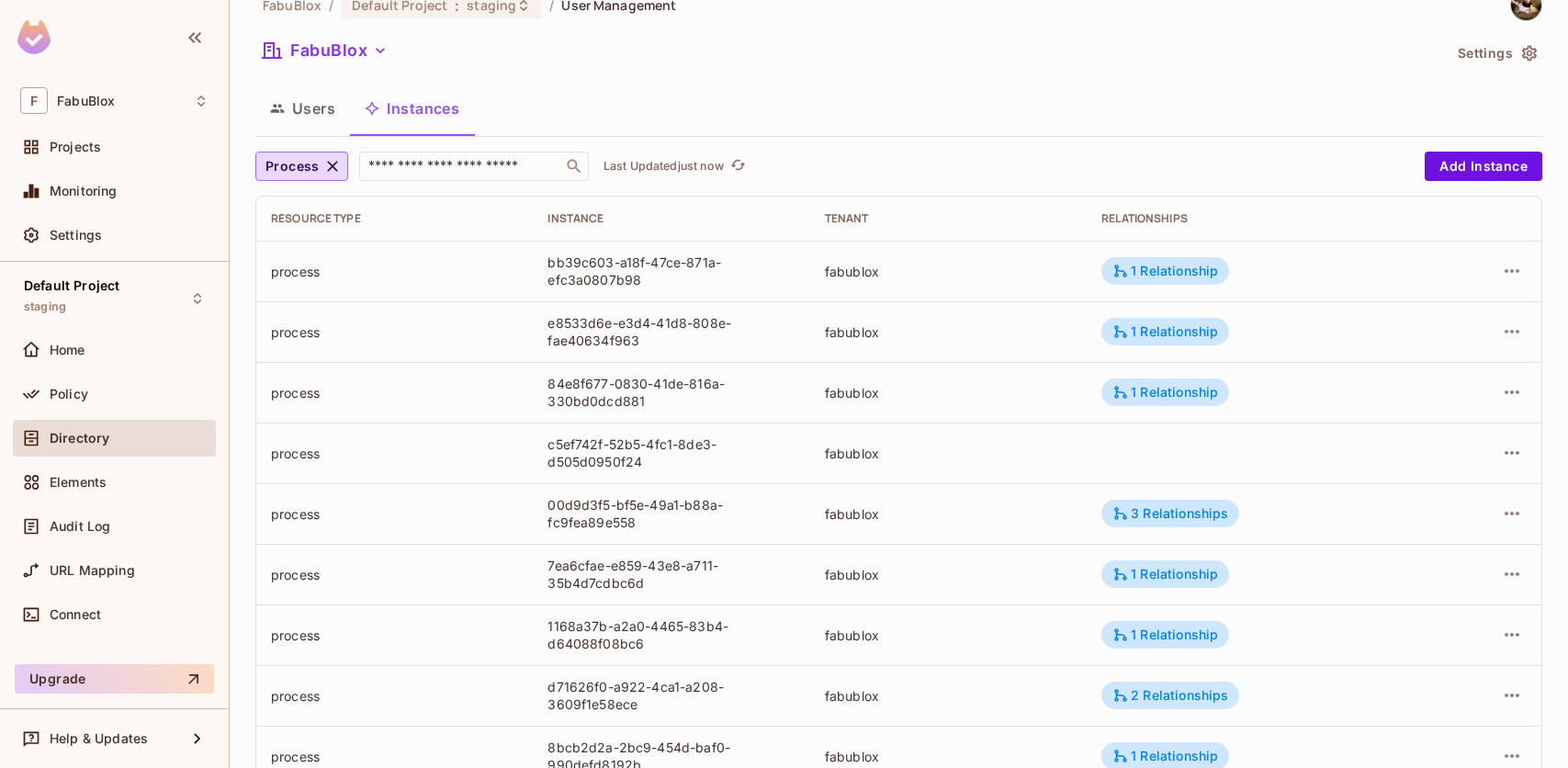
scroll to position [34, 0]
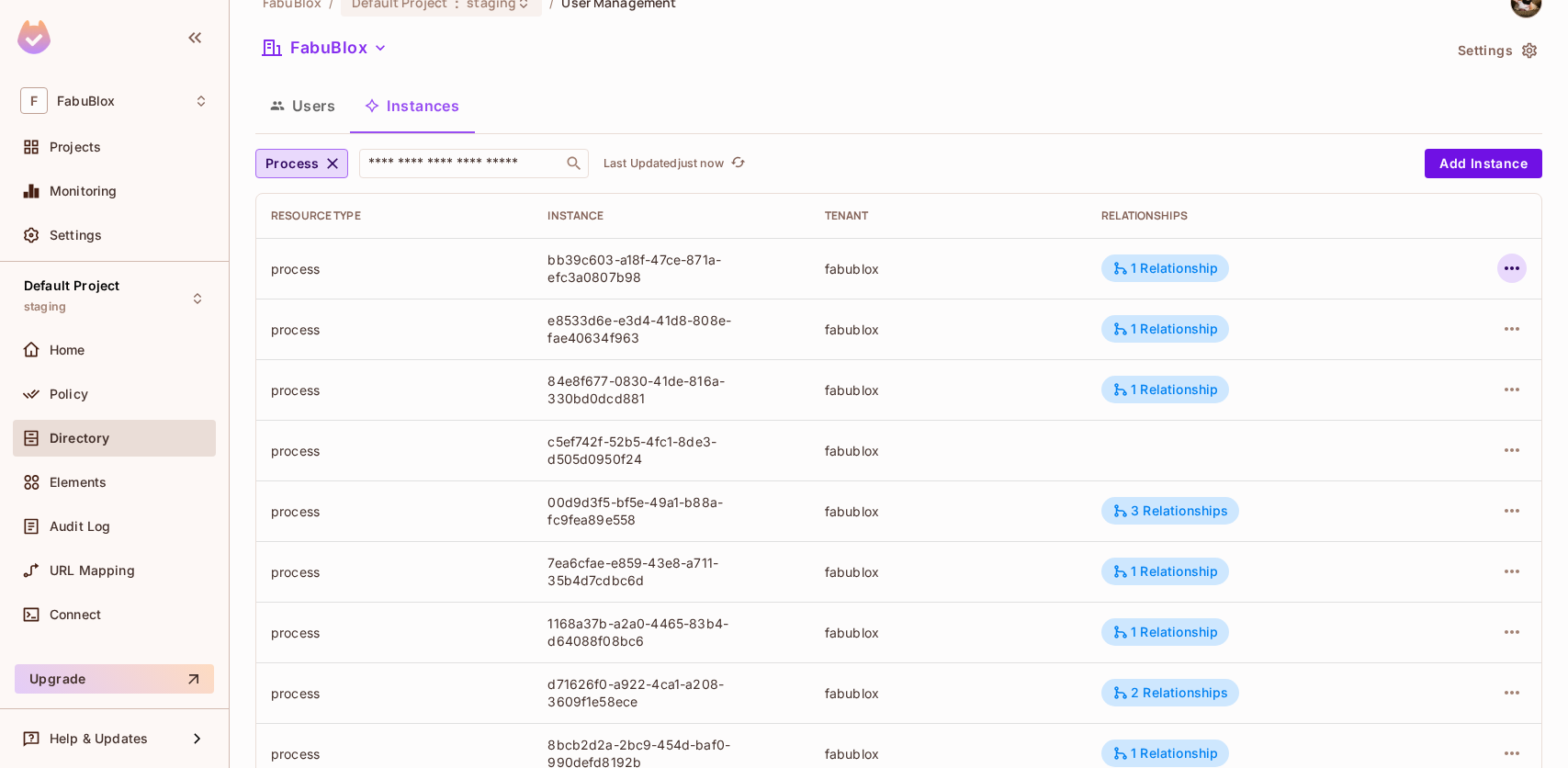
click at [1502, 268] on icon "button" at bounding box center [1512, 267] width 22 height 22
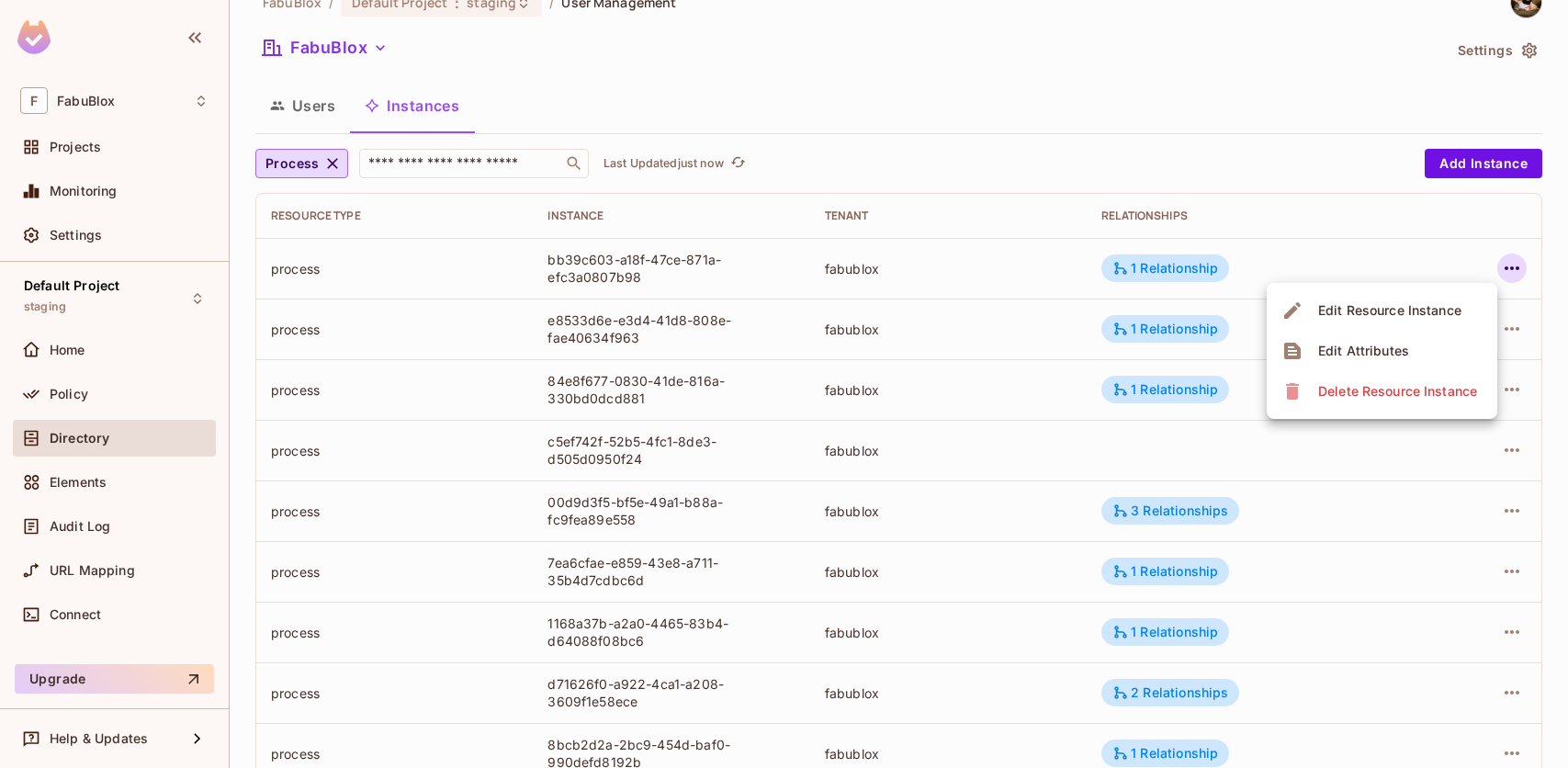
click at [1454, 313] on div "Edit Resource Instance" at bounding box center [1390, 310] width 143 height 18
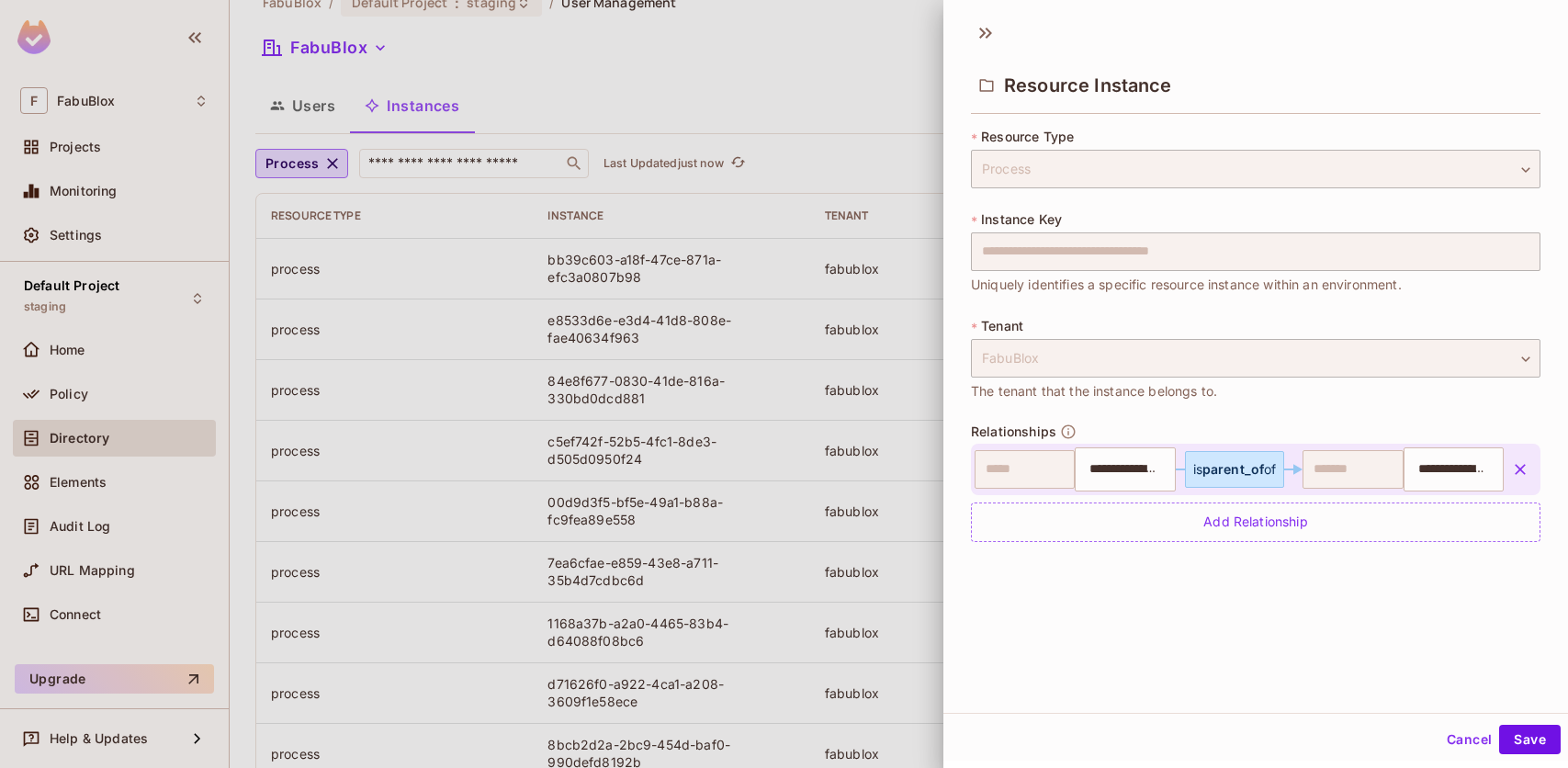
scroll to position [3, 0]
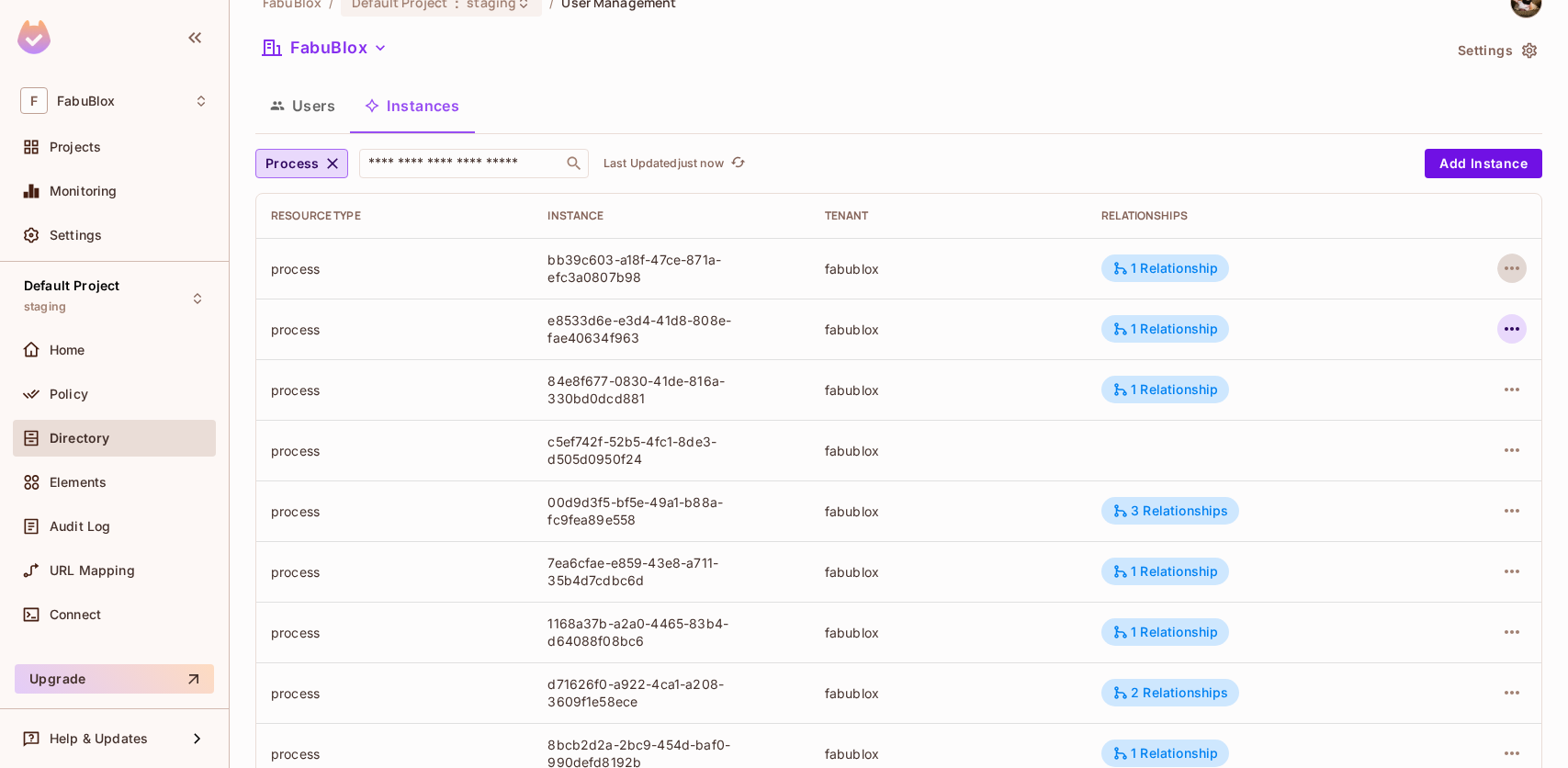
click at [1502, 326] on icon "button" at bounding box center [1512, 328] width 22 height 22
click at [1444, 379] on div "Edit Resource Instance" at bounding box center [1390, 371] width 143 height 18
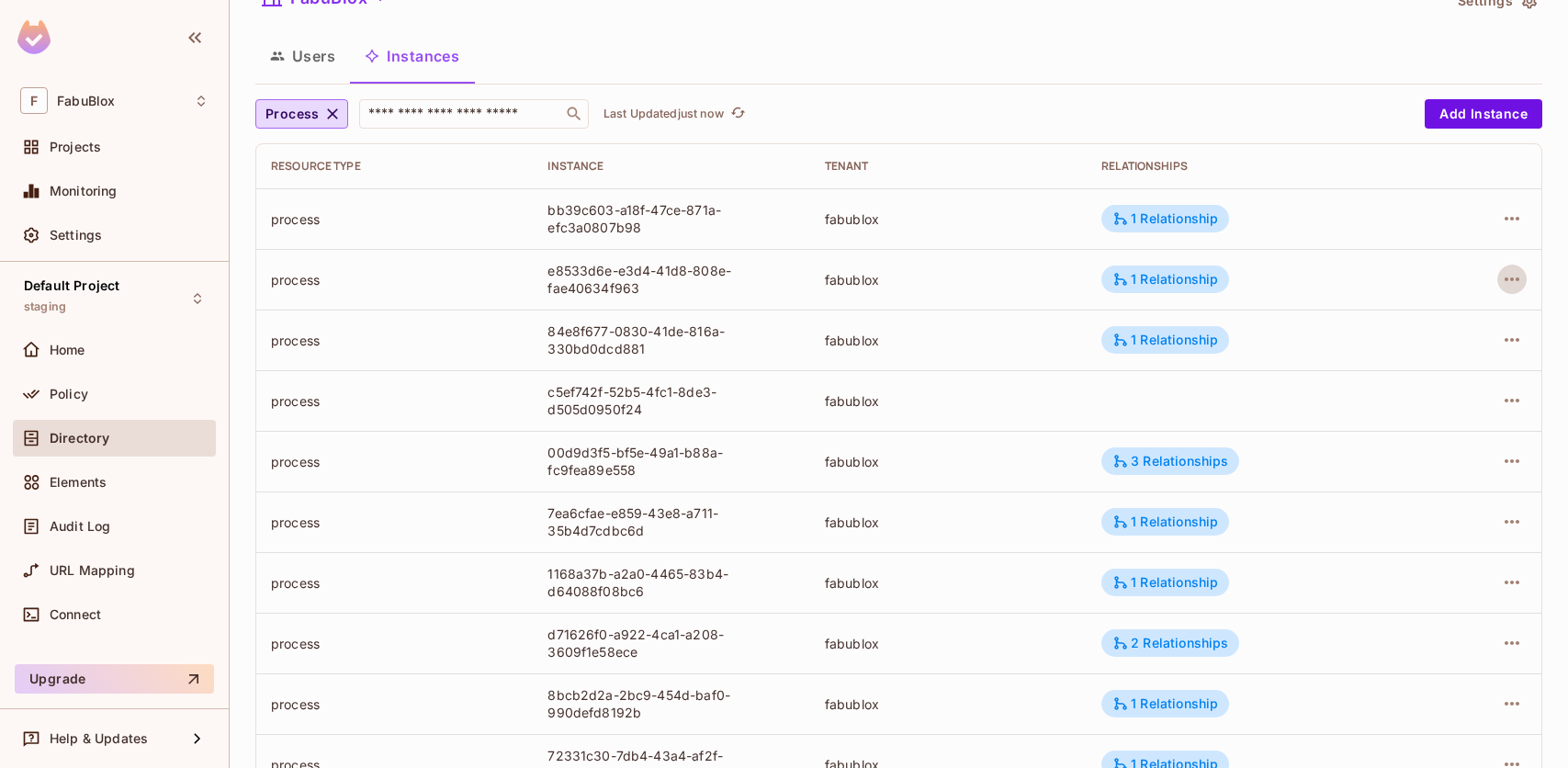
scroll to position [85, 0]
click at [1498, 464] on button "button" at bounding box center [1512, 459] width 29 height 29
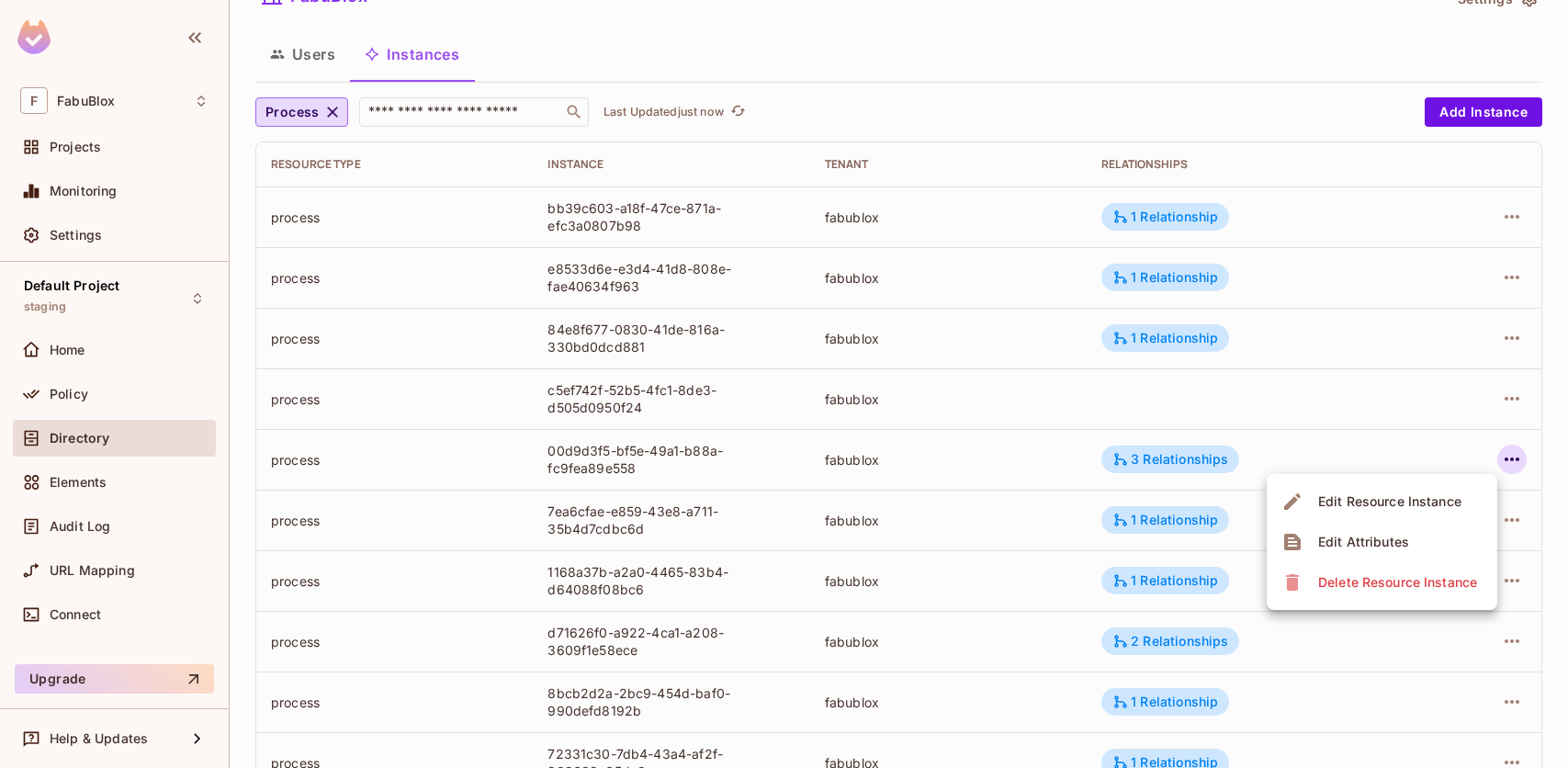
click at [1431, 495] on div "Edit Resource Instance" at bounding box center [1390, 501] width 143 height 18
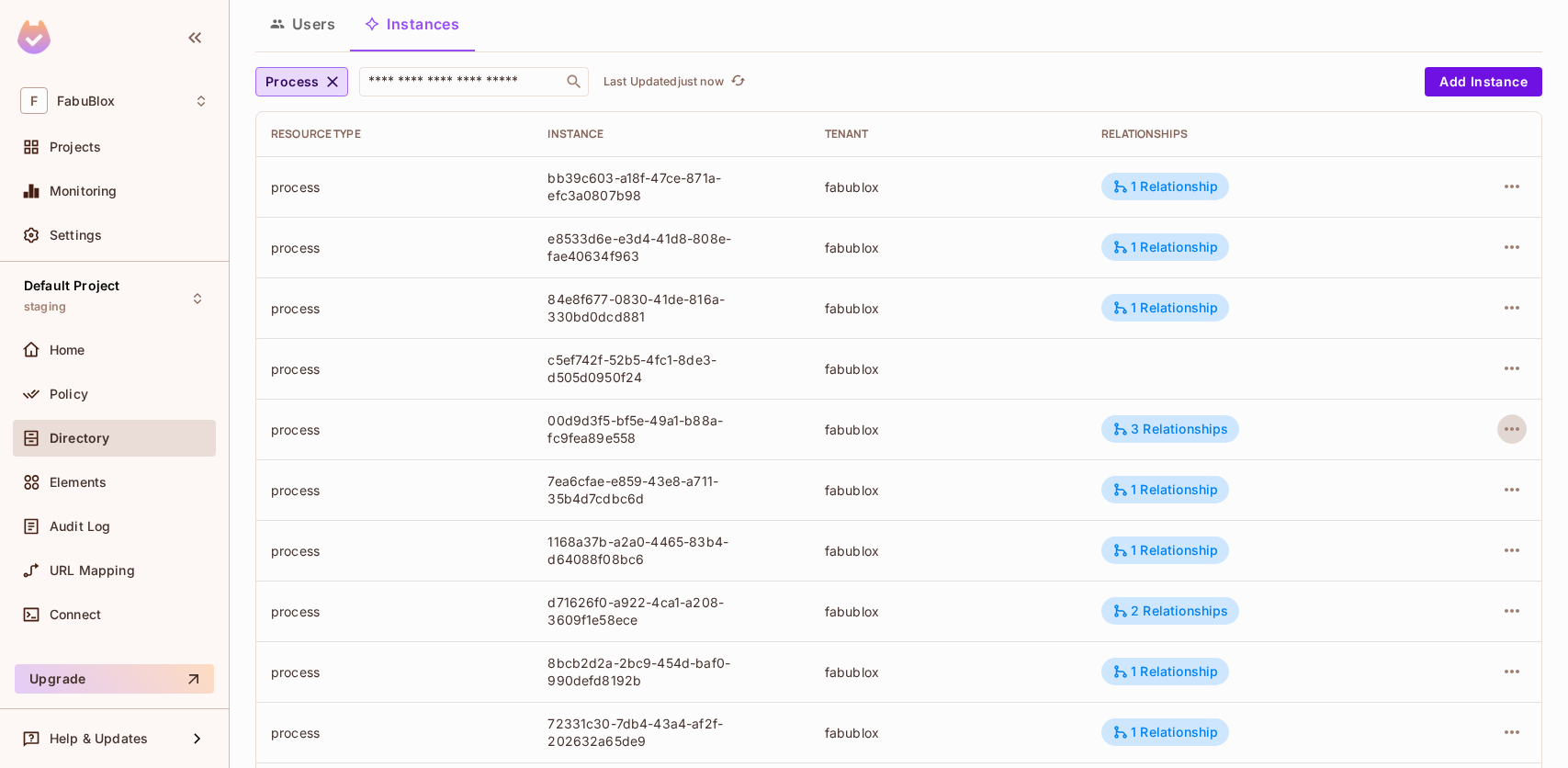
scroll to position [65, 0]
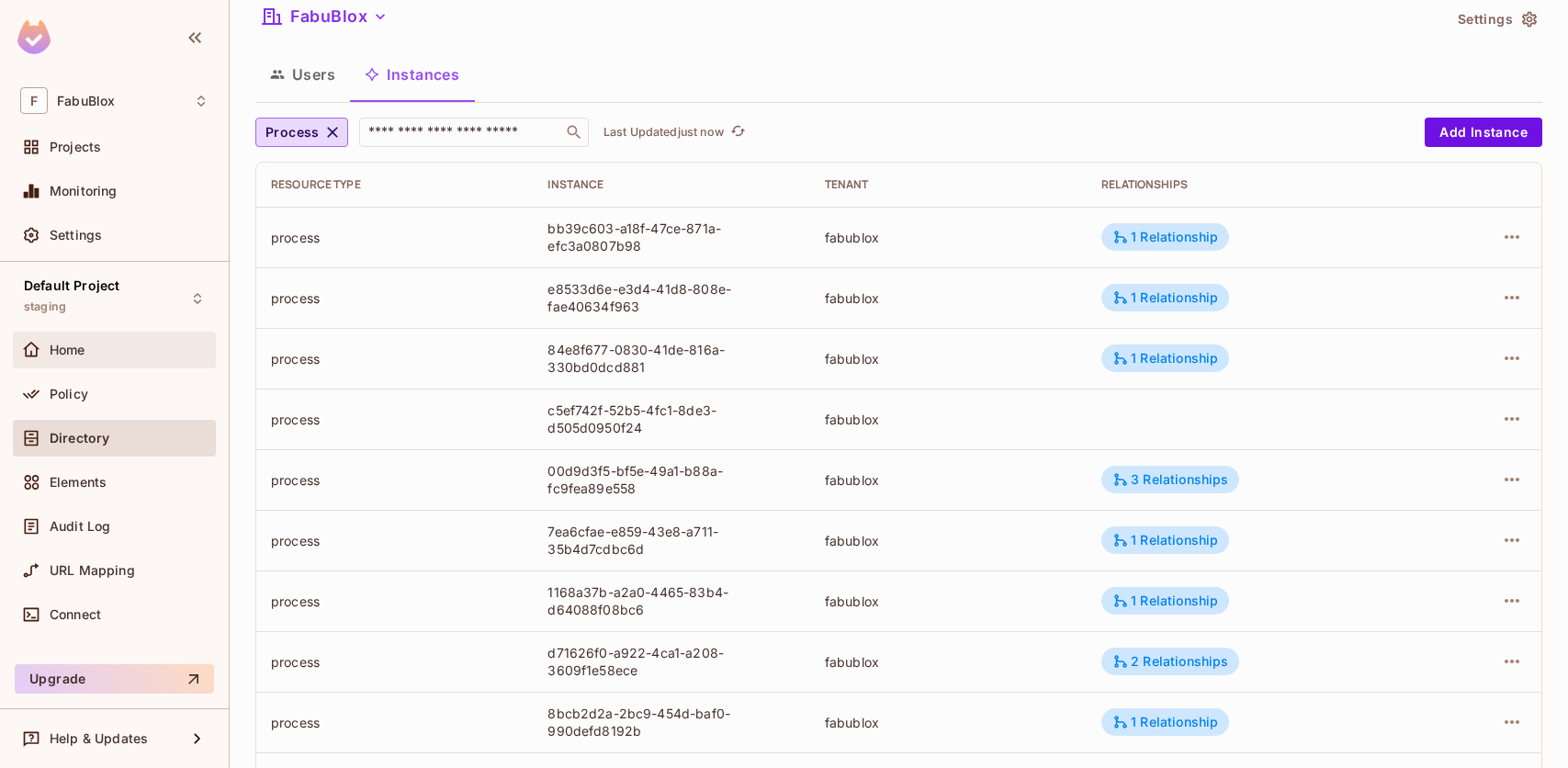
click at [99, 352] on div "Home" at bounding box center [129, 349] width 159 height 14
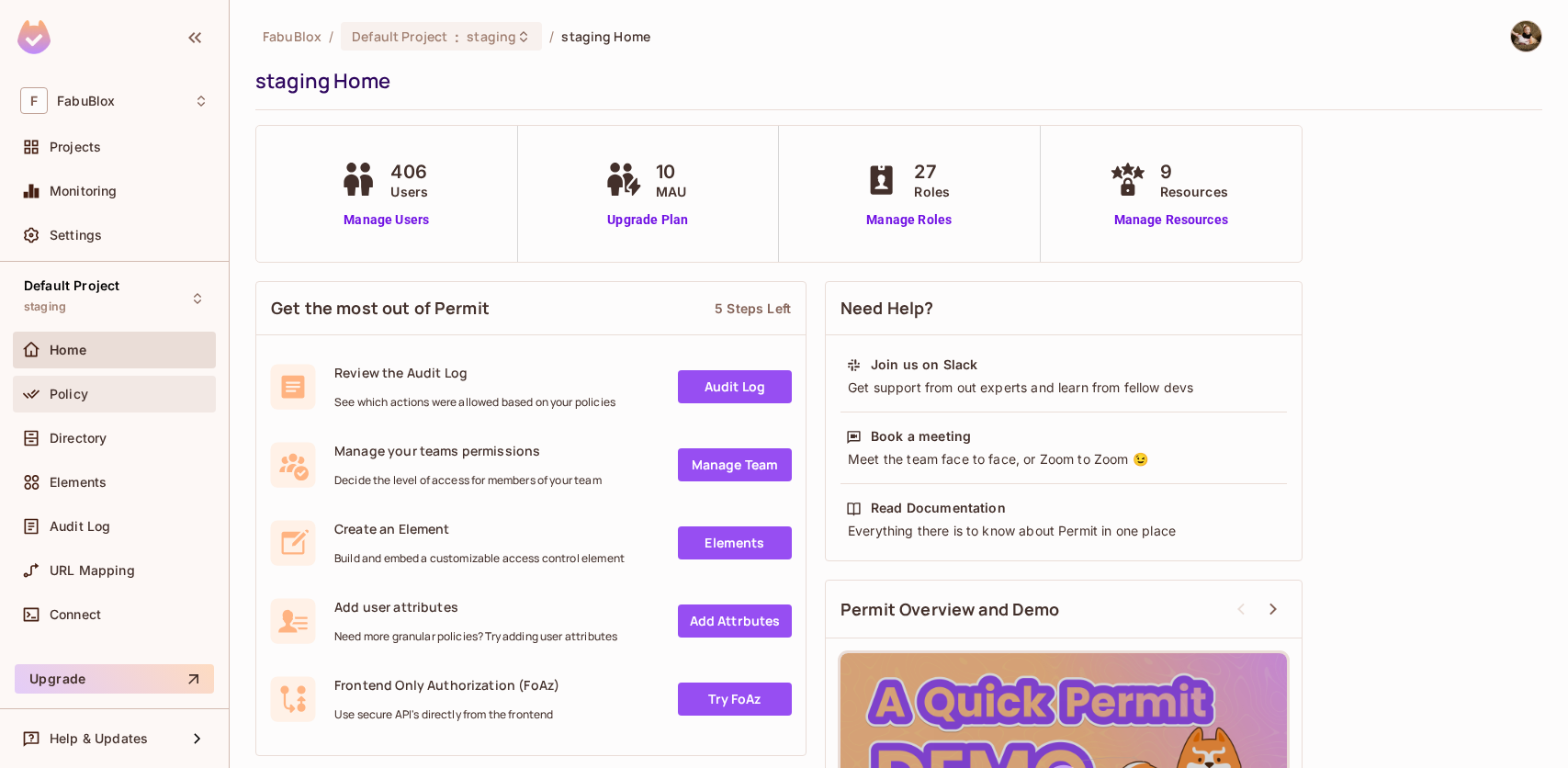
click at [100, 382] on div "Policy" at bounding box center [115, 393] width 203 height 37
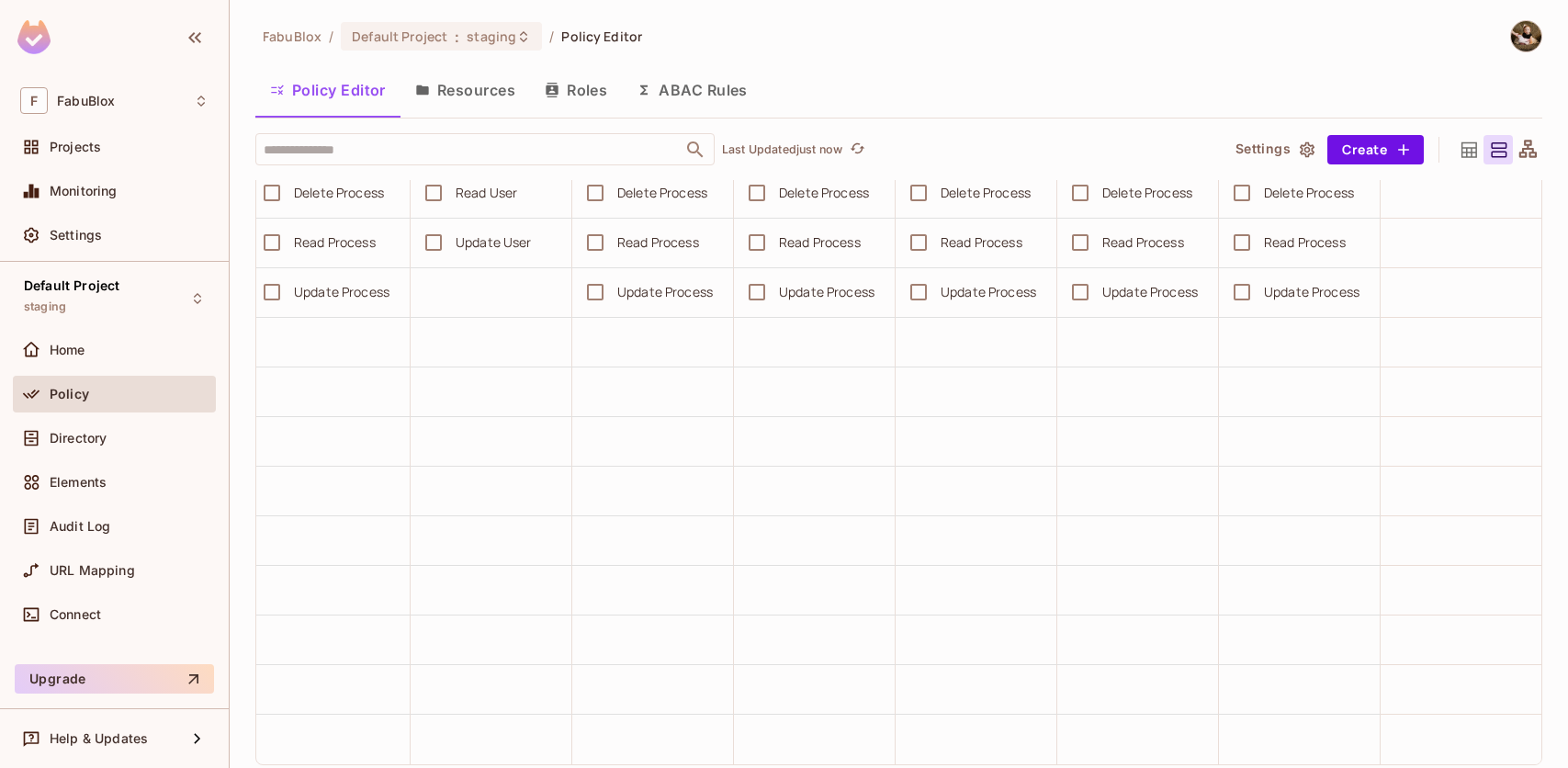
scroll to position [1555, 0]
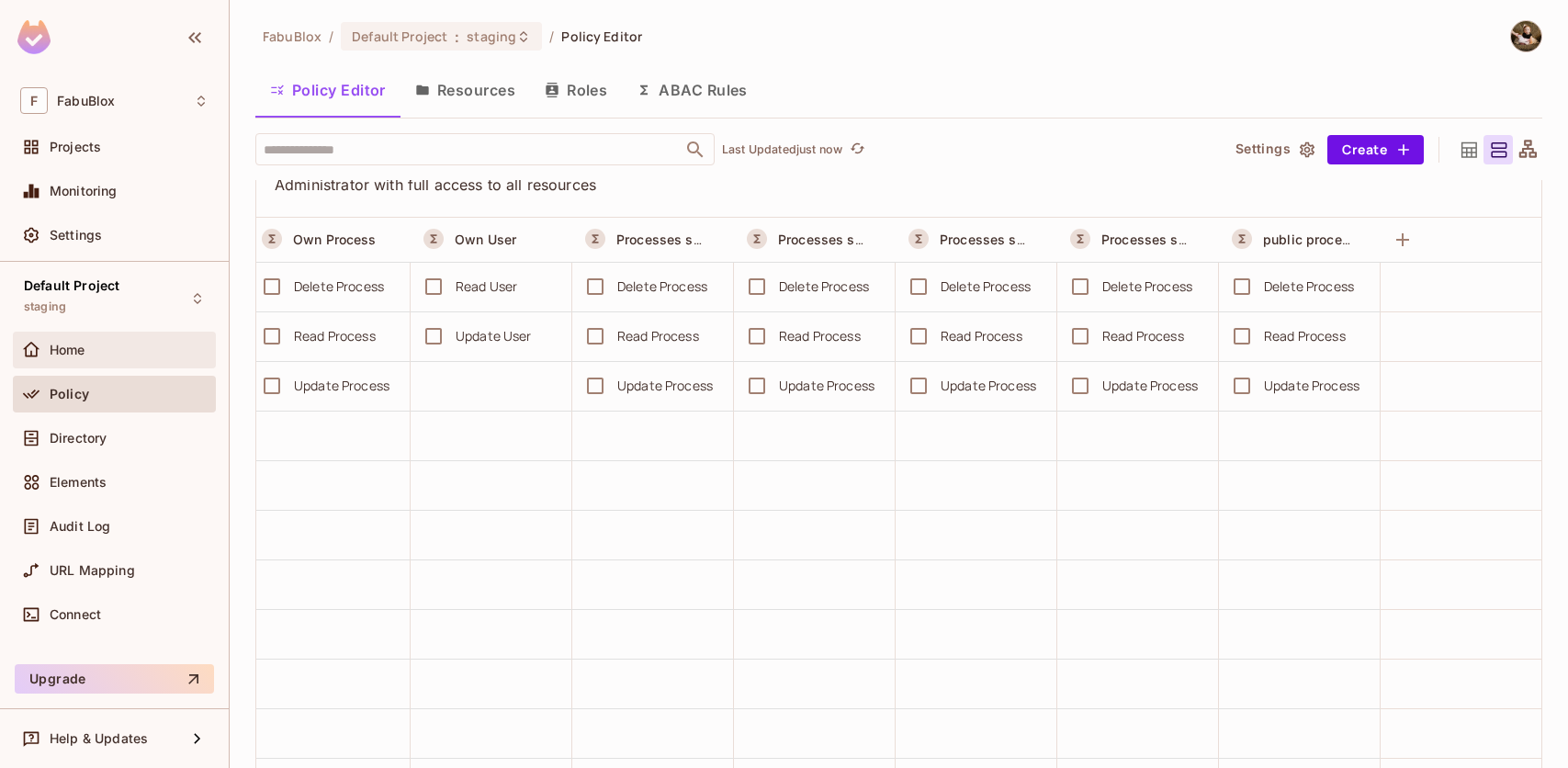
click at [115, 343] on div "Home" at bounding box center [129, 349] width 159 height 14
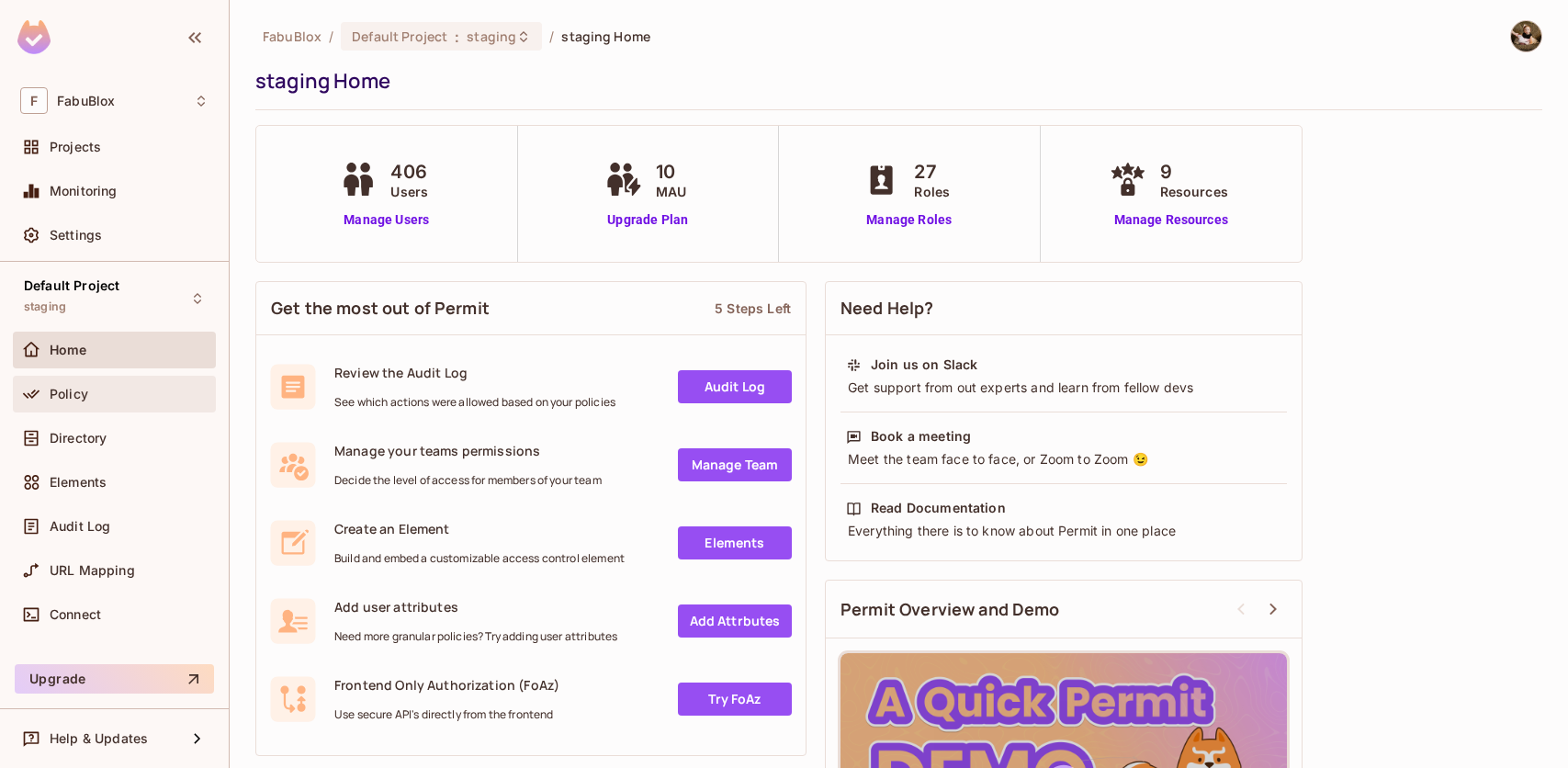
click at [97, 390] on div "Policy" at bounding box center [129, 393] width 159 height 14
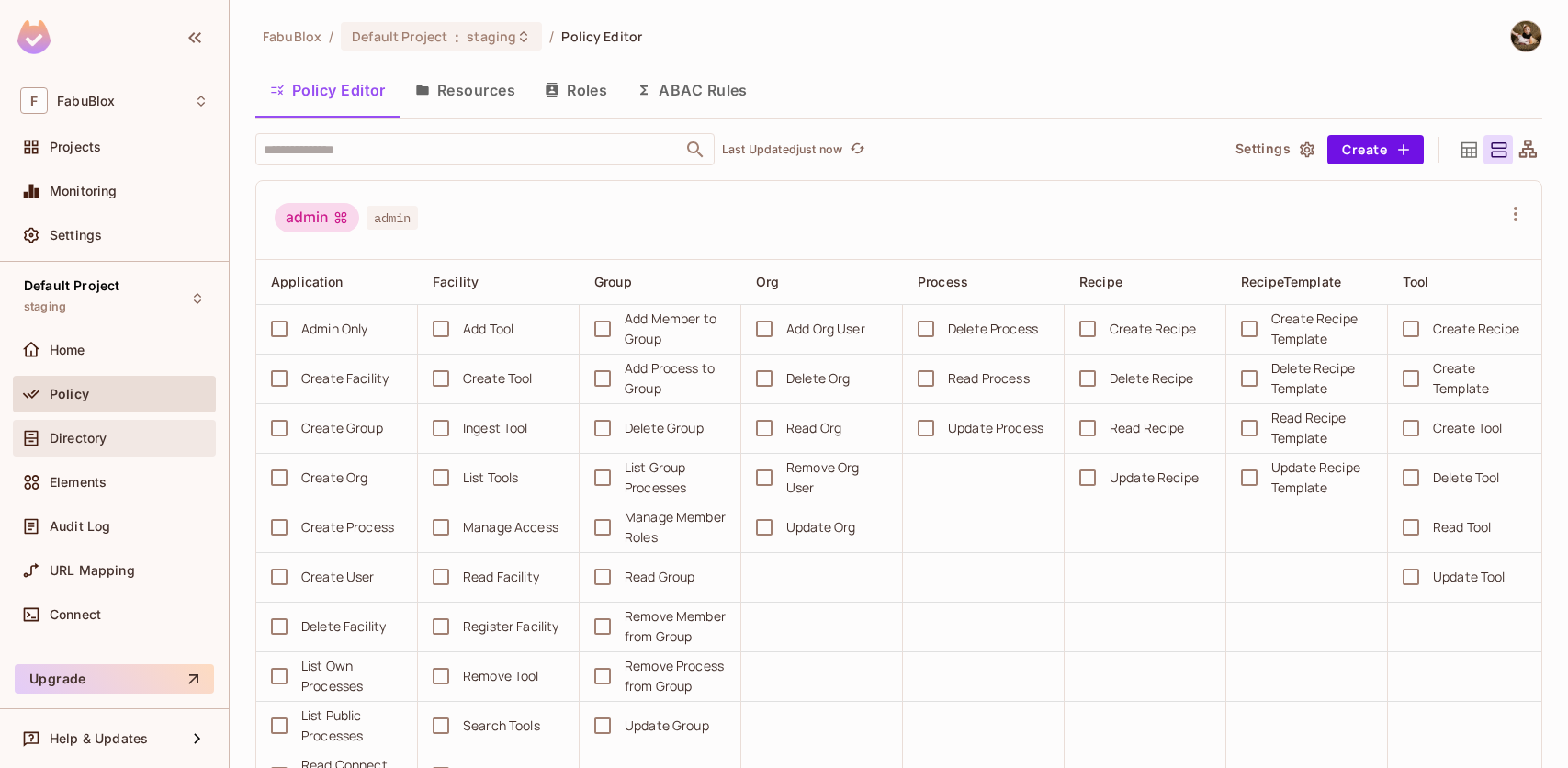
click at [82, 443] on span "Directory" at bounding box center [78, 437] width 57 height 14
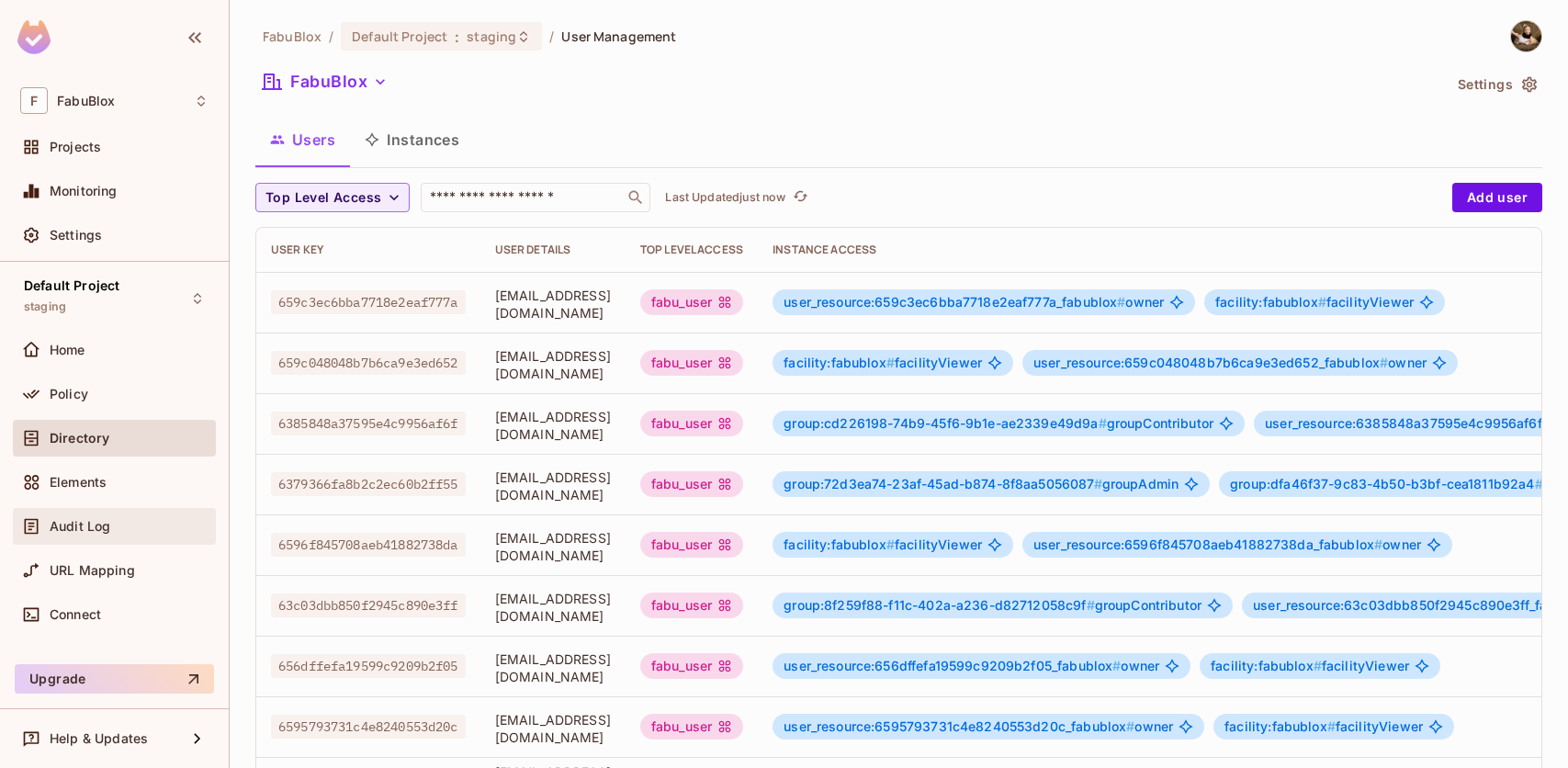
click at [108, 528] on span "Audit Log" at bounding box center [80, 525] width 61 height 14
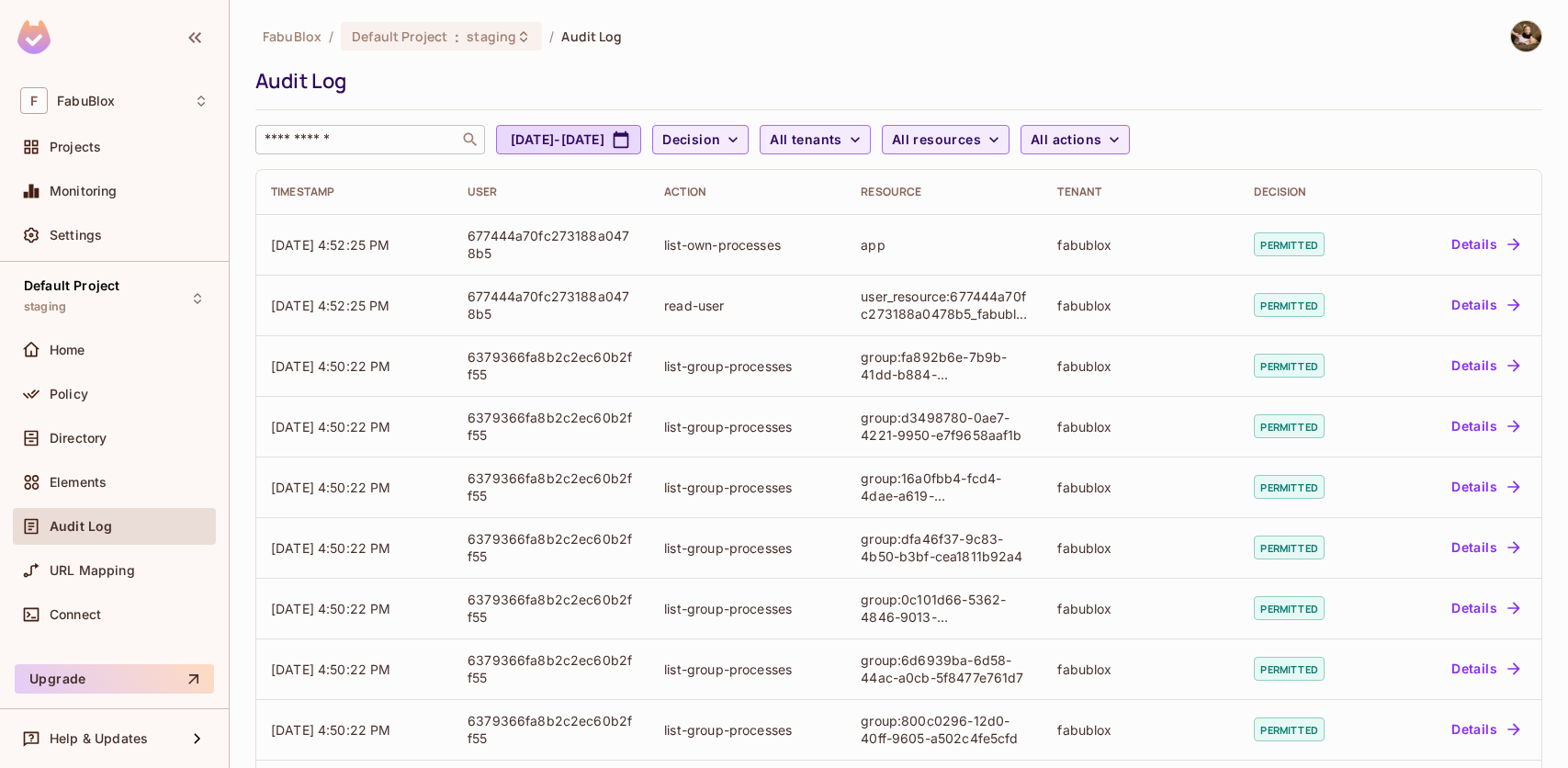
click at [436, 140] on input "text" at bounding box center [357, 139] width 193 height 18
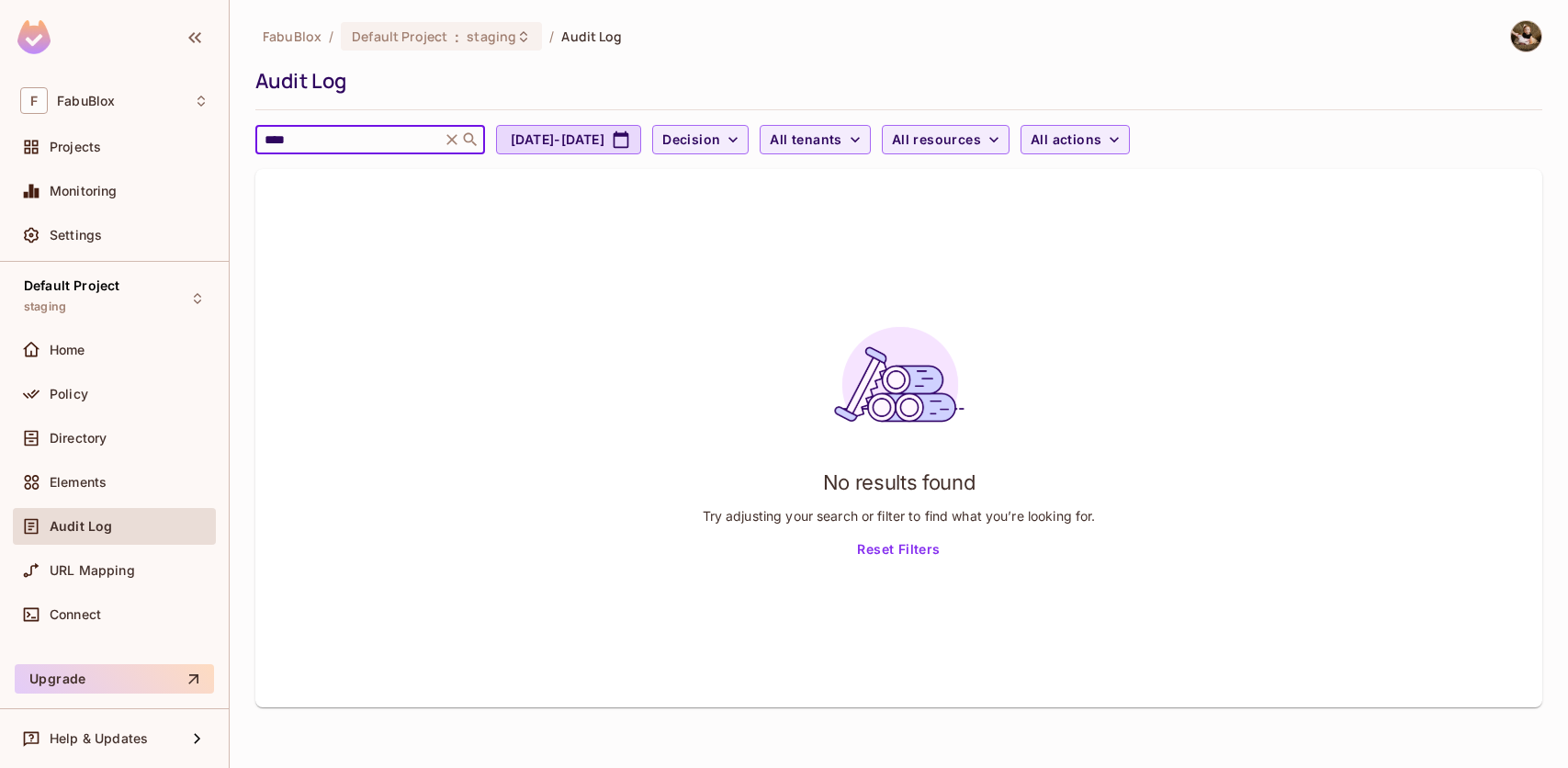
type input "****"
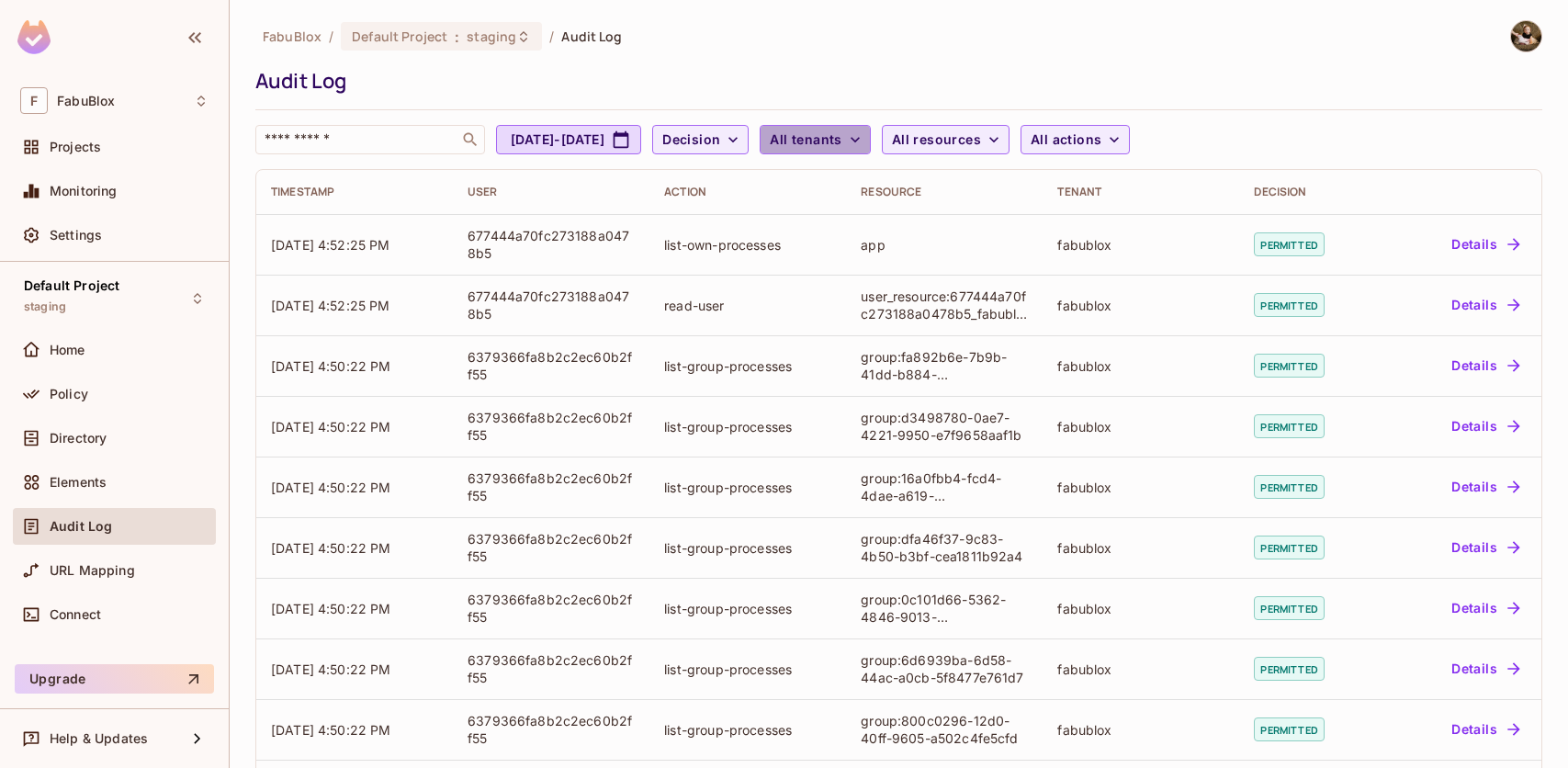
click at [841, 148] on span "All tenants" at bounding box center [806, 140] width 72 height 23
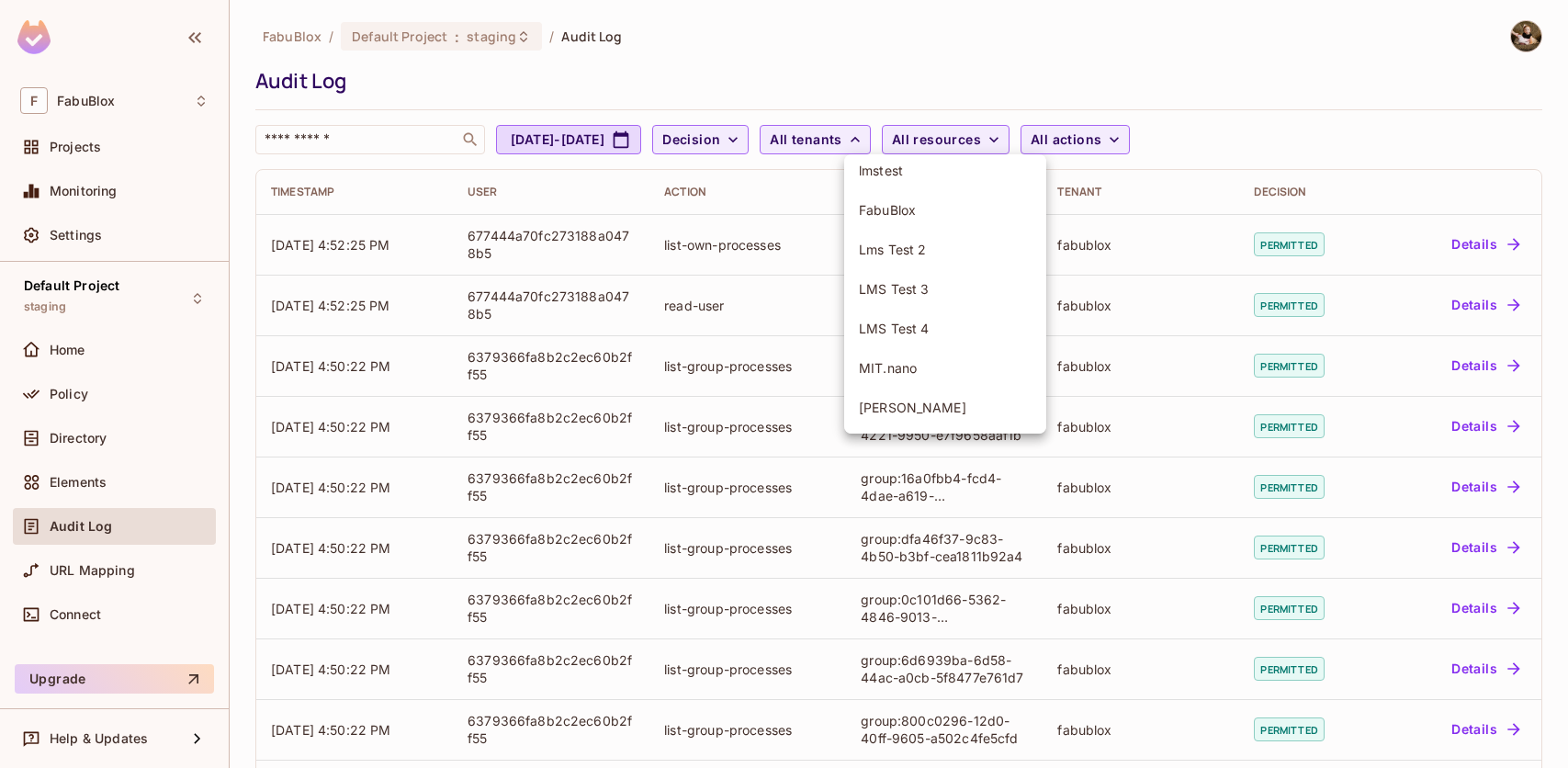
scroll to position [64, 0]
click at [904, 108] on div at bounding box center [784, 384] width 1568 height 768
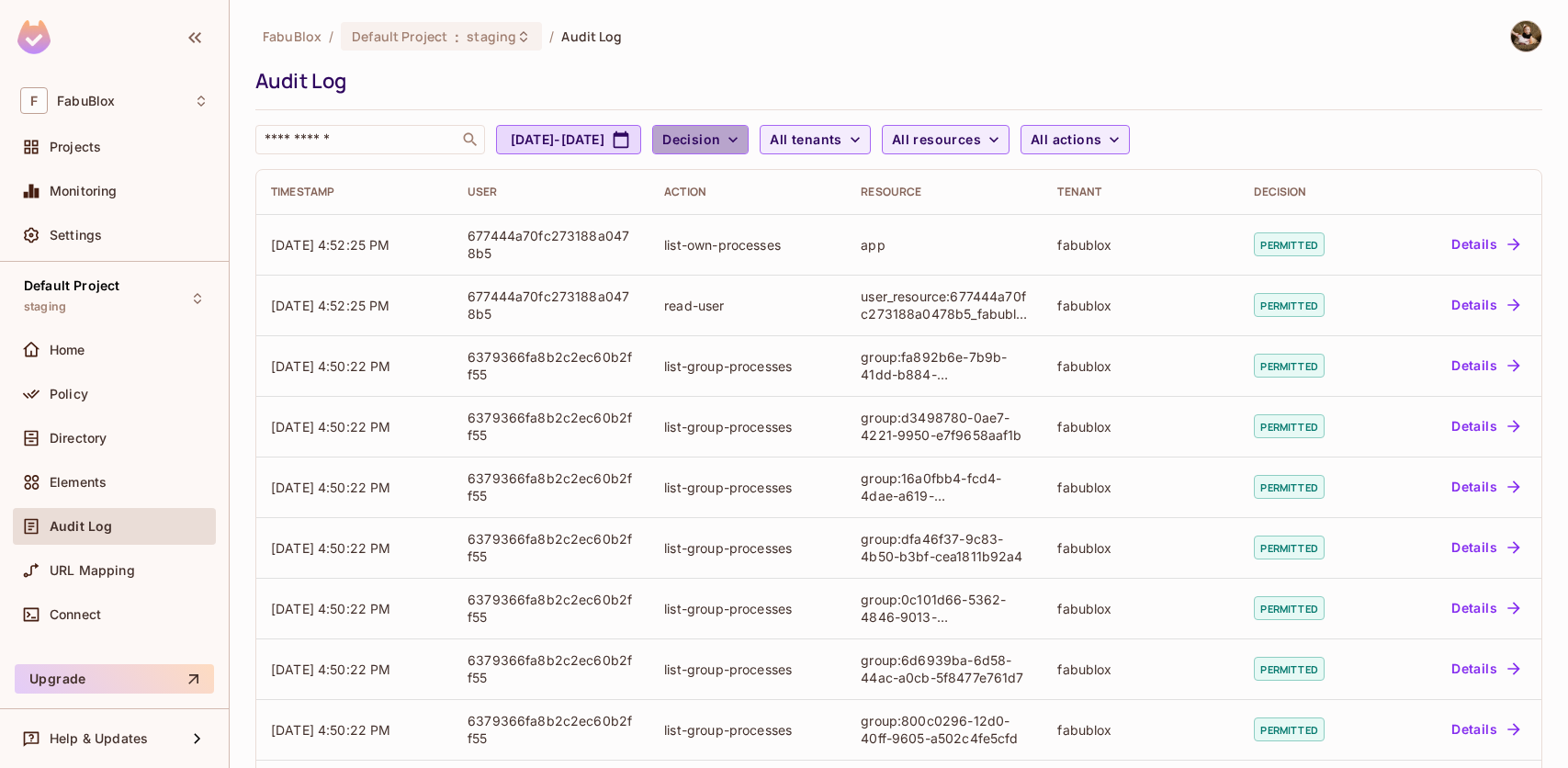
click at [720, 141] on span "Decision" at bounding box center [691, 140] width 58 height 23
click at [872, 102] on div at bounding box center [784, 384] width 1568 height 768
click at [982, 145] on span "All resources" at bounding box center [937, 140] width 89 height 23
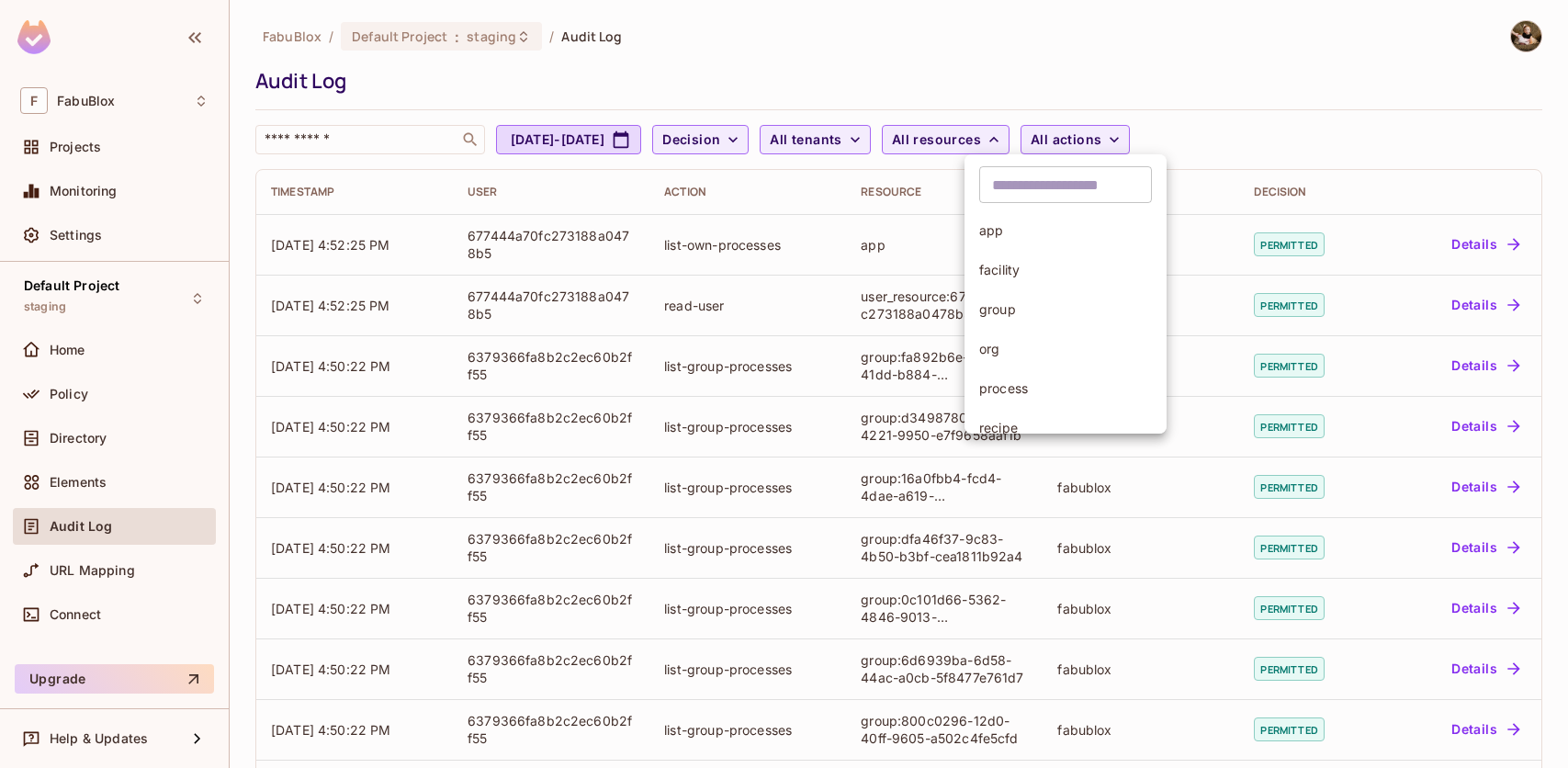
scroll to position [4, 0]
click at [1031, 380] on span "process" at bounding box center [1066, 387] width 173 height 17
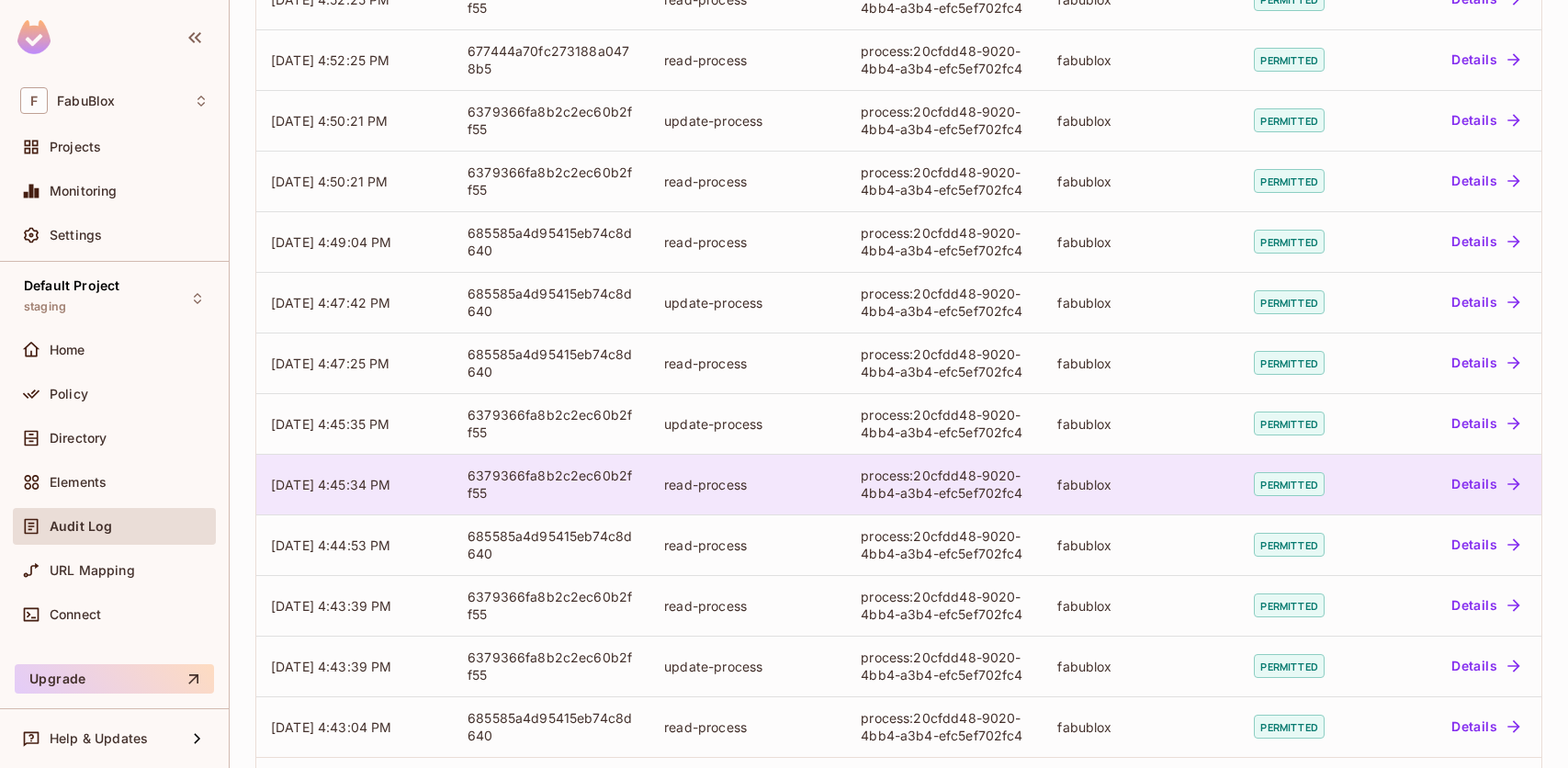
scroll to position [443, 0]
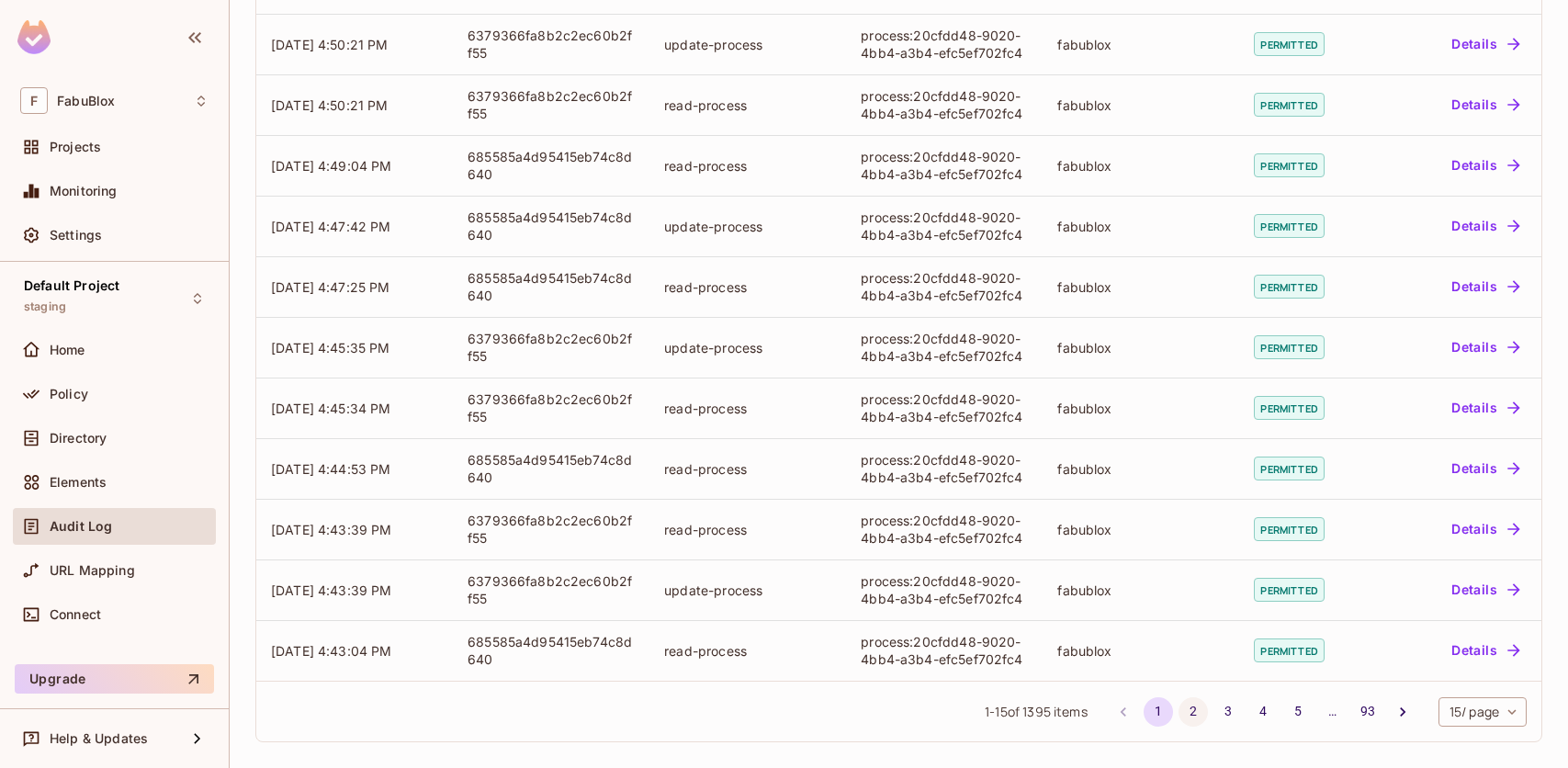
click at [1179, 703] on button "2" at bounding box center [1193, 711] width 29 height 29
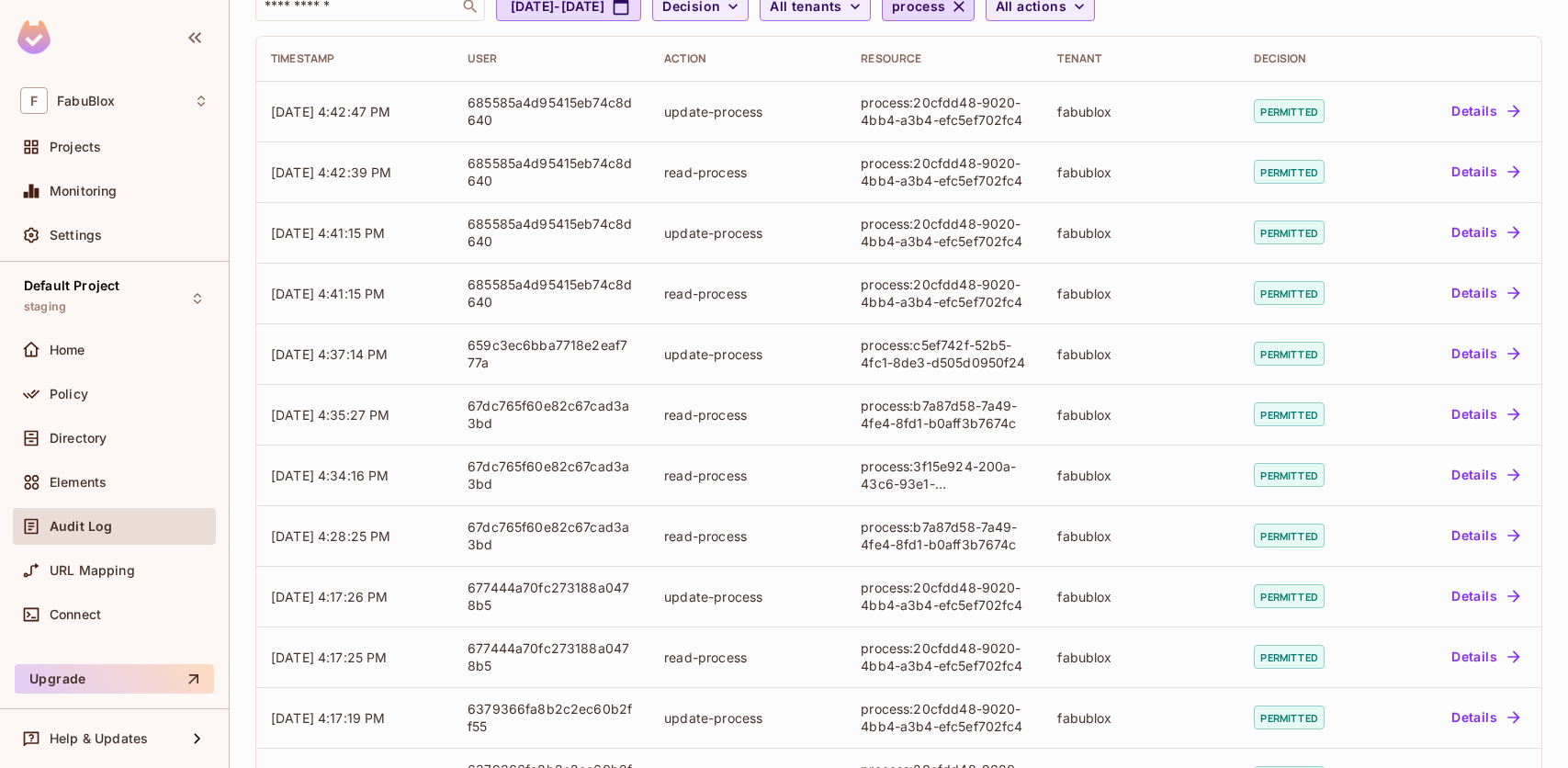
scroll to position [130, 0]
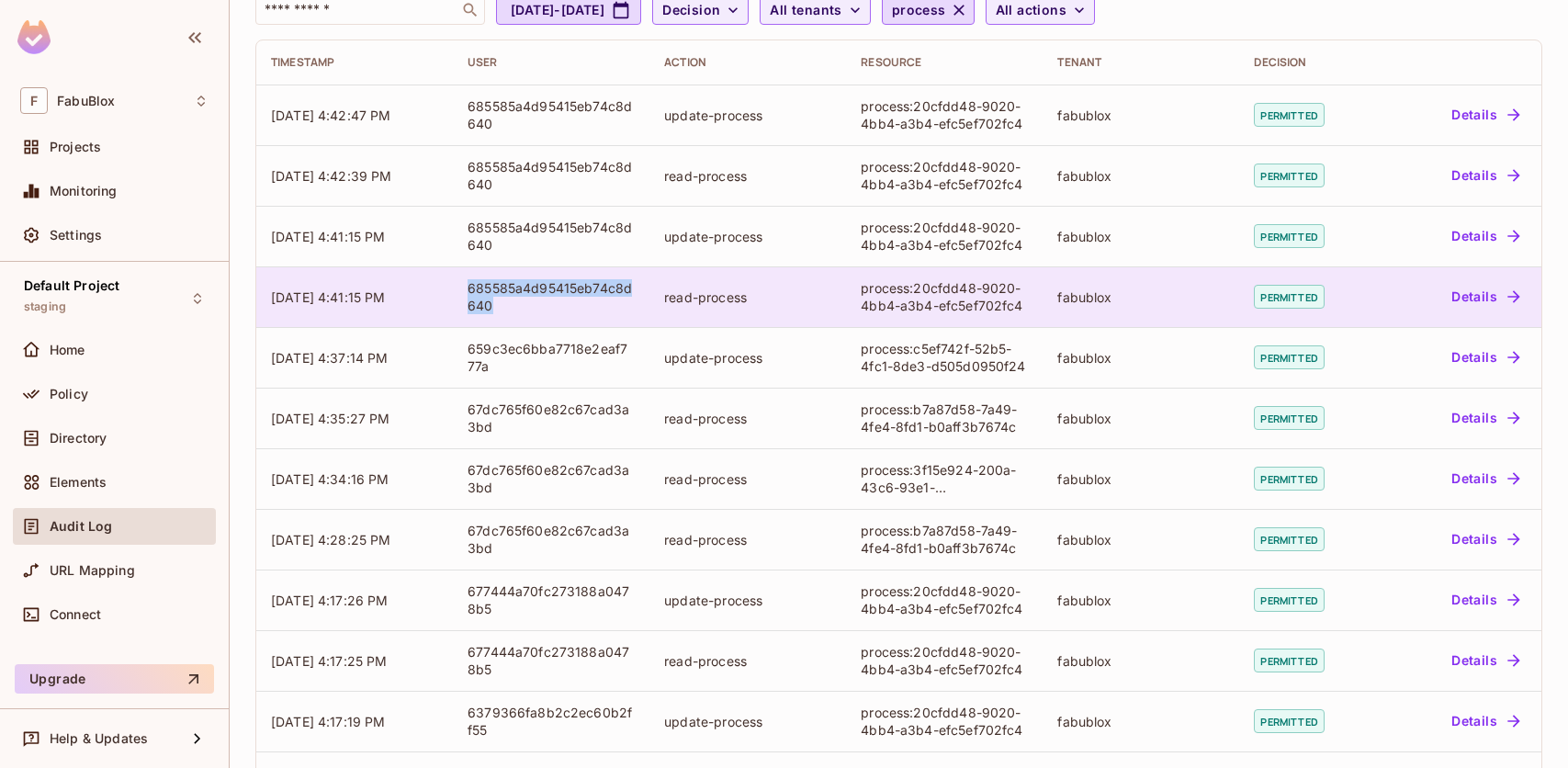
drag, startPoint x: 512, startPoint y: 312, endPoint x: 463, endPoint y: 285, distance: 55.9
click at [463, 285] on td "685585a4d95415eb74c8d640" at bounding box center [551, 297] width 196 height 61
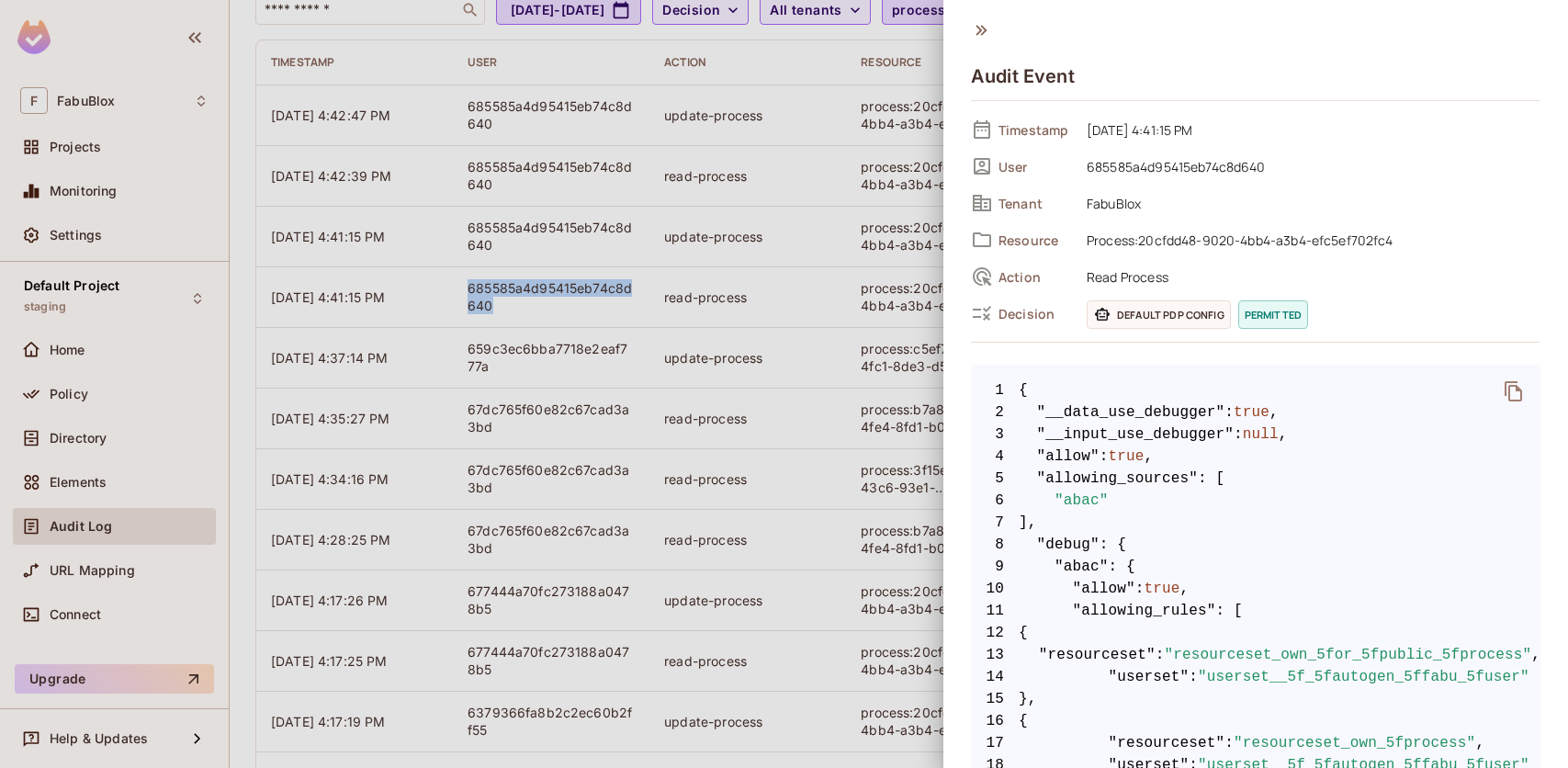
copy div "685585a4d95415eb74c8d640"
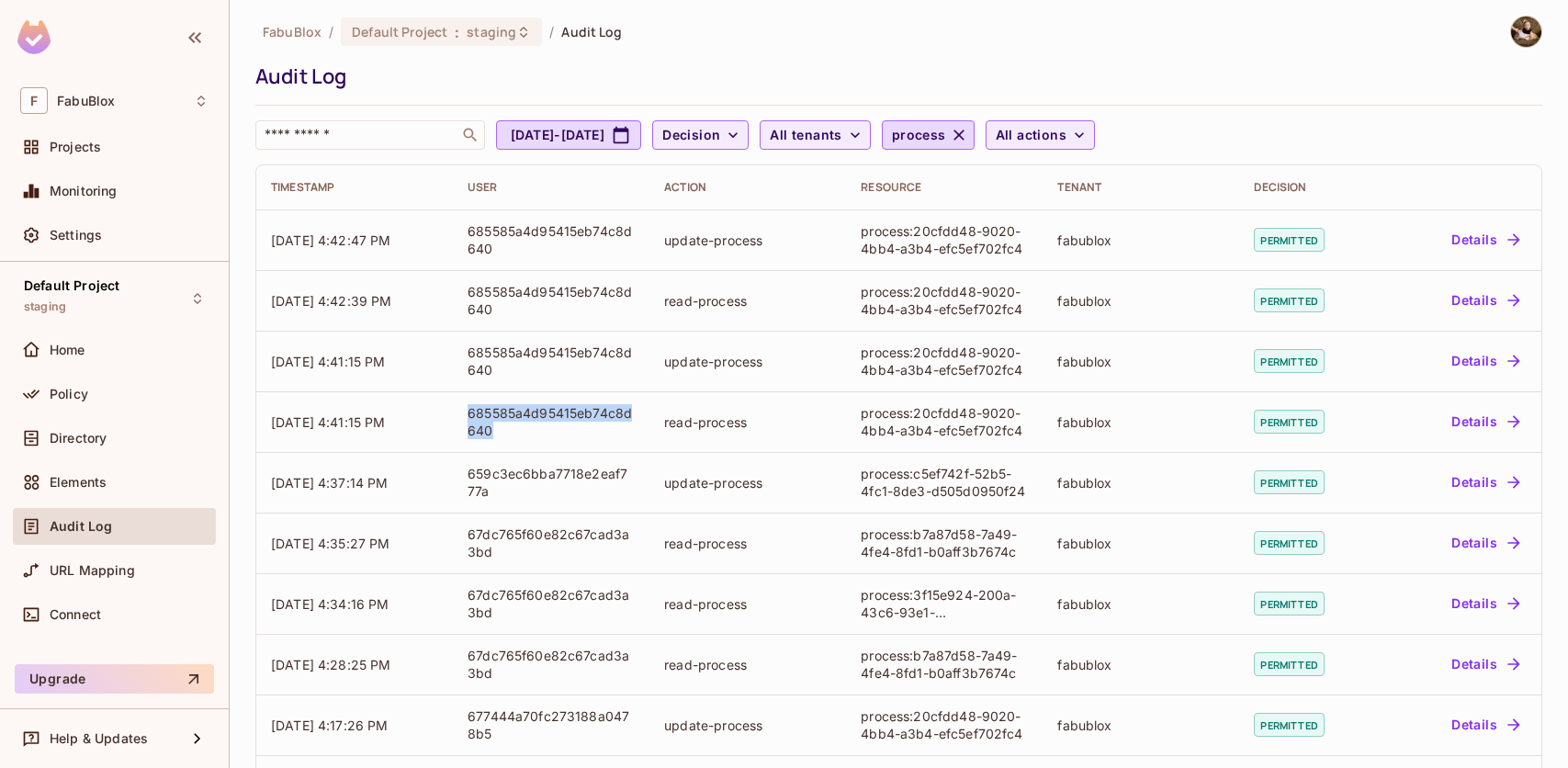
scroll to position [0, 0]
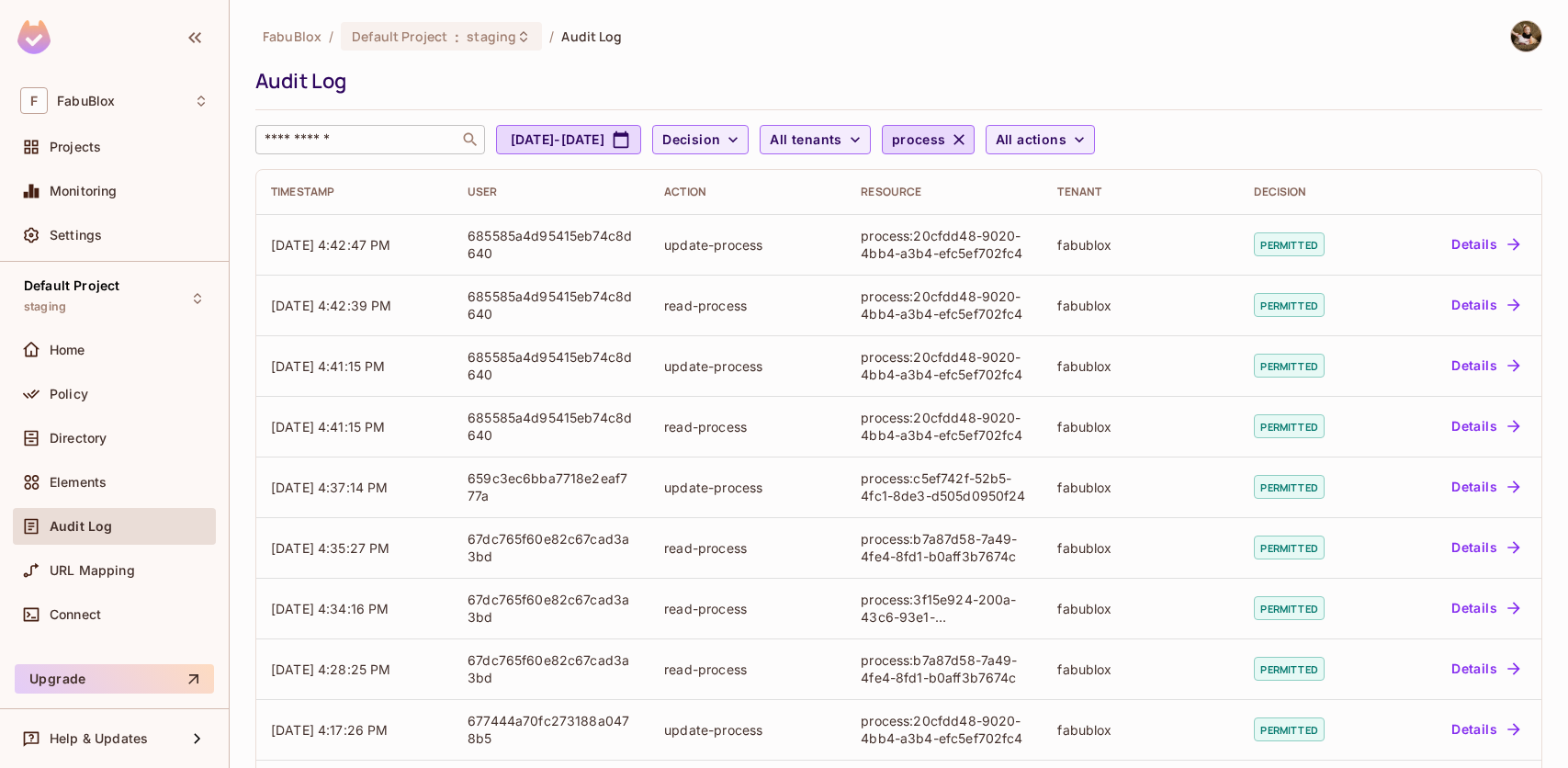
click at [378, 147] on input "text" at bounding box center [357, 139] width 193 height 18
paste input "**********"
type input "**********"
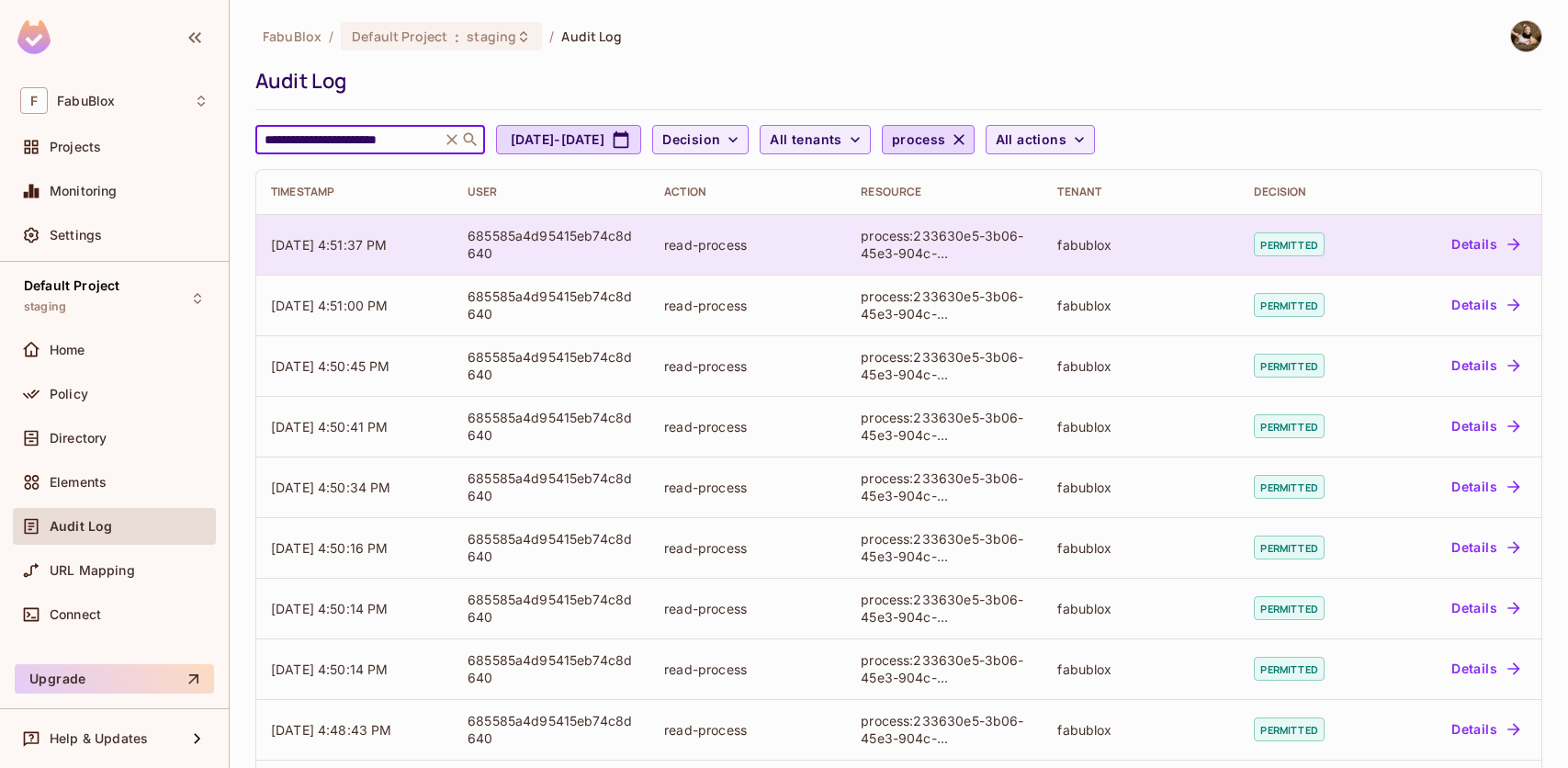
click at [1473, 240] on button "Details" at bounding box center [1485, 244] width 83 height 29
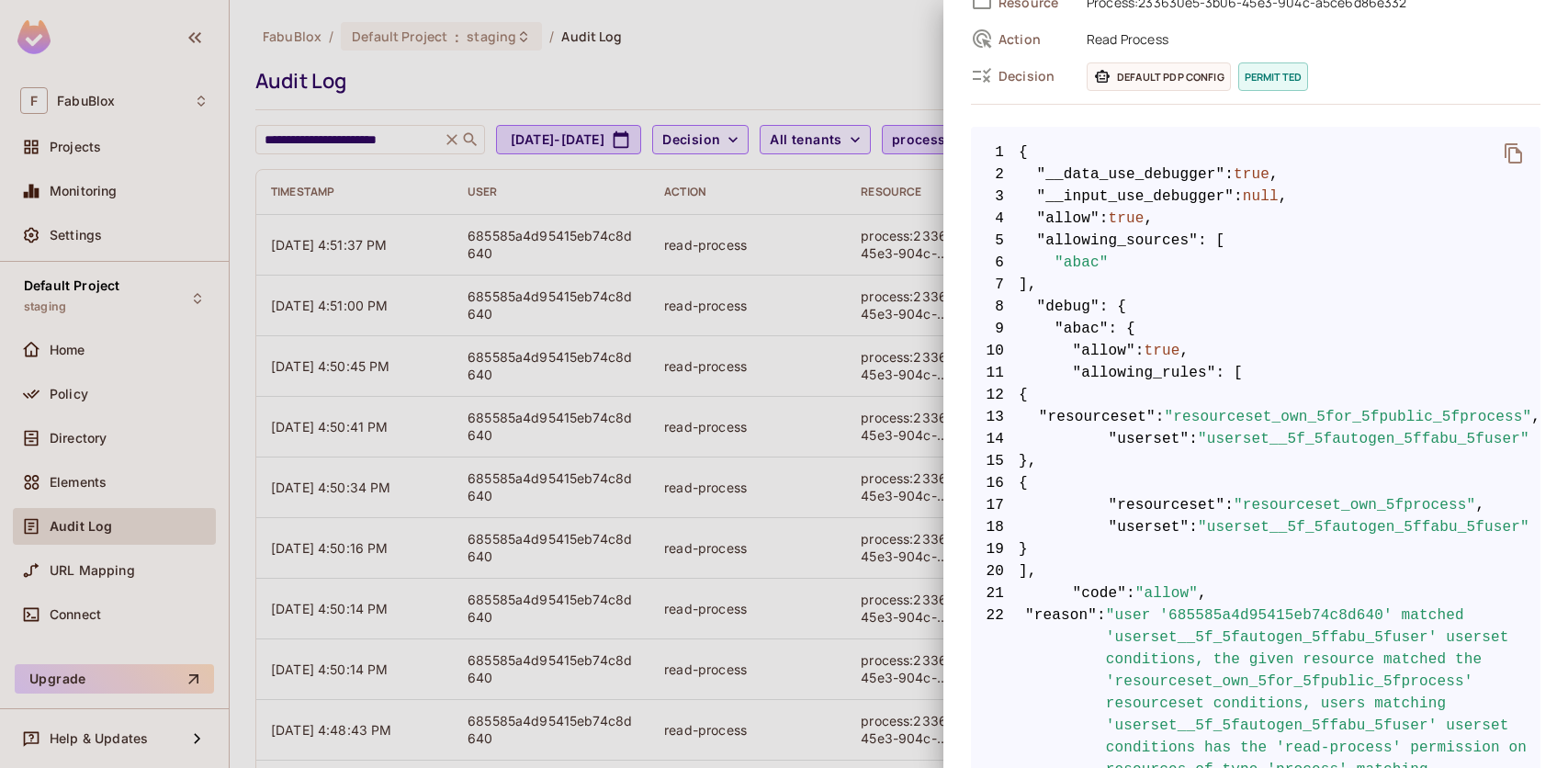
scroll to position [238, 0]
drag, startPoint x: 1160, startPoint y: 418, endPoint x: 1507, endPoint y: 419, distance: 347.0
click at [1507, 419] on span ""resourceset_own_5for_5fpublic_5fprocess"" at bounding box center [1347, 416] width 367 height 22
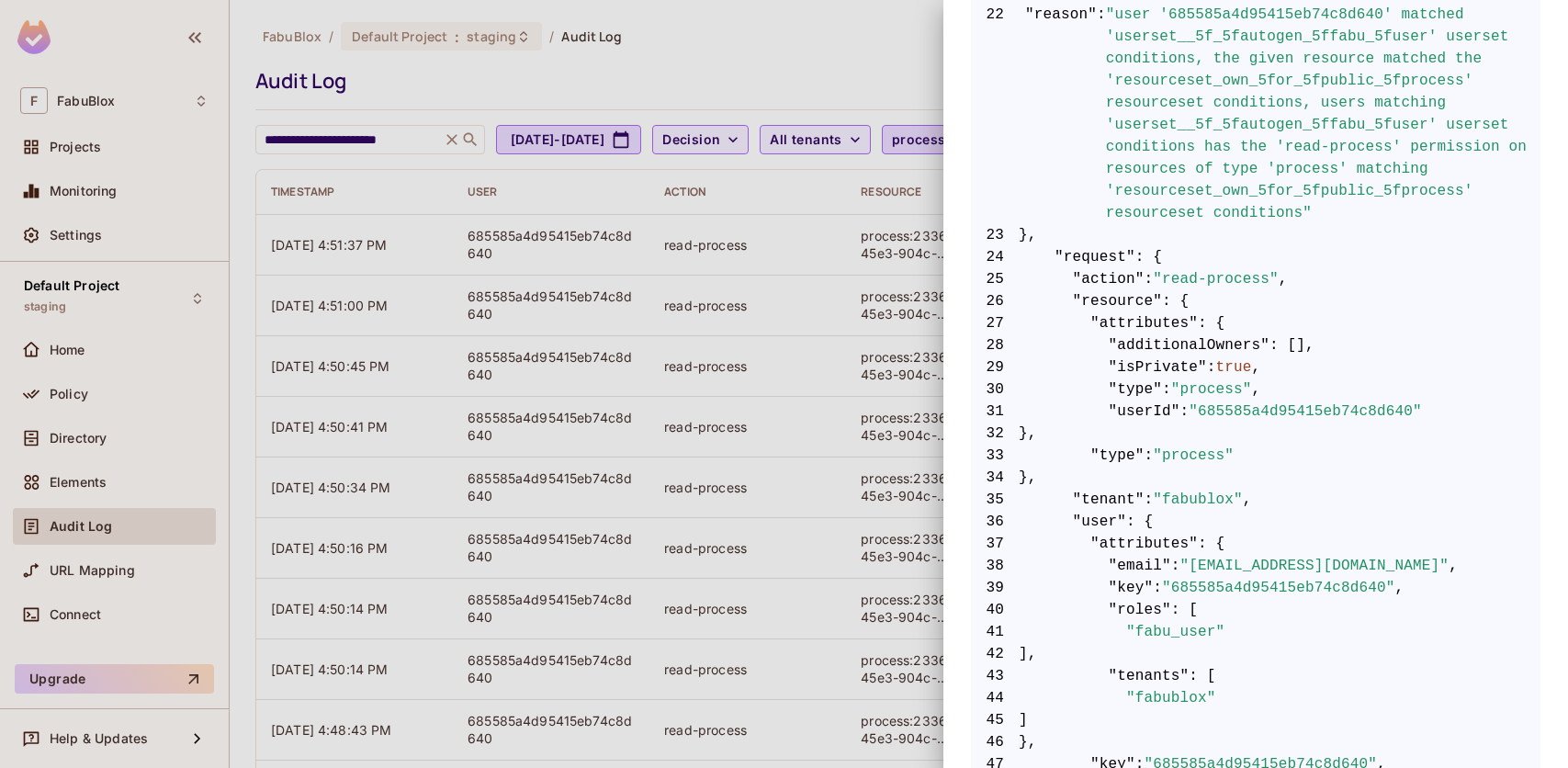
scroll to position [1009, 0]
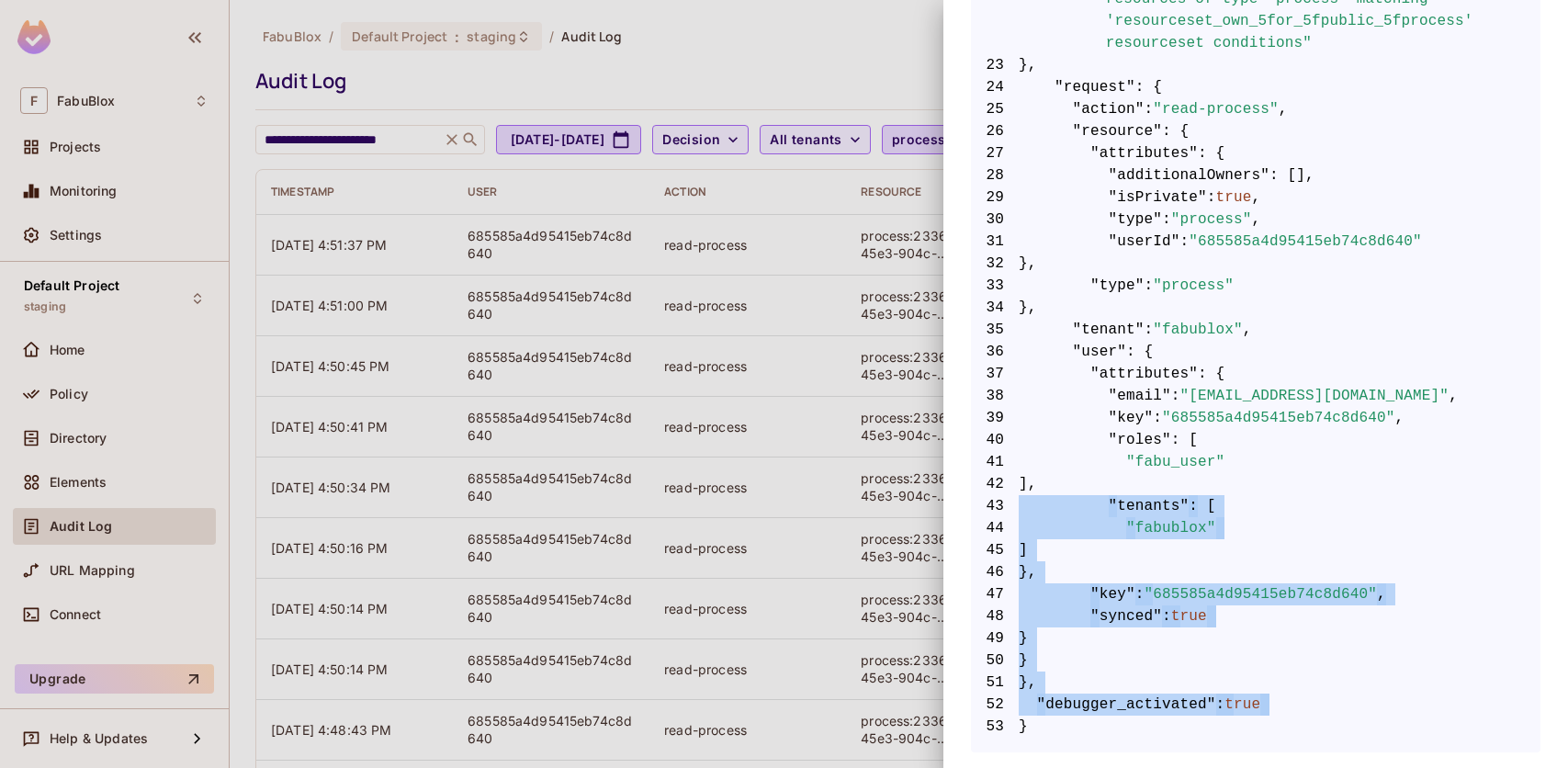
drag, startPoint x: 1151, startPoint y: 723, endPoint x: 1040, endPoint y: 489, distance: 259.0
click at [1040, 489] on code "1 { 2 "__data_use_debugger" : true , 3 "__input_use_debugger" : null , 4 "allow…" at bounding box center [1256, 53] width 570 height 1366
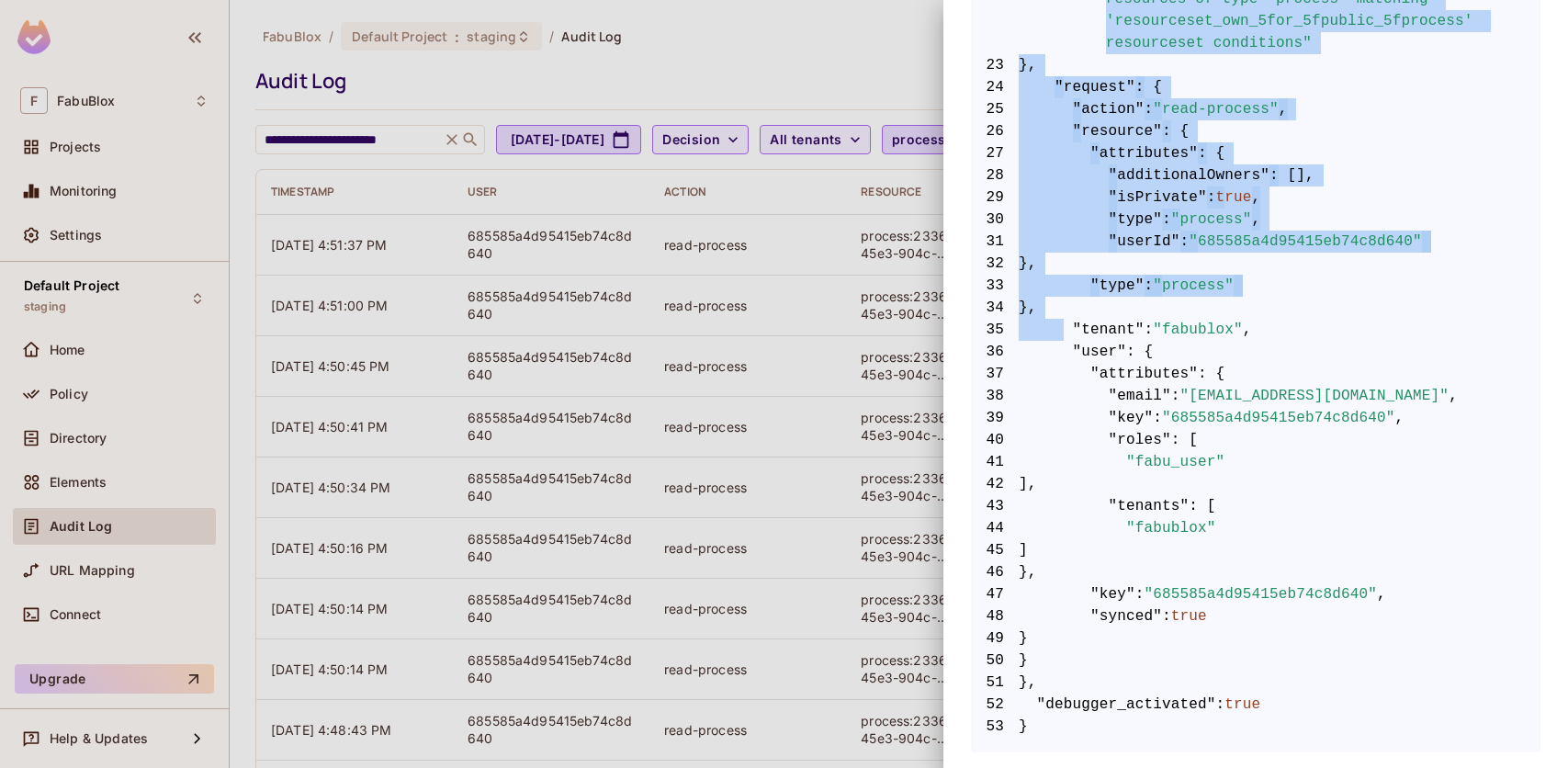
drag, startPoint x: 1097, startPoint y: 743, endPoint x: 1064, endPoint y: 327, distance: 417.3
click at [1064, 327] on pre "1 { 2 "__data_use_debugger" : true , 3 "__input_use_debugger" : null , 4 "allow…" at bounding box center [1256, 54] width 570 height 1396
click at [1064, 327] on span at bounding box center [1045, 329] width 54 height 22
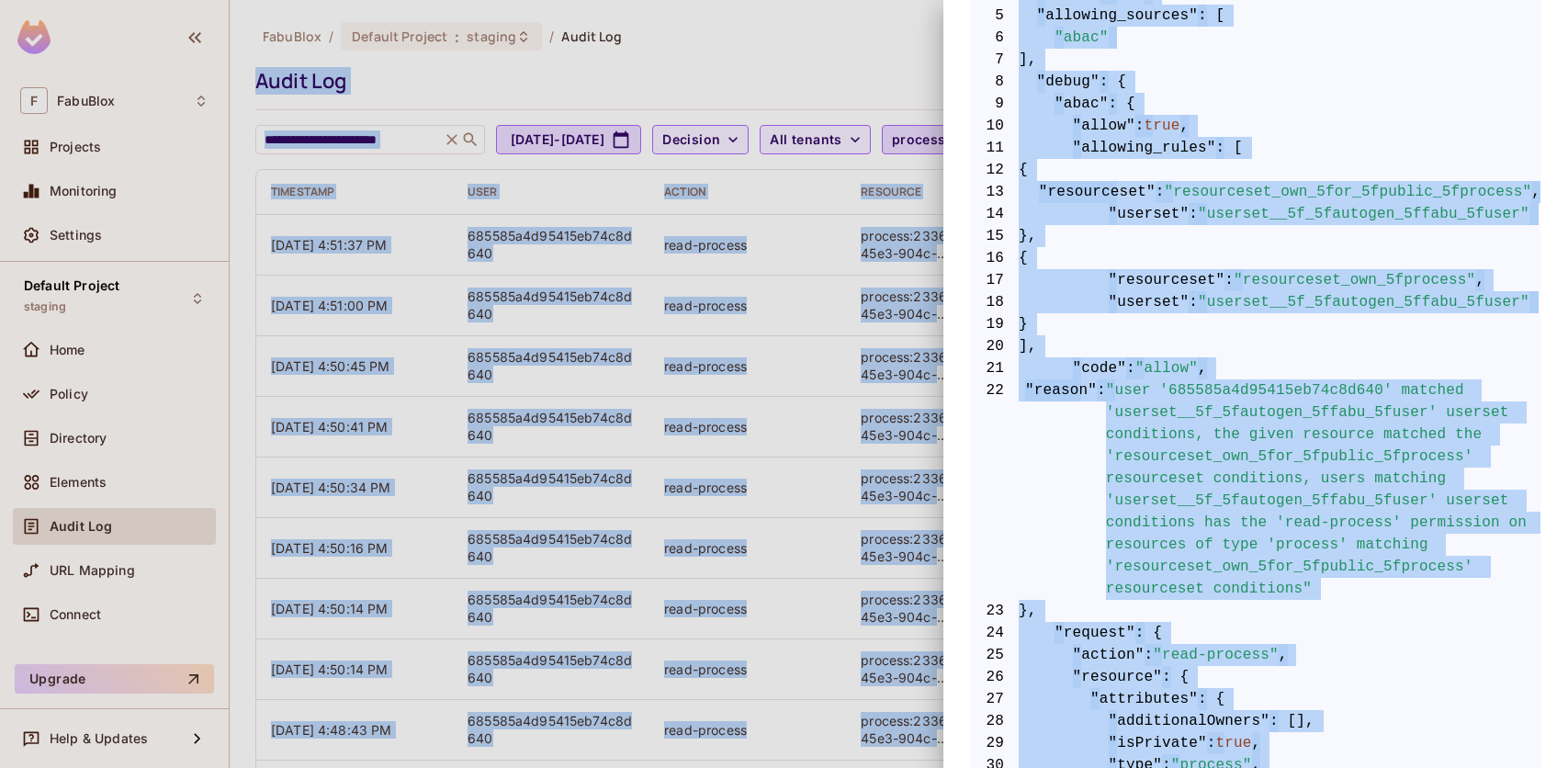
scroll to position [347, 0]
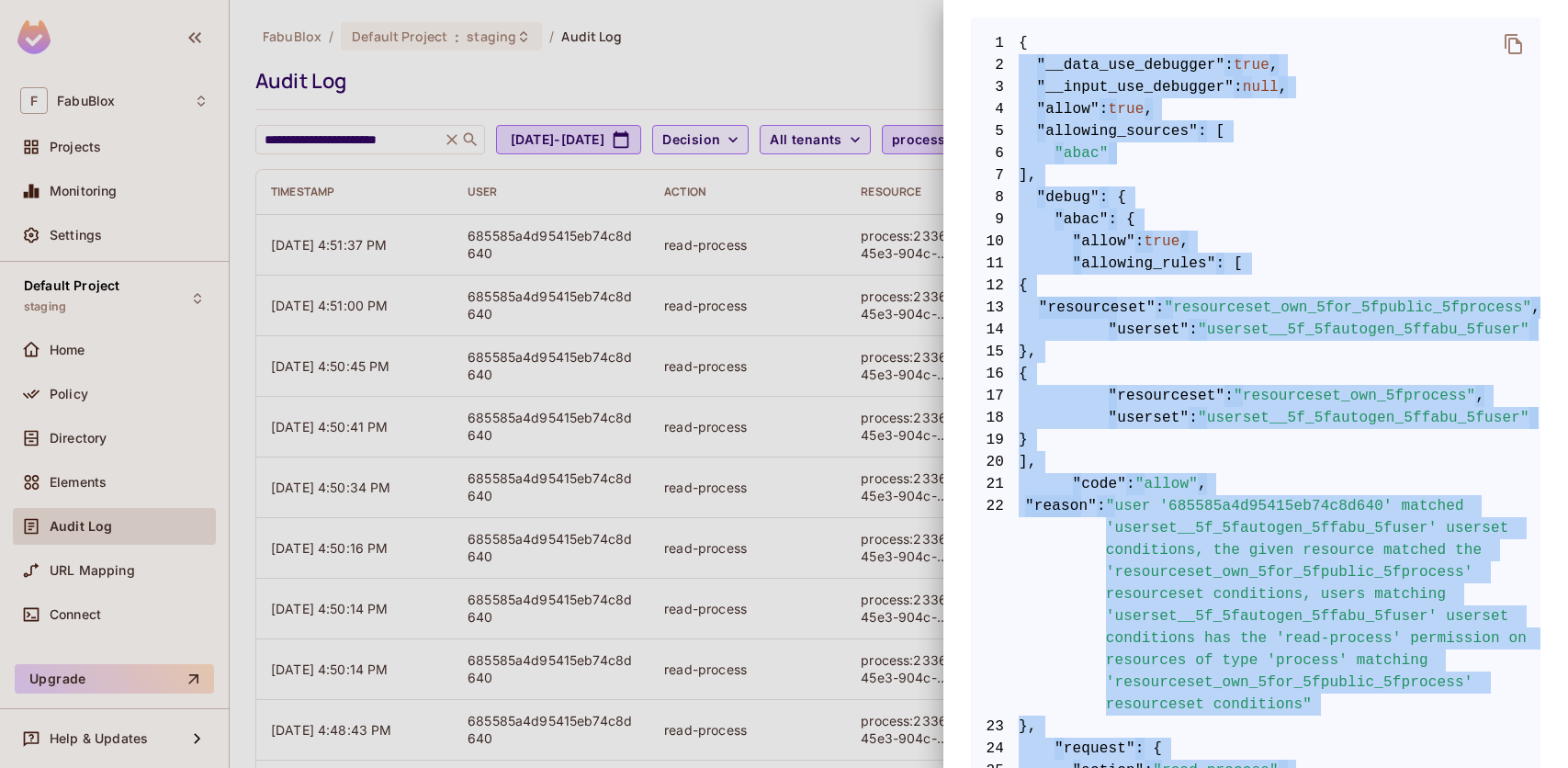
drag, startPoint x: 1037, startPoint y: 734, endPoint x: 1024, endPoint y: 45, distance: 689.1
click at [1024, 45] on code "1 { 2 "__data_use_debugger" : true , 3 "__input_use_debugger" : null , 4 "allow…" at bounding box center [1256, 715] width 570 height 1366
copy code "{ 2 "__data_use_debugger" : true , 3 "__input_use_debugger" : null , 4 "allow" …"
click at [1275, 305] on span ""resourceset_own_5for_5fpublic_5fprocess"" at bounding box center [1347, 307] width 367 height 22
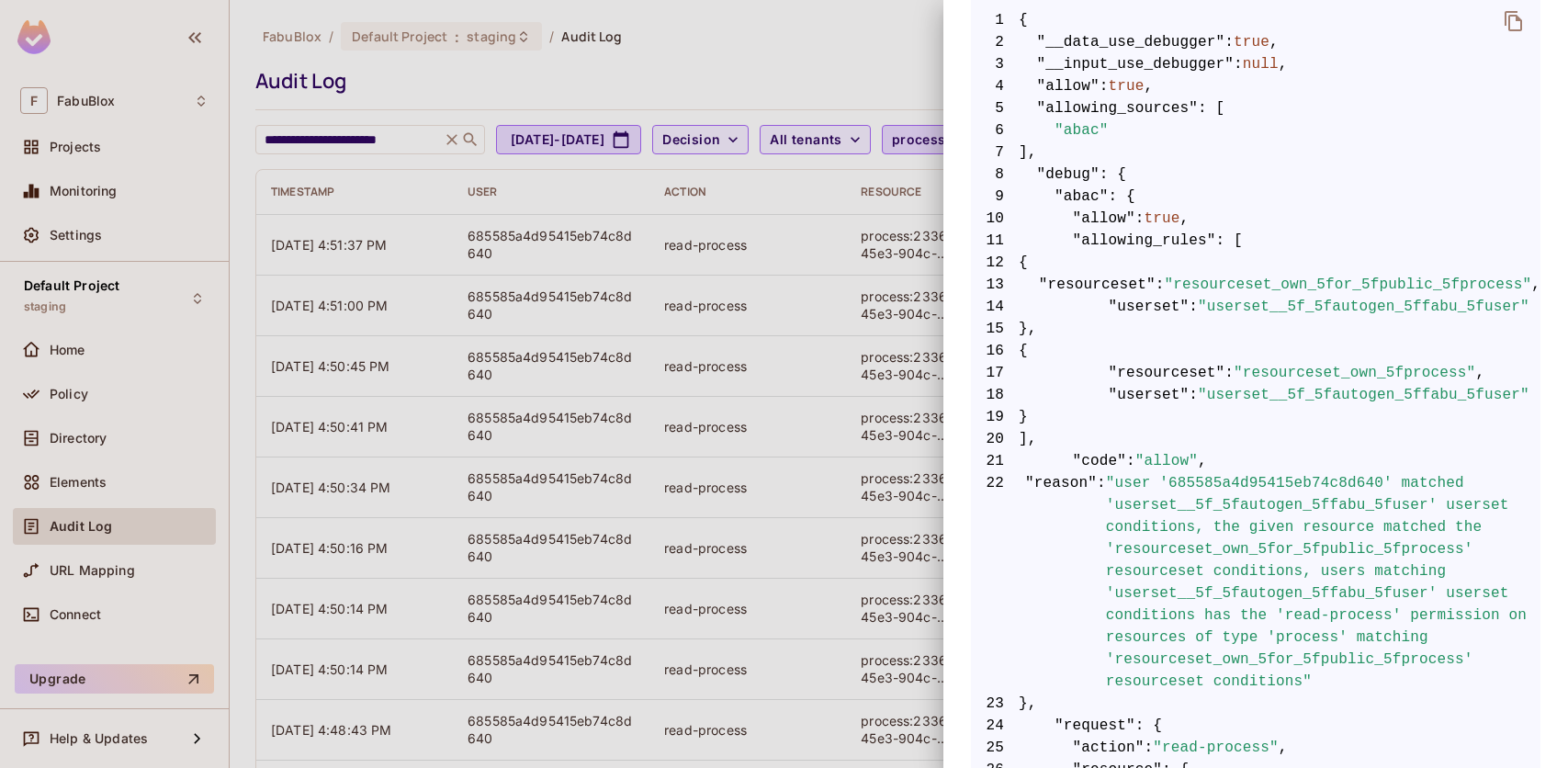
scroll to position [374, 0]
click at [510, 73] on div at bounding box center [784, 384] width 1568 height 768
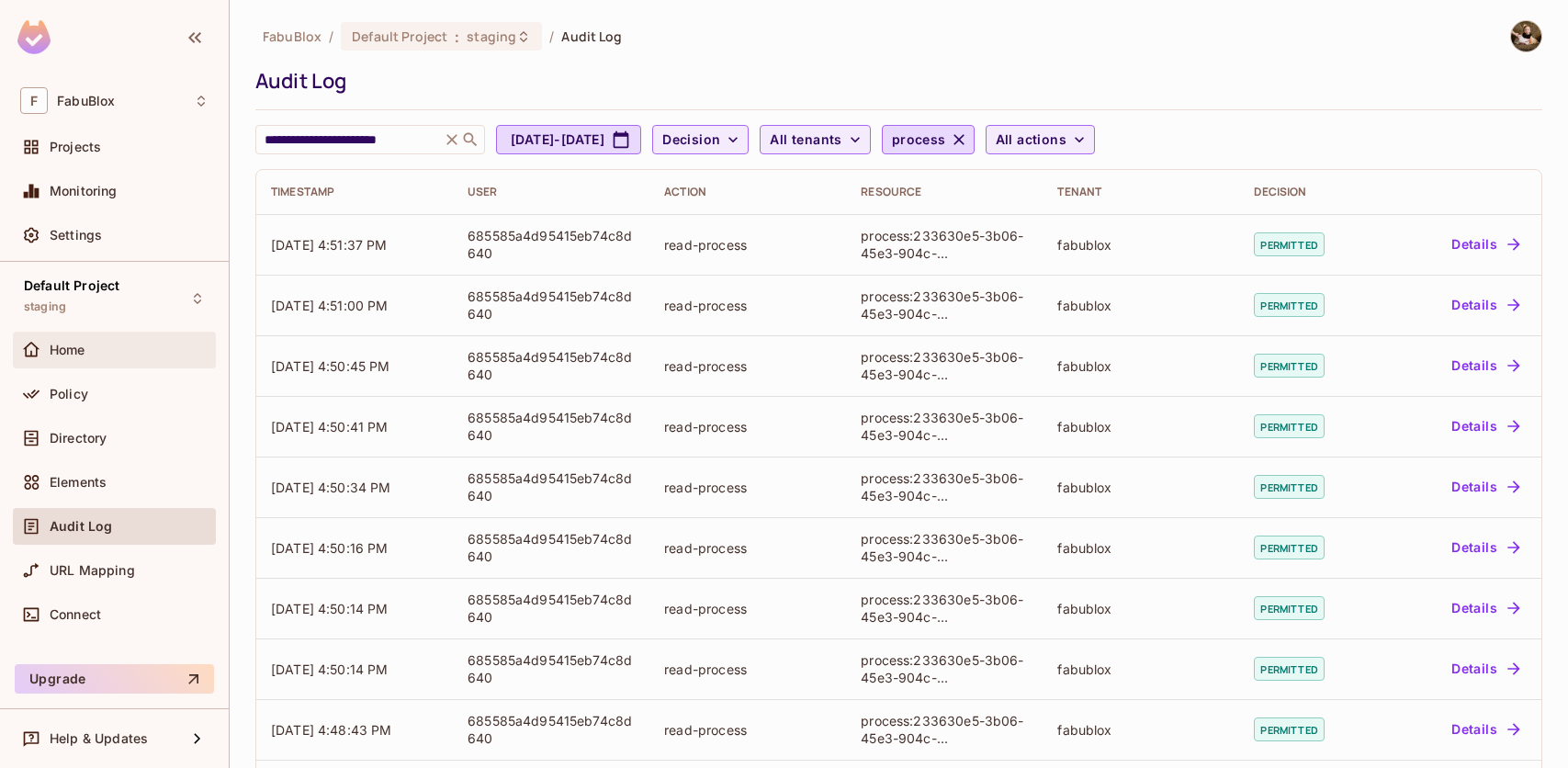
click at [156, 348] on div "Home" at bounding box center [129, 349] width 159 height 14
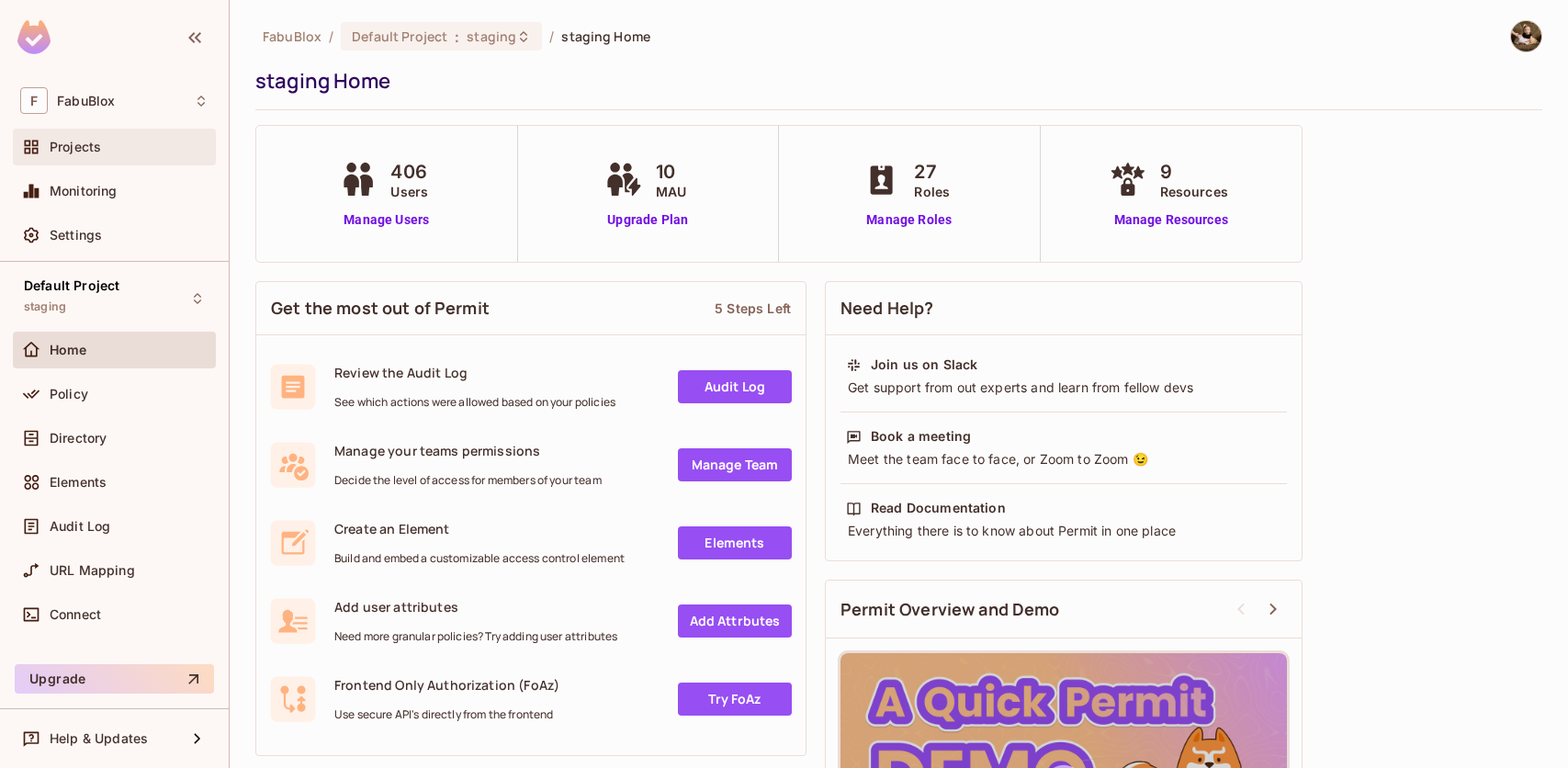
click at [83, 141] on span "Projects" at bounding box center [75, 146] width 51 height 14
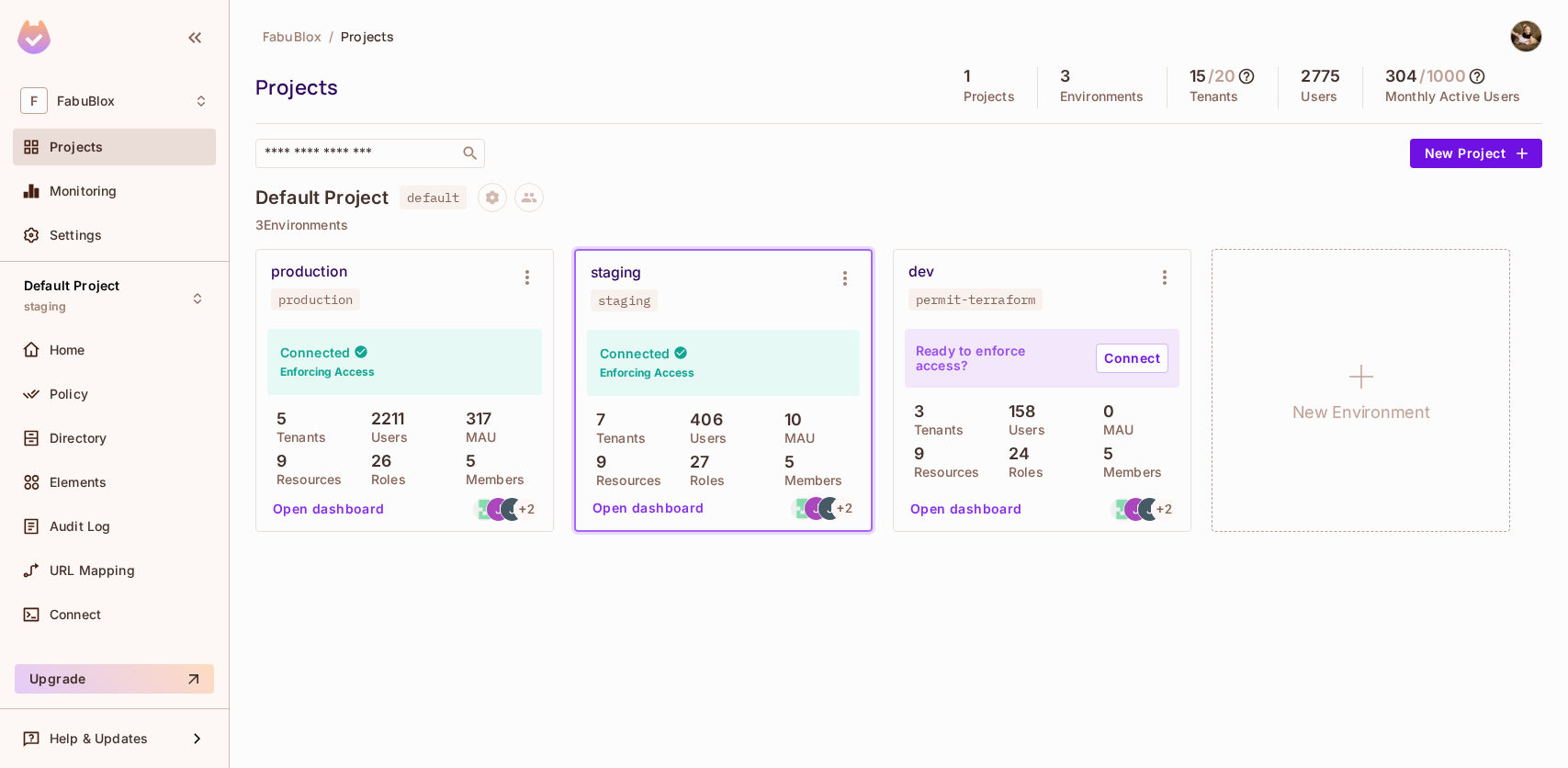
click at [718, 618] on div "FabuBlox / Projects Projects 1 Projects 3 Environments 15 / 20 Tenants 2775 Use…" at bounding box center [898, 384] width 1338 height 768
click at [451, 280] on div "production production" at bounding box center [390, 286] width 238 height 47
click at [409, 278] on div "production production" at bounding box center [390, 286] width 238 height 47
click at [775, 311] on div "staging staging" at bounding box center [723, 286] width 295 height 73
click at [974, 284] on div "dev permit-terraform" at bounding box center [1027, 286] width 238 height 47
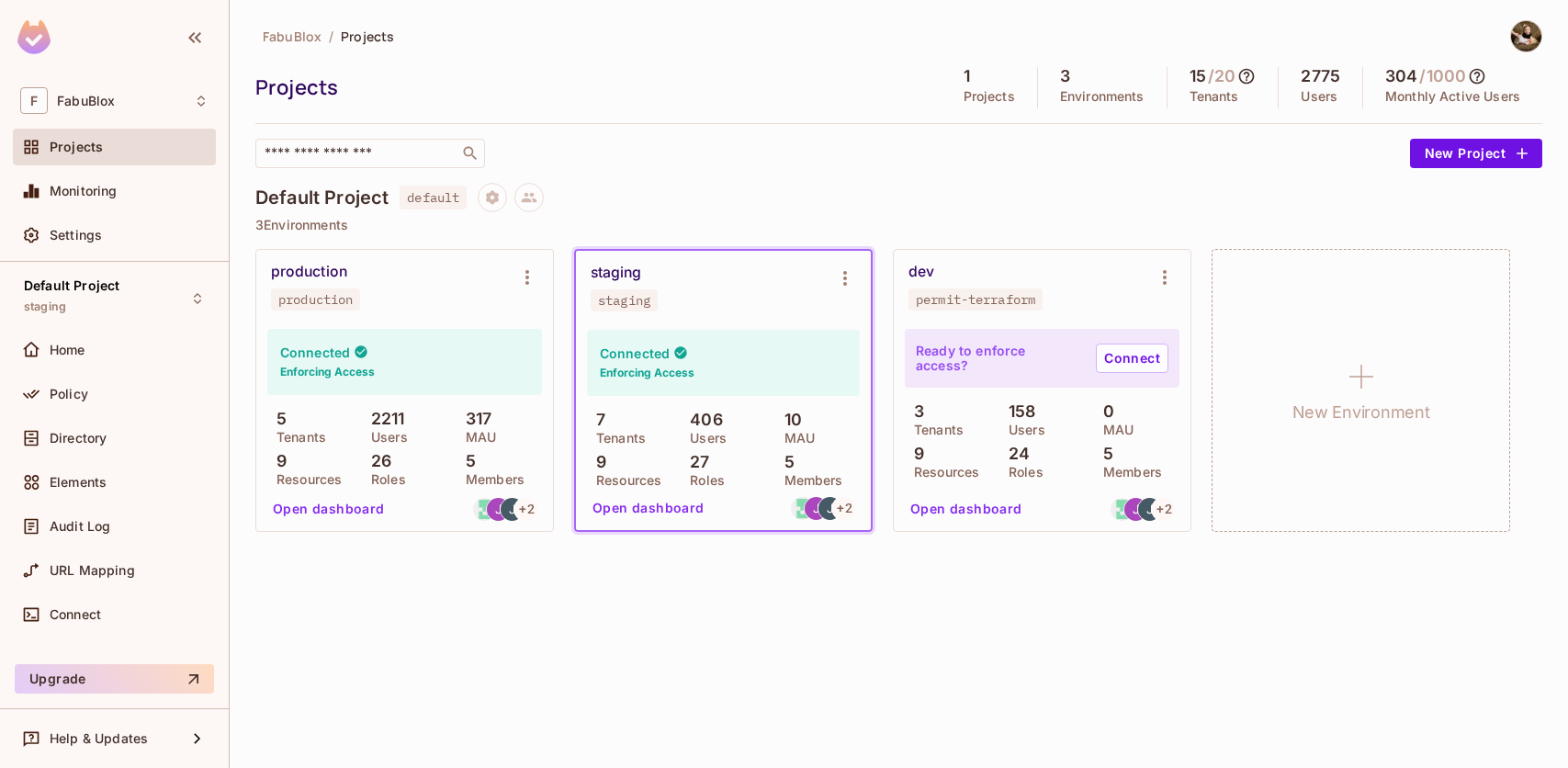
click at [766, 294] on div "staging staging" at bounding box center [709, 287] width 236 height 47
click at [651, 191] on div "Default Project default" at bounding box center [898, 197] width 1287 height 29
click at [889, 276] on div "production production Connected Enforcing Access 5 Tenants 2211 Users 317 MAU 9…" at bounding box center [898, 391] width 1287 height 283
click at [930, 266] on div "dev" at bounding box center [921, 271] width 26 height 18
click at [766, 223] on p "3 Environments" at bounding box center [898, 225] width 1287 height 14
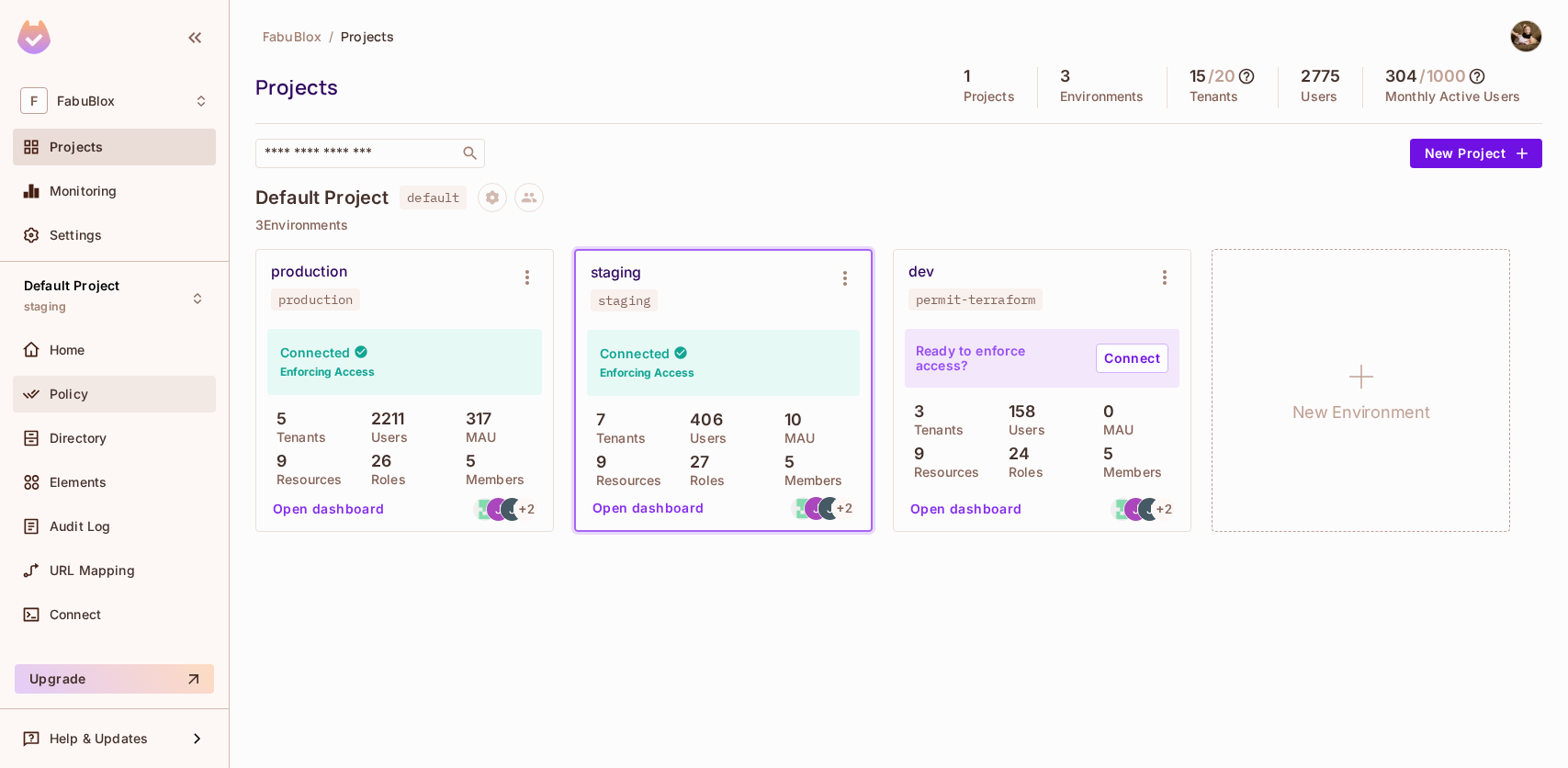
click at [114, 381] on div "Policy" at bounding box center [115, 393] width 203 height 37
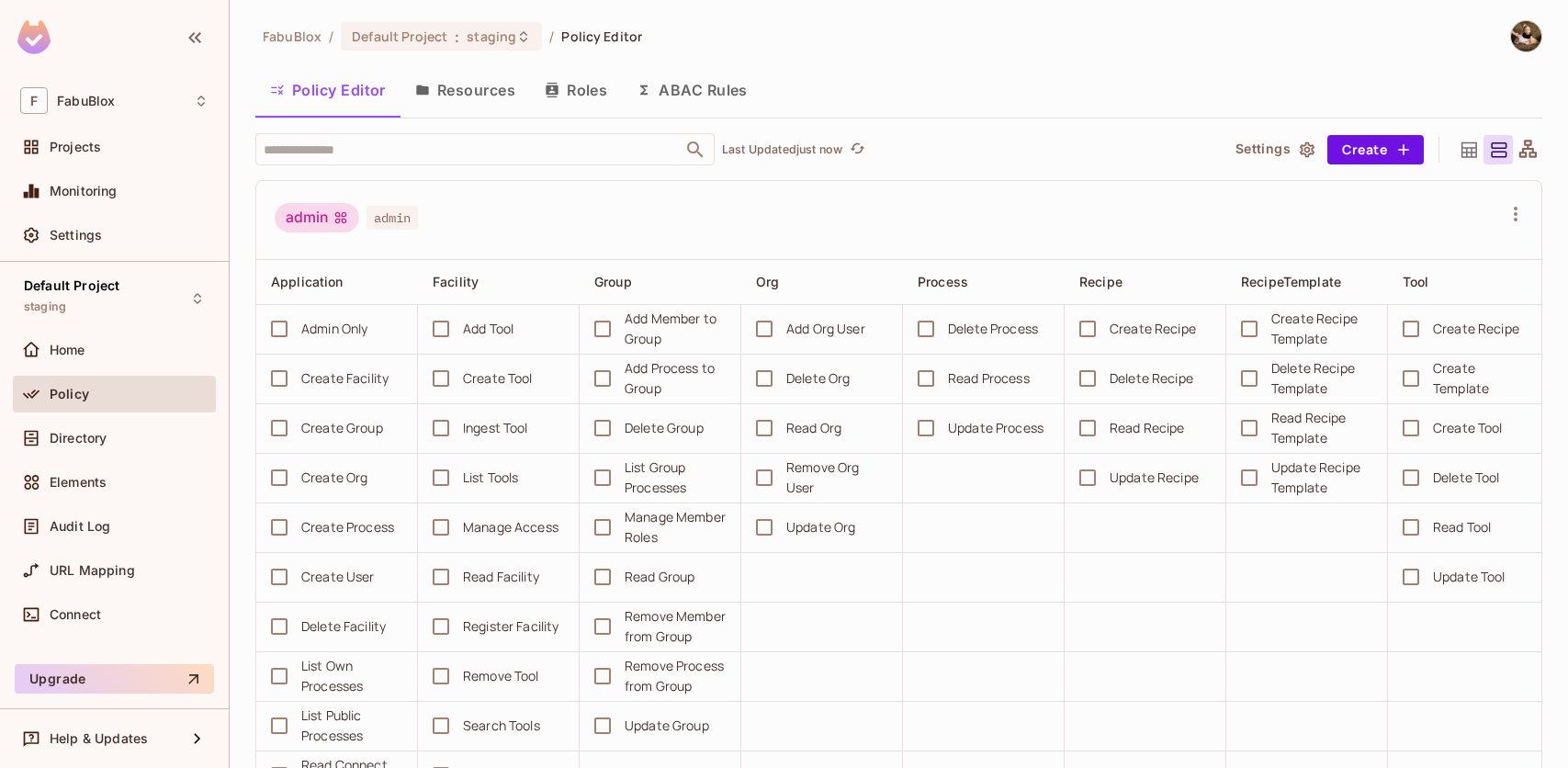
click at [671, 83] on button "ABAC Rules" at bounding box center [692, 90] width 140 height 46
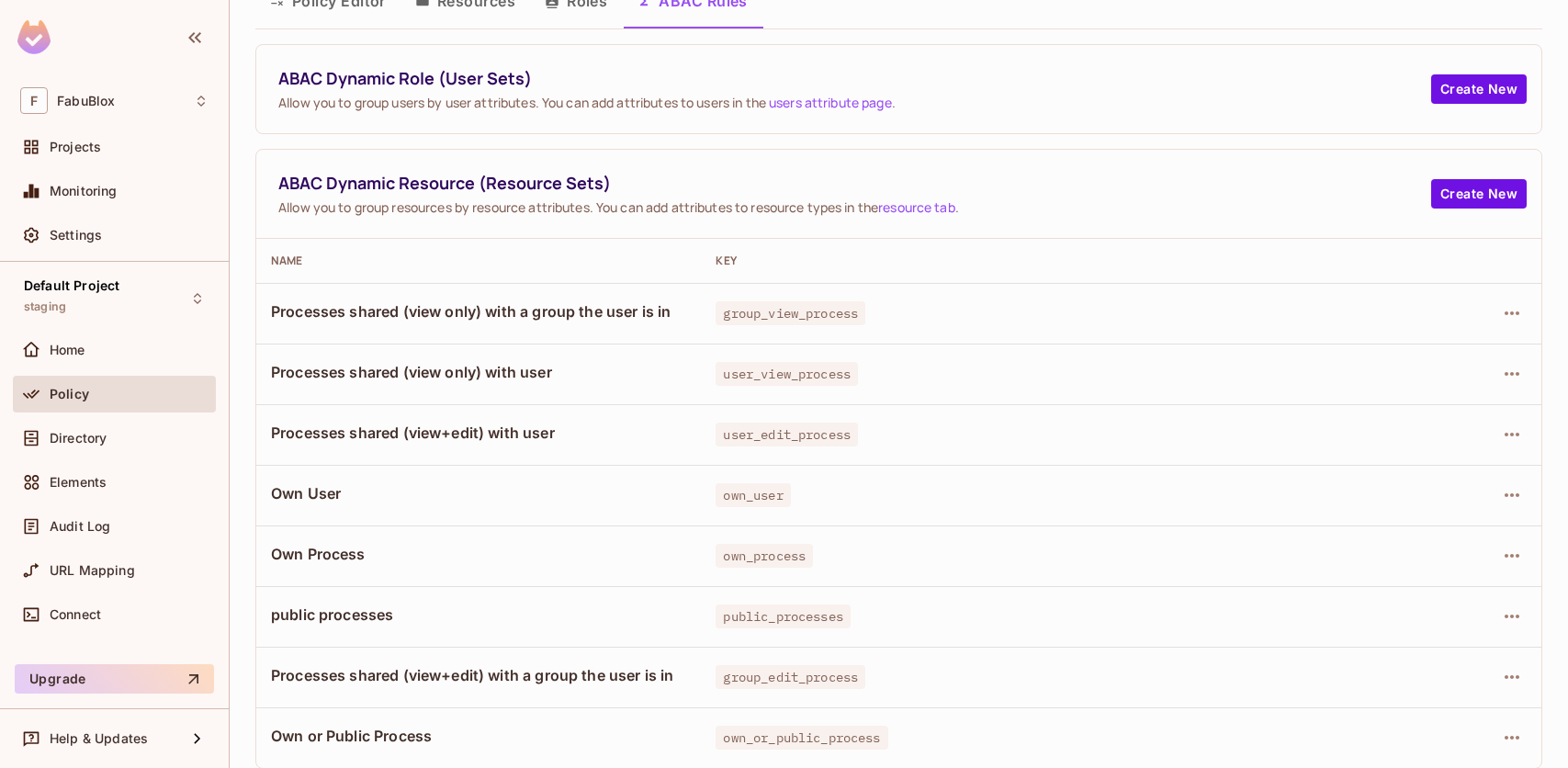
scroll to position [90, 0]
click at [1505, 735] on icon "button" at bounding box center [1512, 737] width 14 height 4
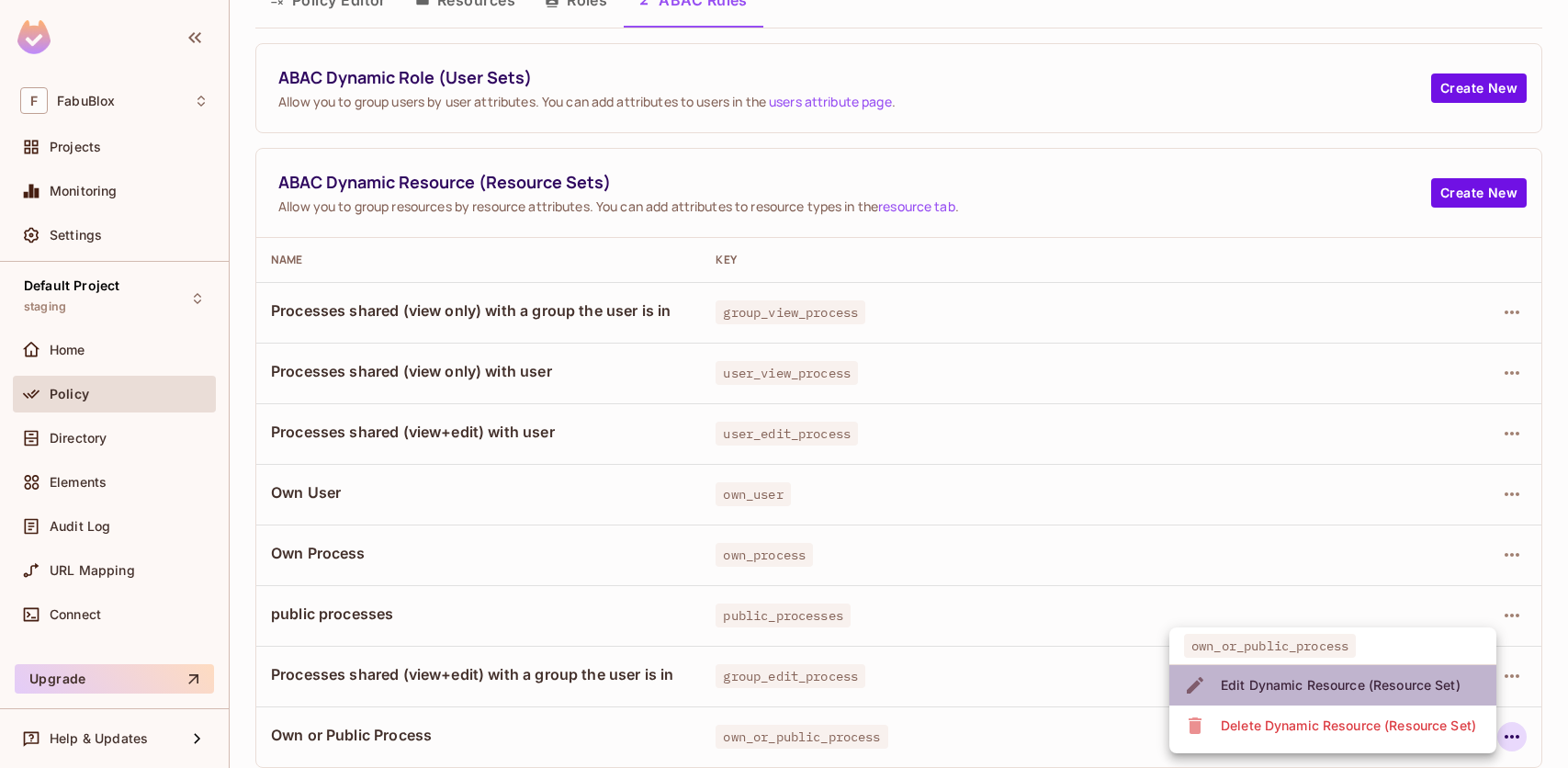
click at [1374, 688] on div "Edit Dynamic Resource (Resource Set)" at bounding box center [1340, 685] width 240 height 18
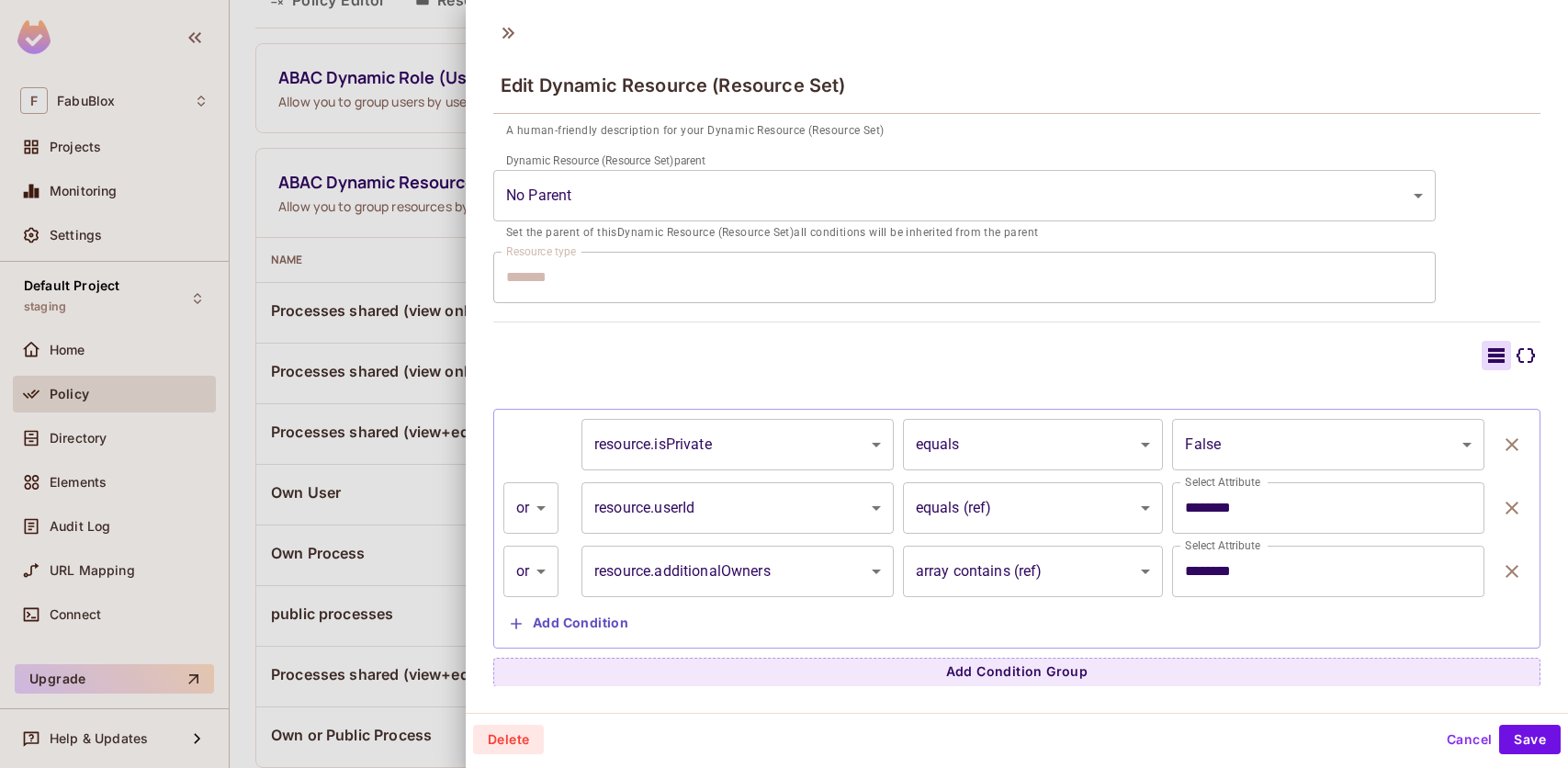
scroll to position [3, 0]
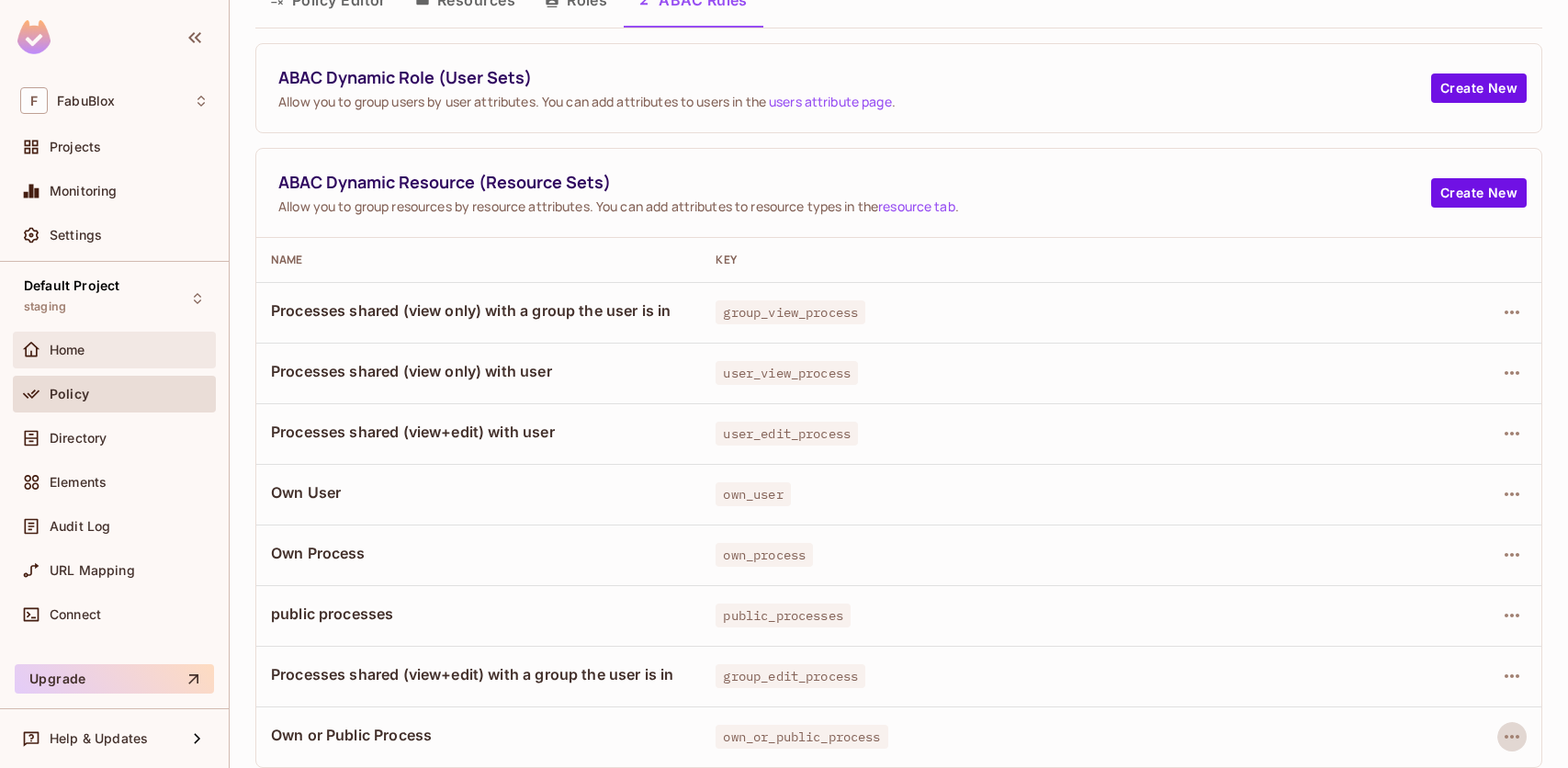
click at [149, 362] on div "Home" at bounding box center [115, 350] width 203 height 37
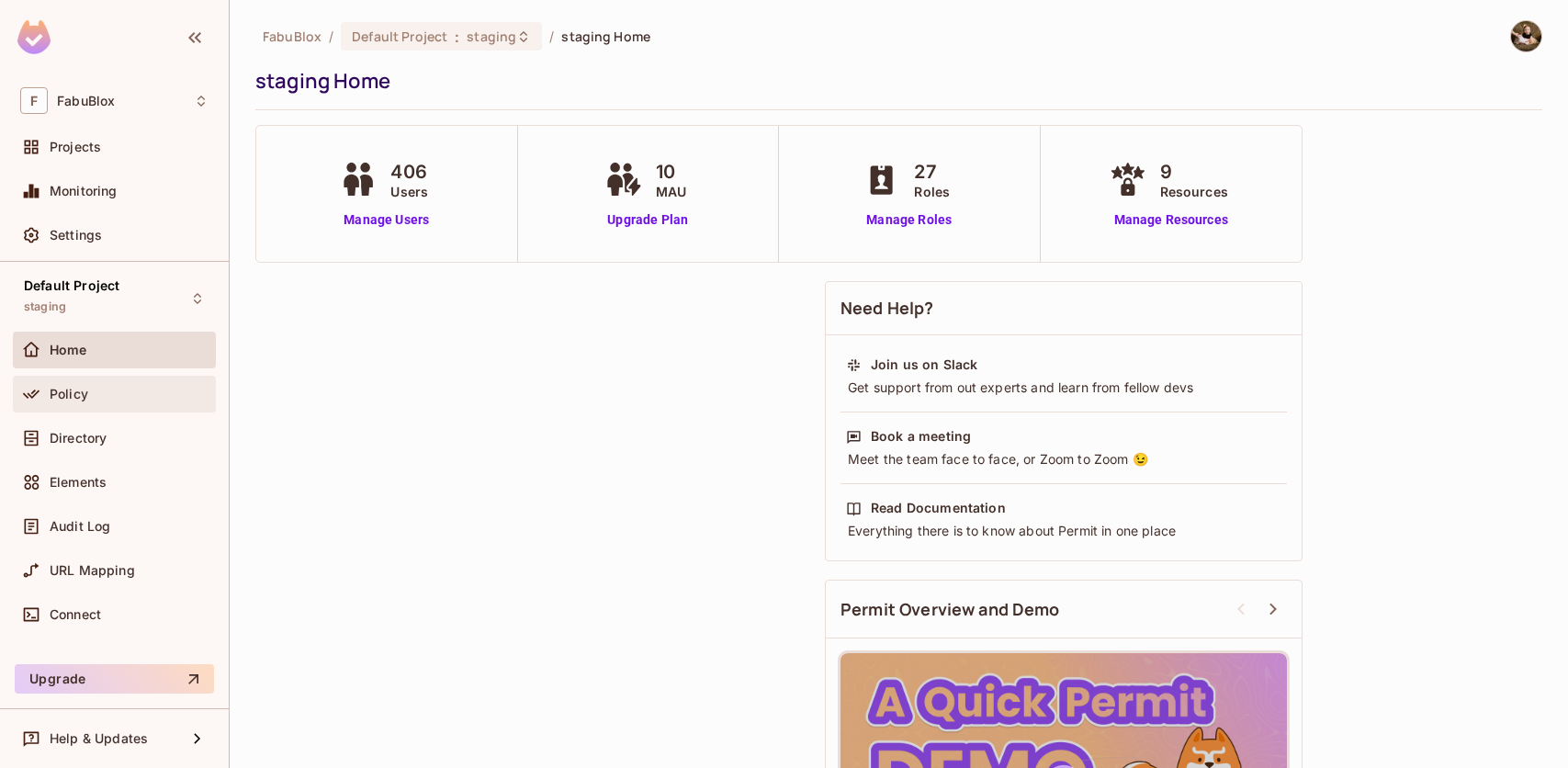
click at [154, 399] on div "Policy" at bounding box center [129, 393] width 159 height 14
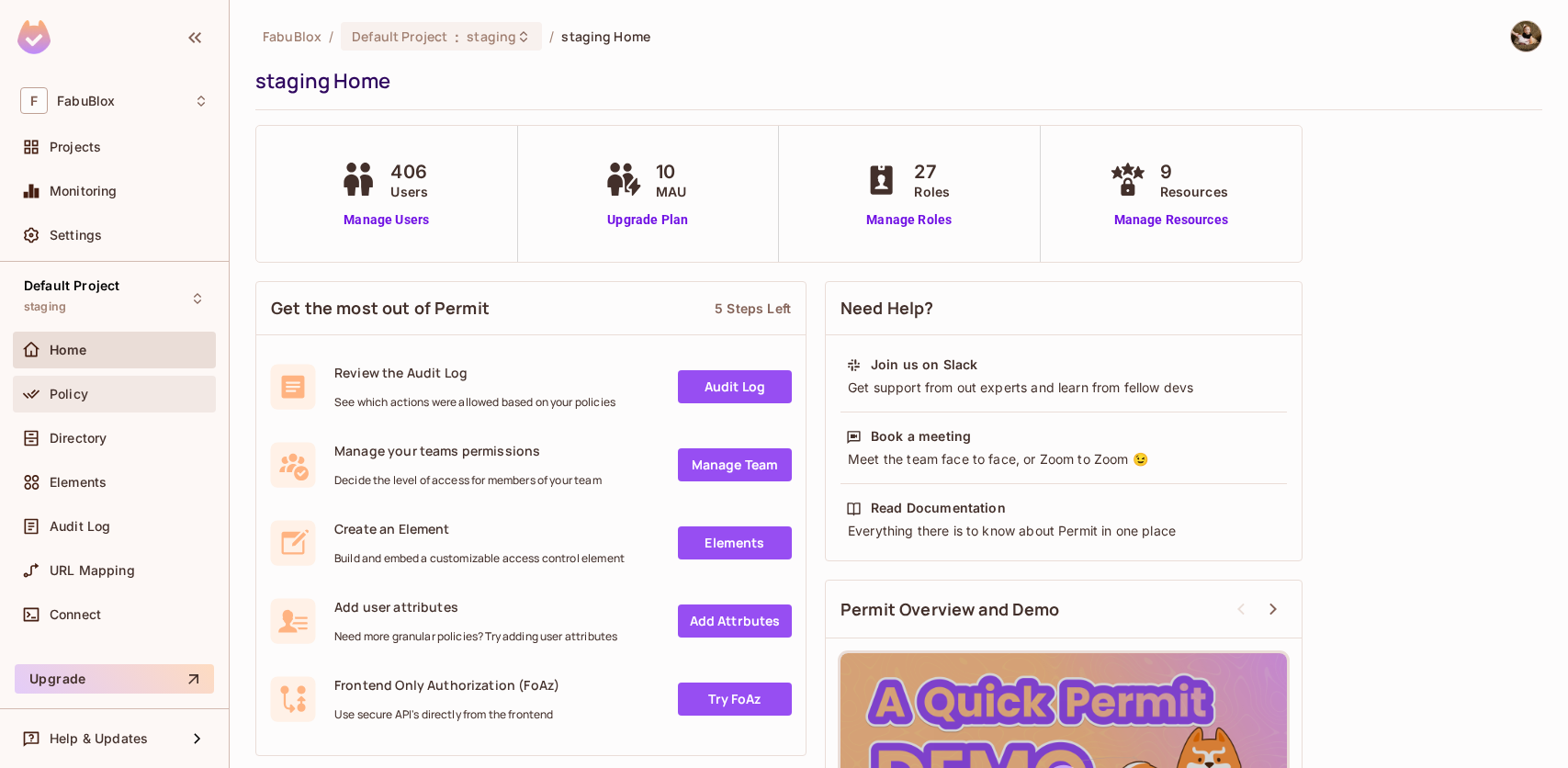
click at [127, 395] on div "Policy" at bounding box center [129, 393] width 159 height 14
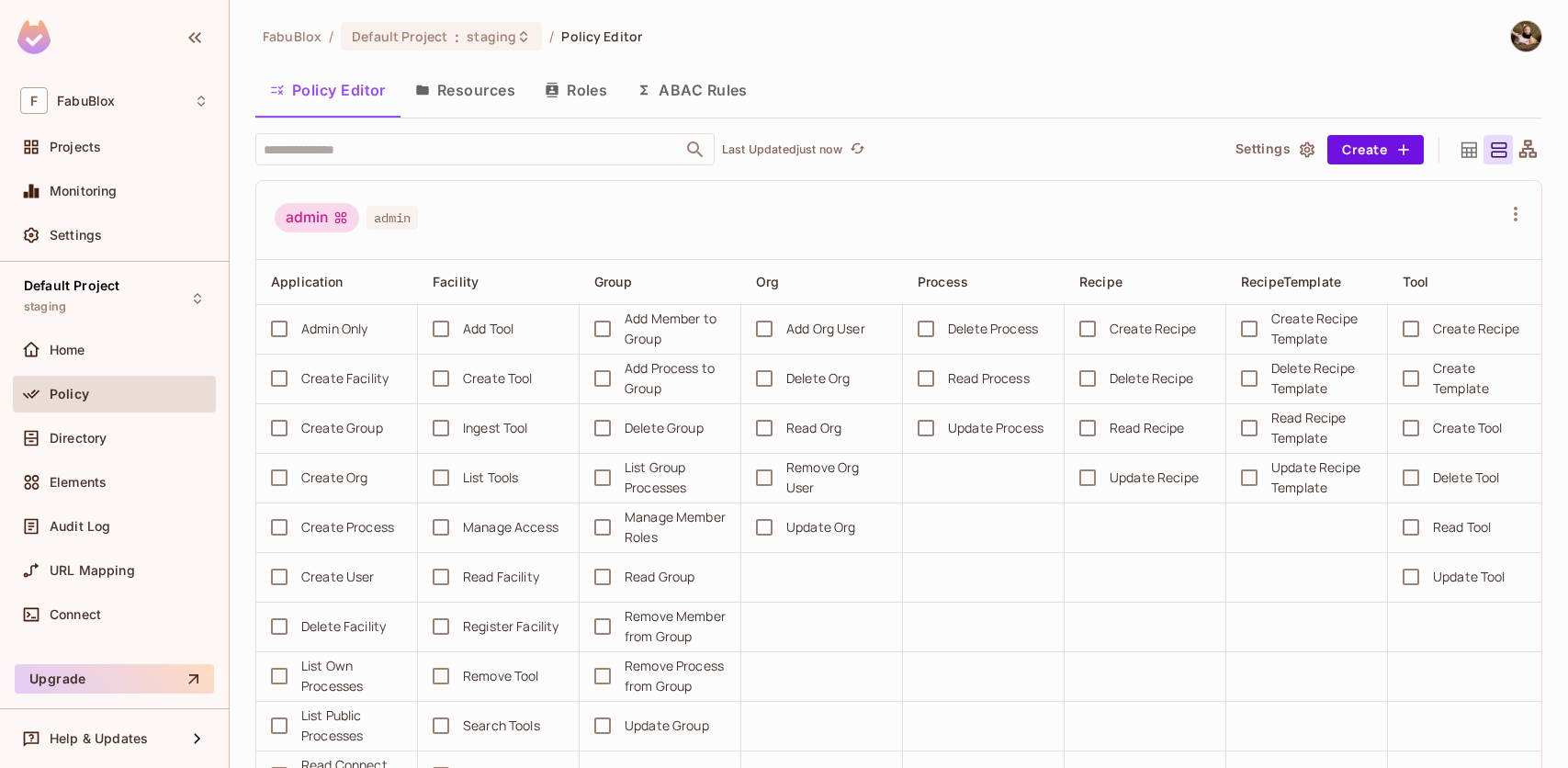
click at [128, 436] on div "Directory" at bounding box center [129, 437] width 159 height 14
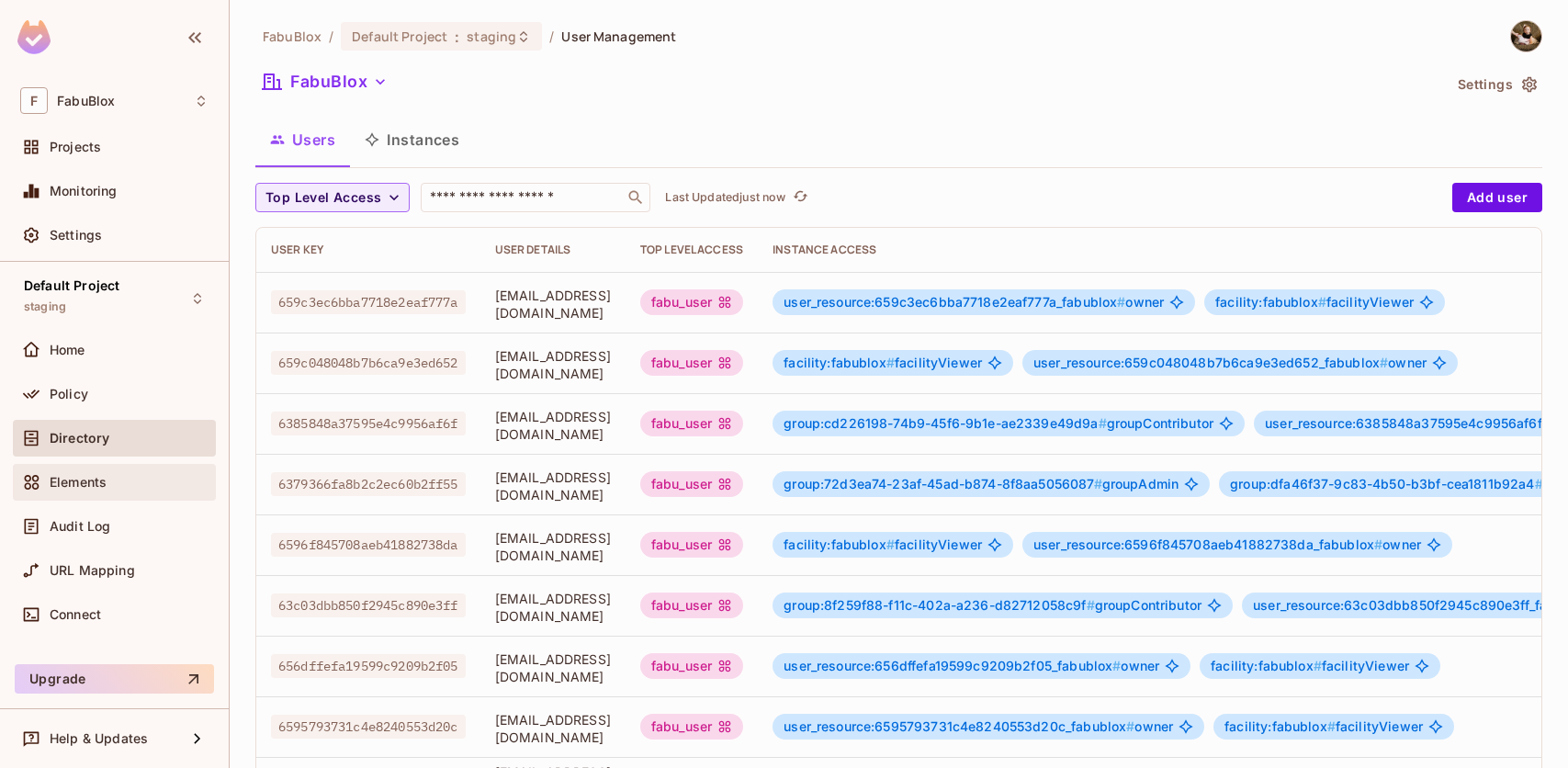
click at [141, 475] on div "Elements" at bounding box center [129, 482] width 159 height 14
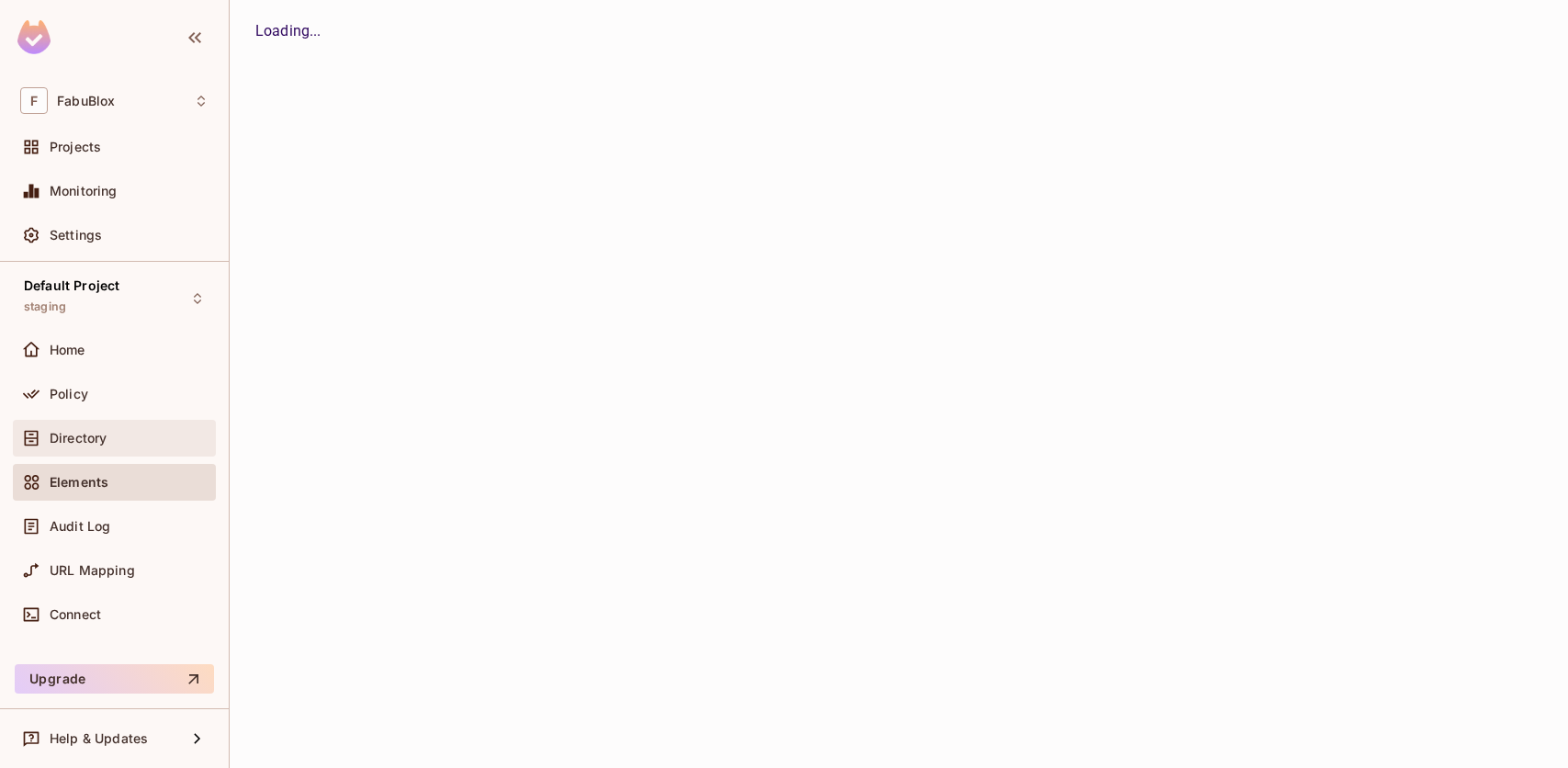
click at [146, 445] on div "Directory" at bounding box center [129, 437] width 159 height 14
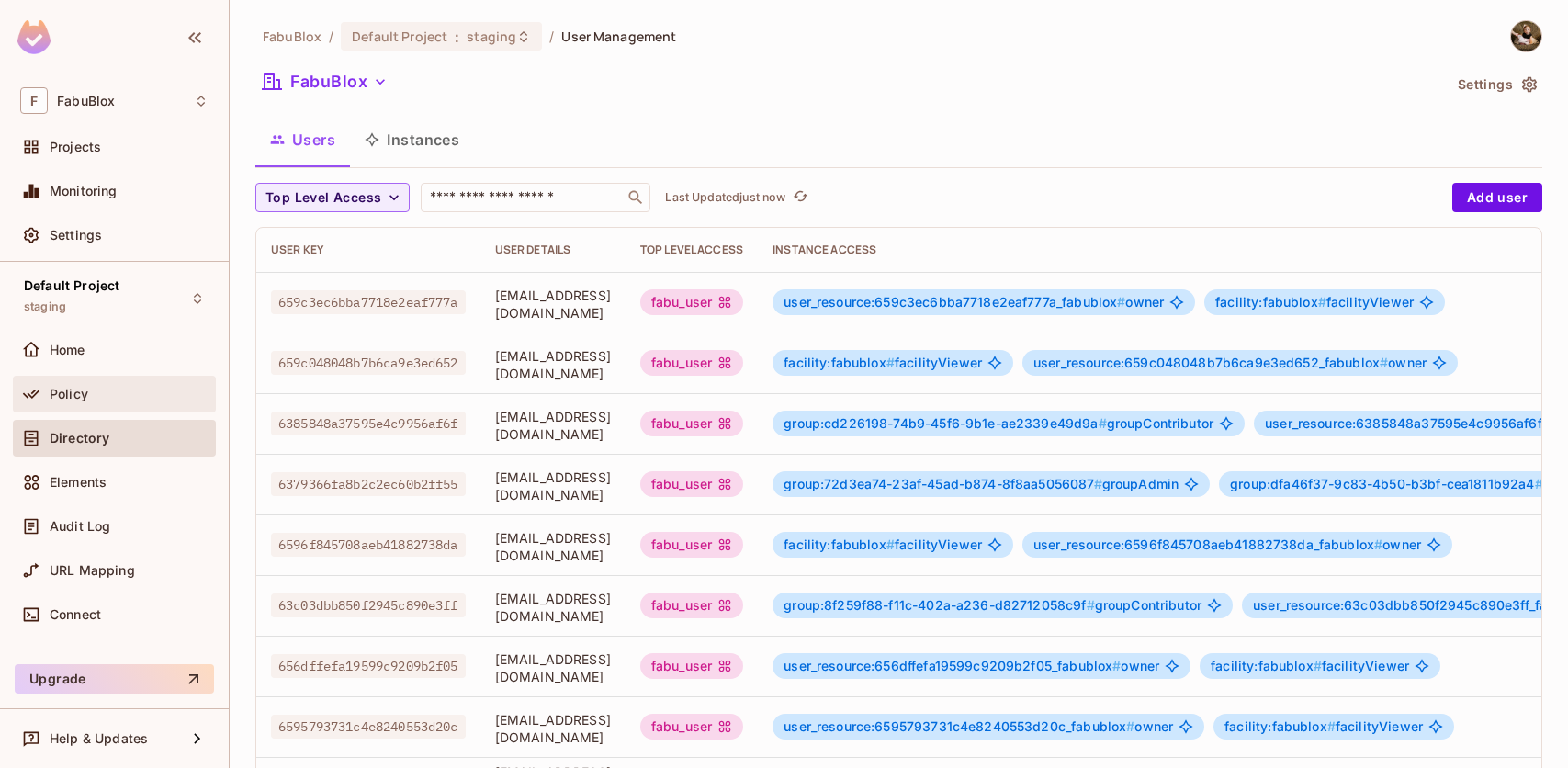
click at [139, 395] on div "Policy" at bounding box center [129, 393] width 159 height 14
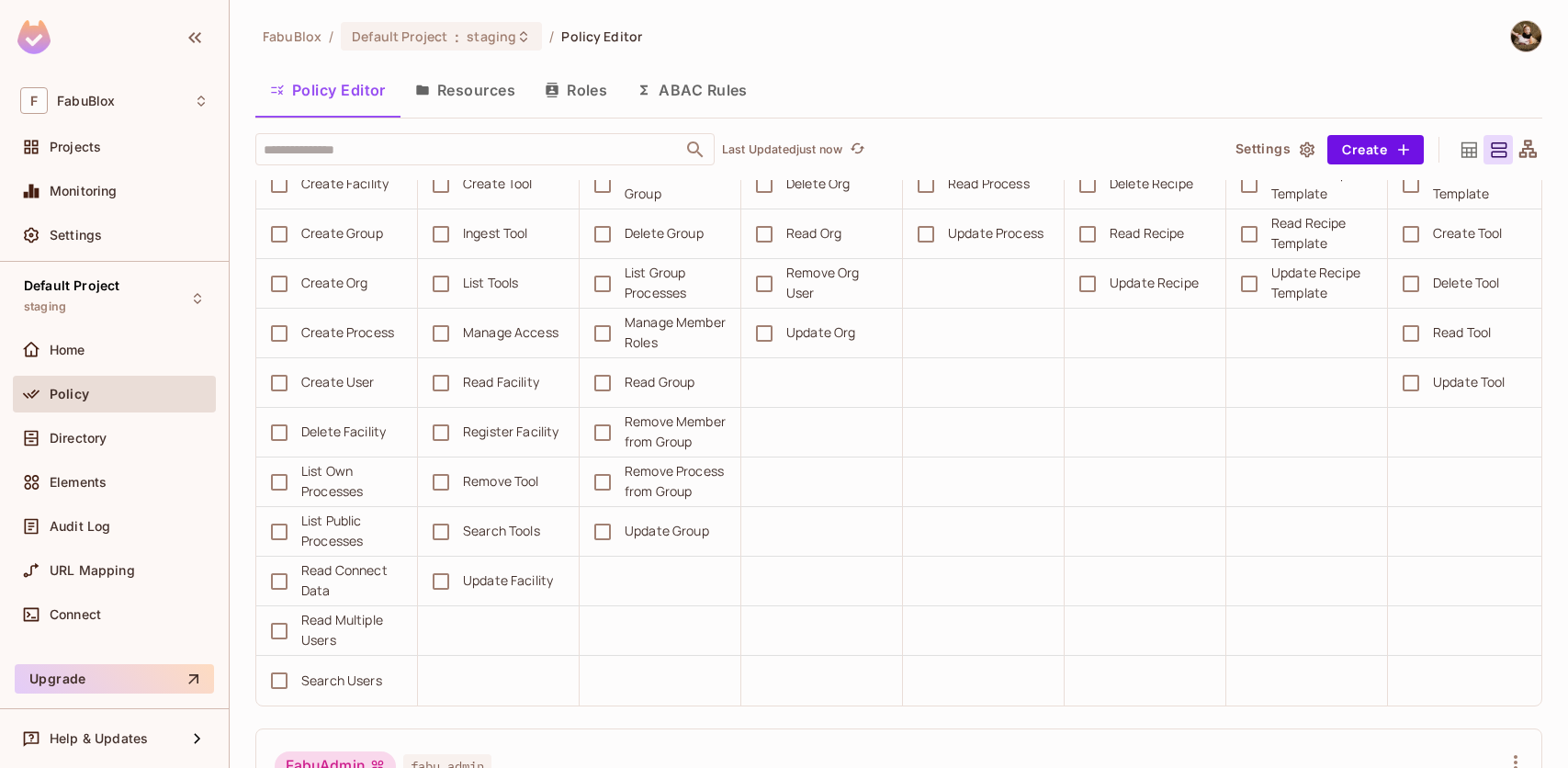
scroll to position [764, 0]
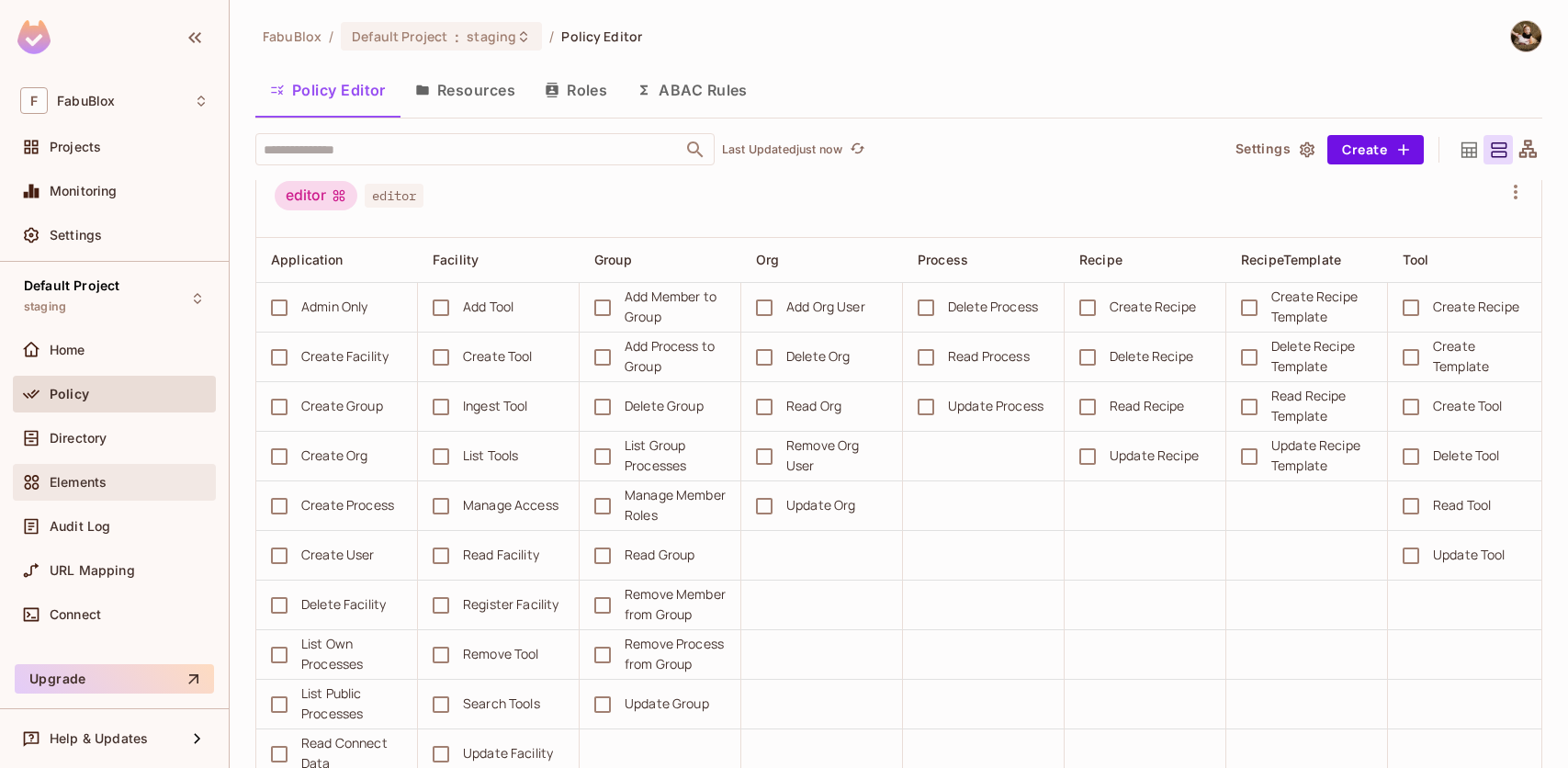
click at [106, 484] on span "Elements" at bounding box center [78, 482] width 57 height 14
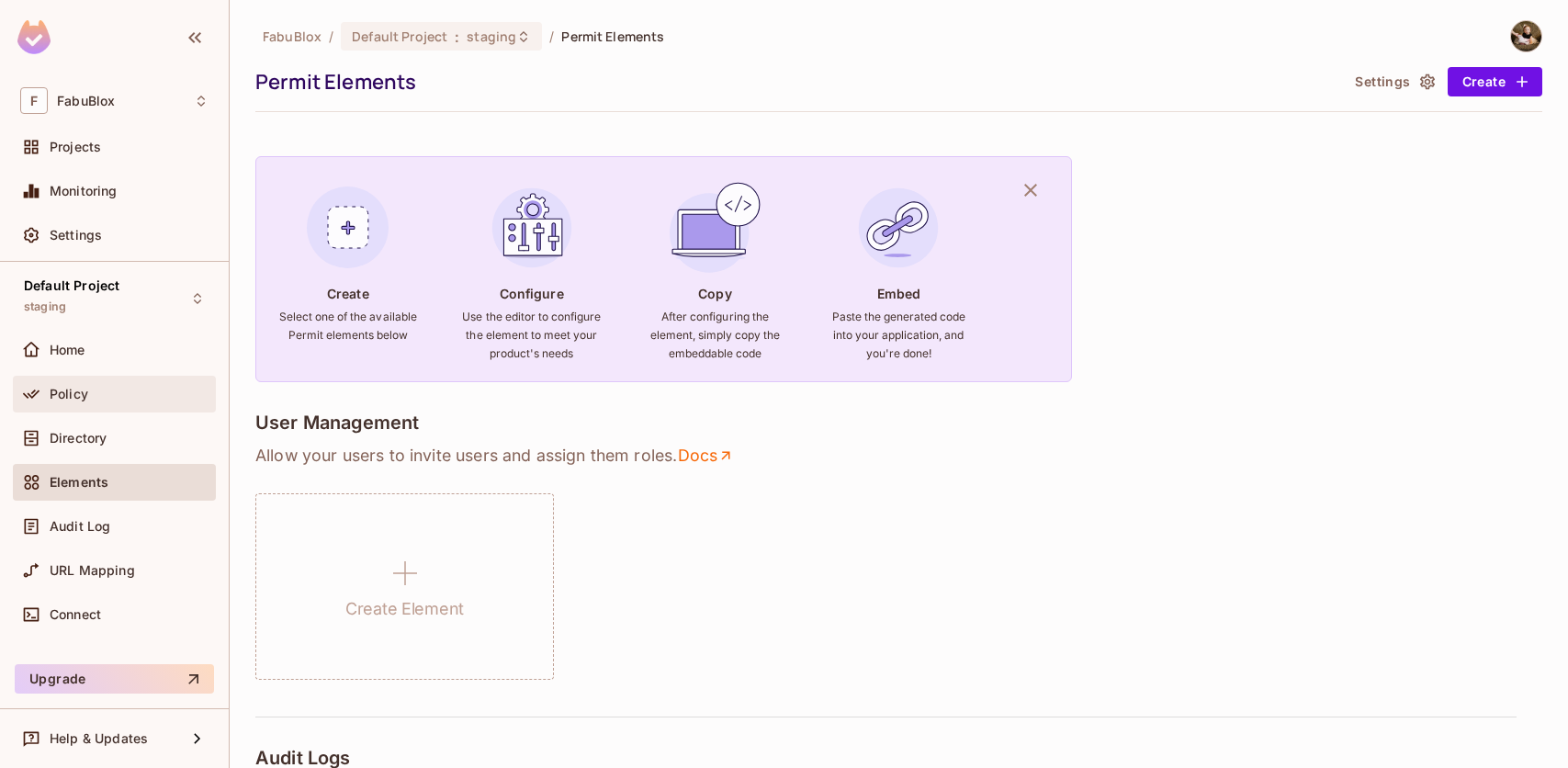
click at [104, 402] on div "Policy" at bounding box center [114, 393] width 189 height 22
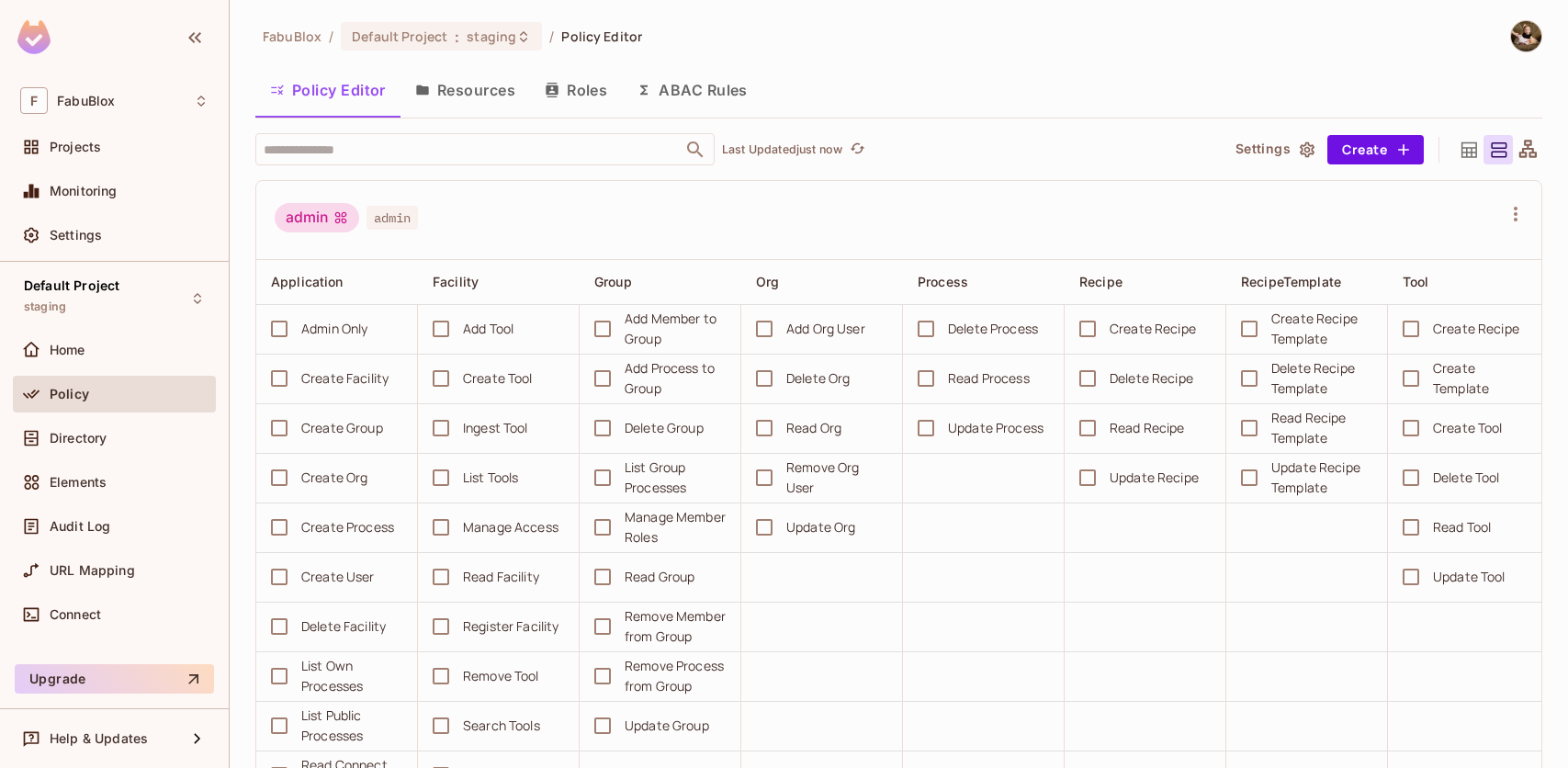
click at [719, 85] on button "ABAC Rules" at bounding box center [692, 90] width 140 height 46
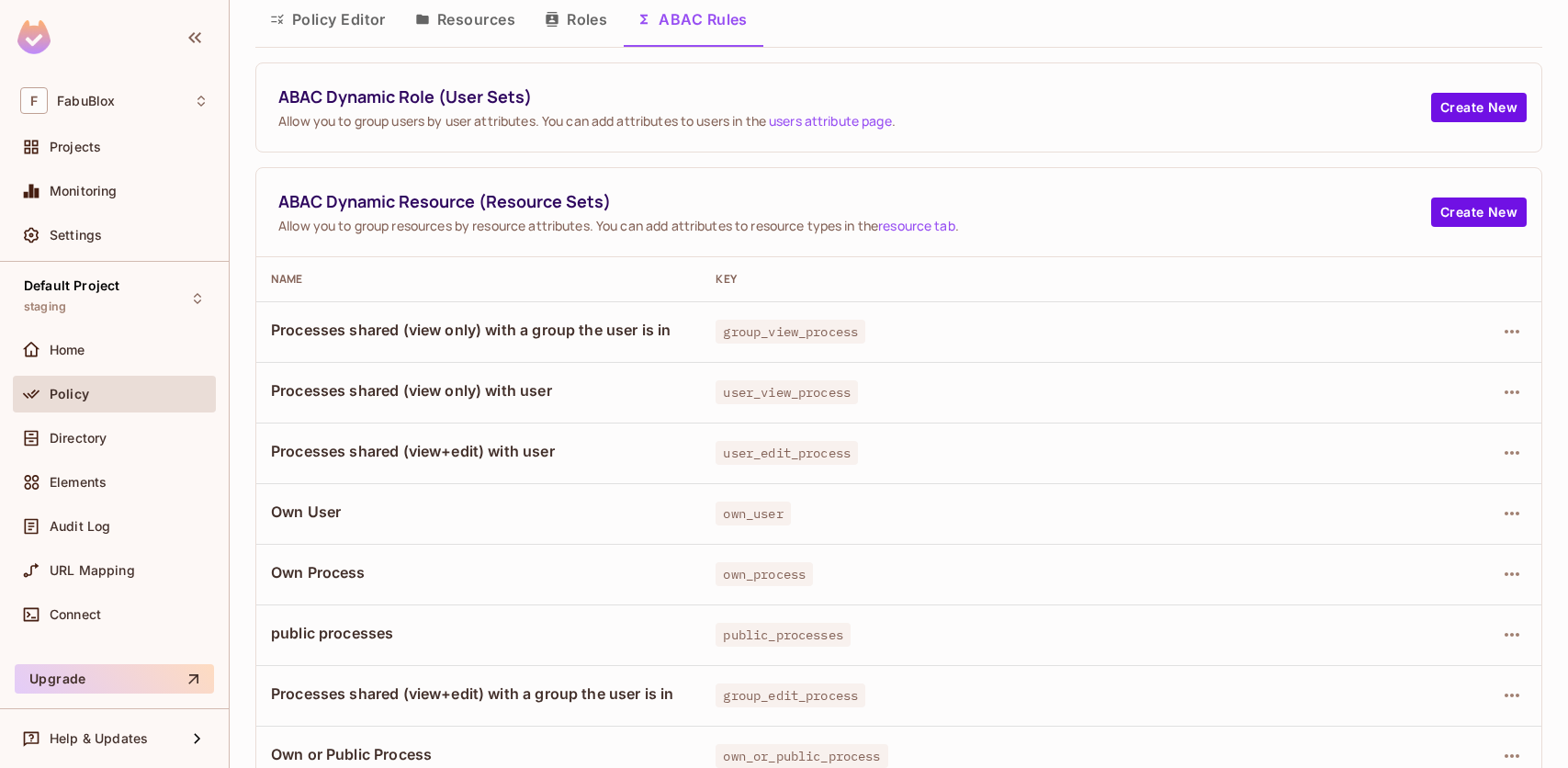
scroll to position [90, 0]
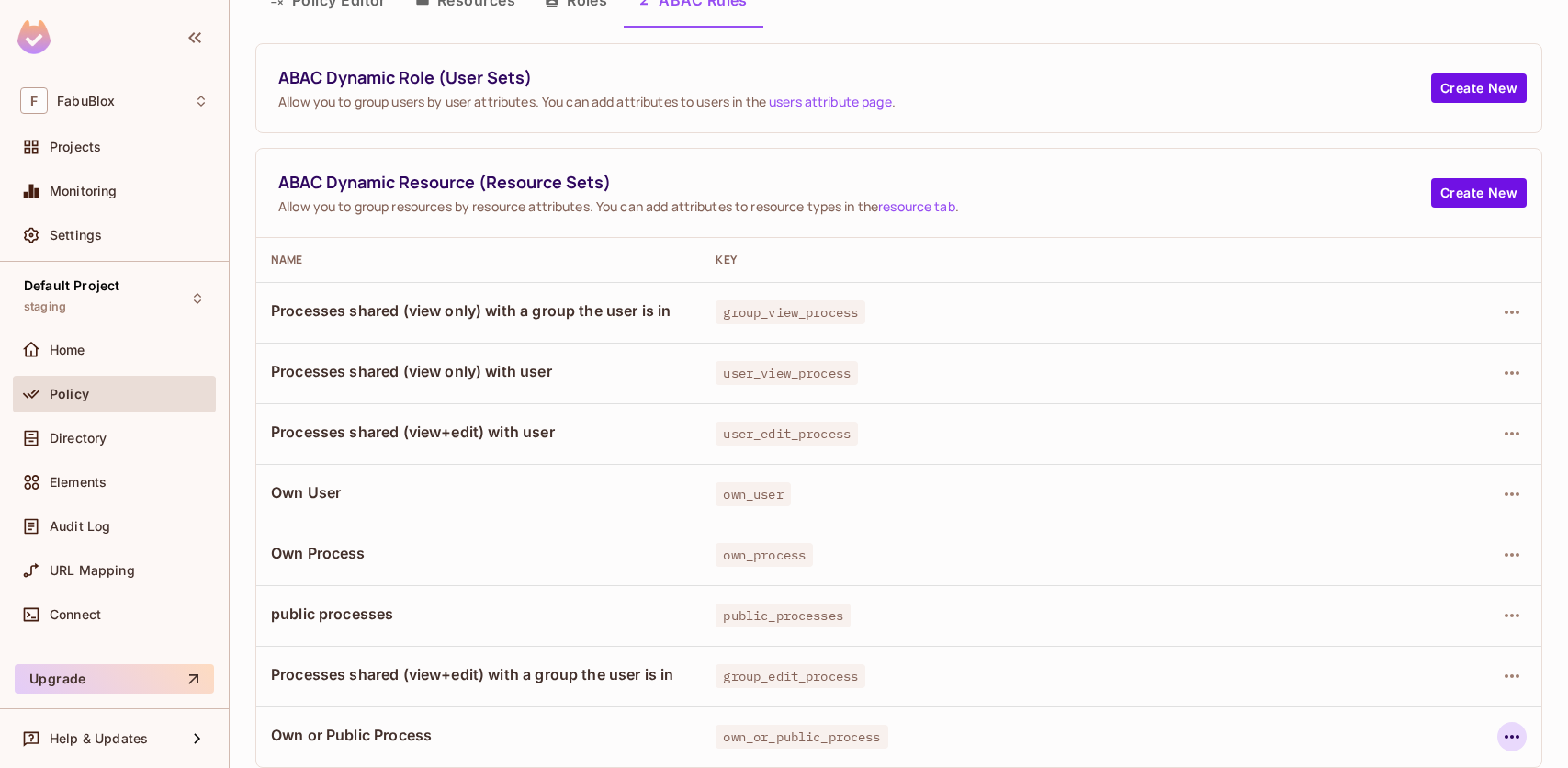
click at [1508, 737] on icon "button" at bounding box center [1512, 736] width 22 height 22
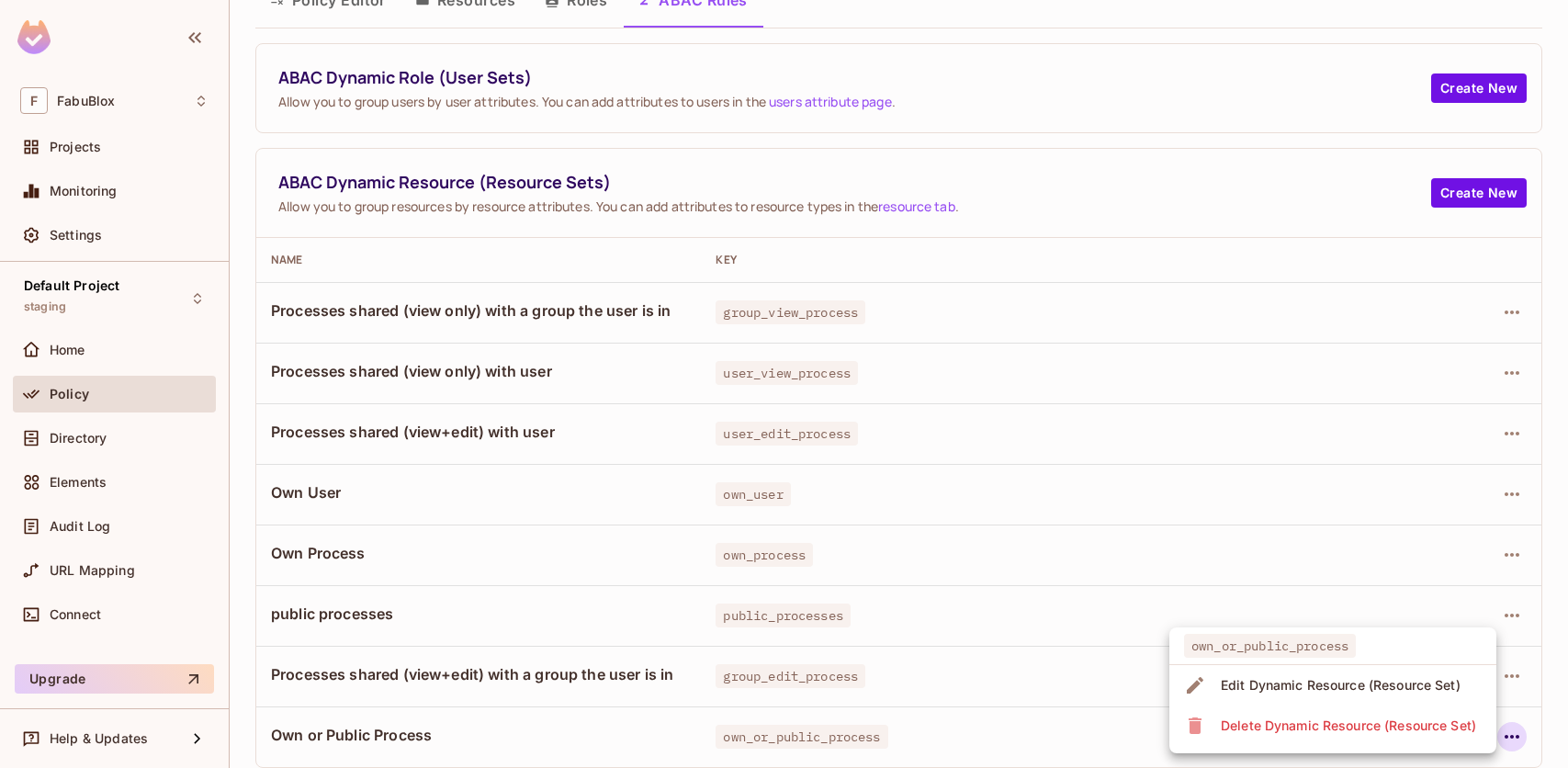
click at [1427, 694] on span "Edit Dynamic Resource (Resource Set)" at bounding box center [1341, 685] width 250 height 29
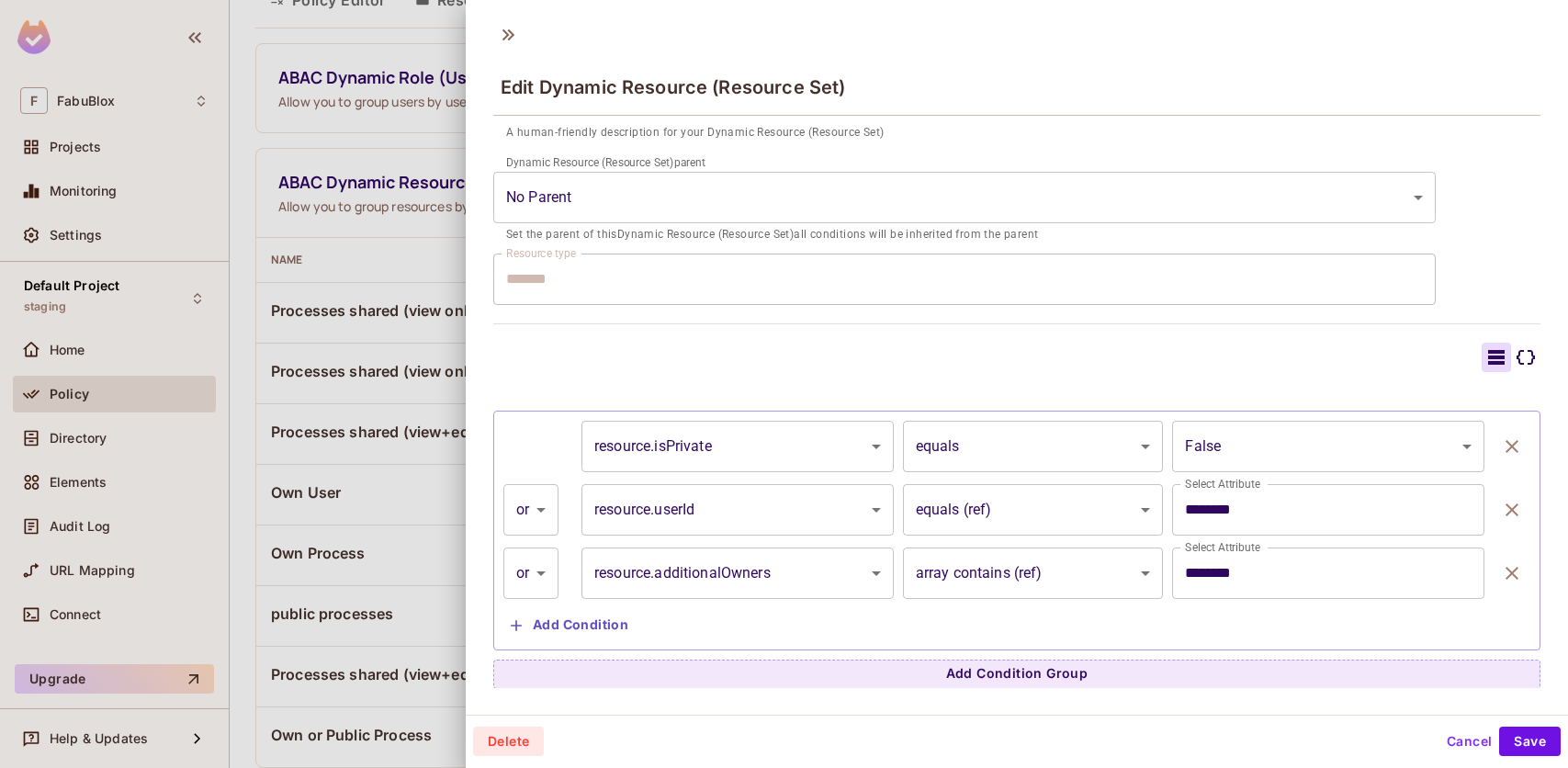
scroll to position [3, 0]
